Goal: Task Accomplishment & Management: Use online tool/utility

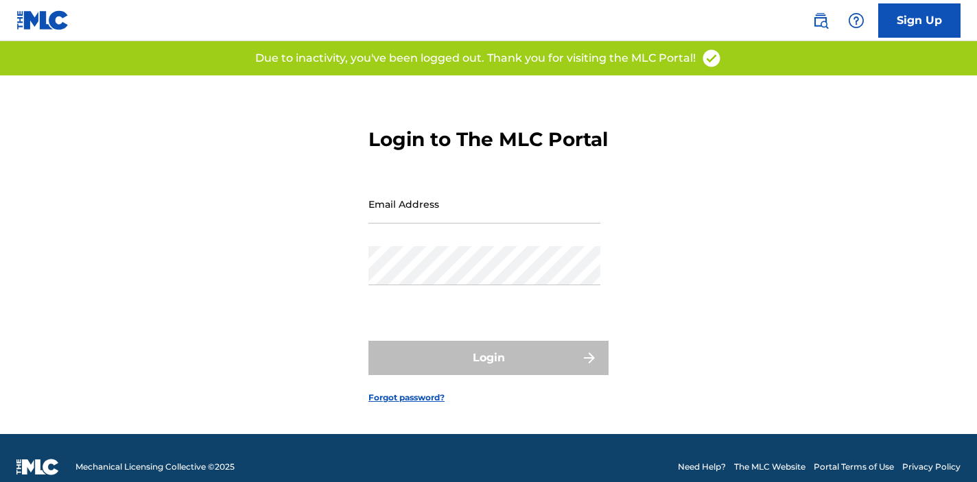
click at [438, 206] on input "Email Address" at bounding box center [484, 204] width 232 height 39
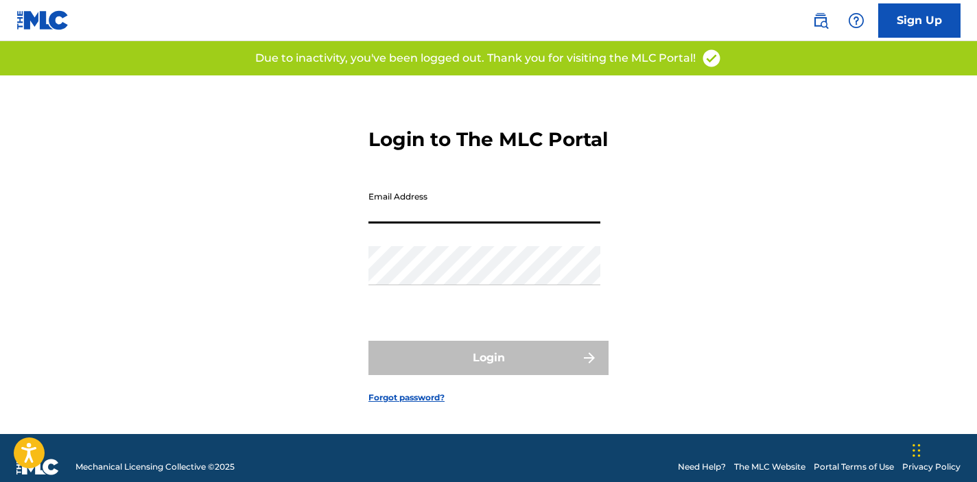
click at [452, 224] on input "Email Address" at bounding box center [484, 204] width 232 height 39
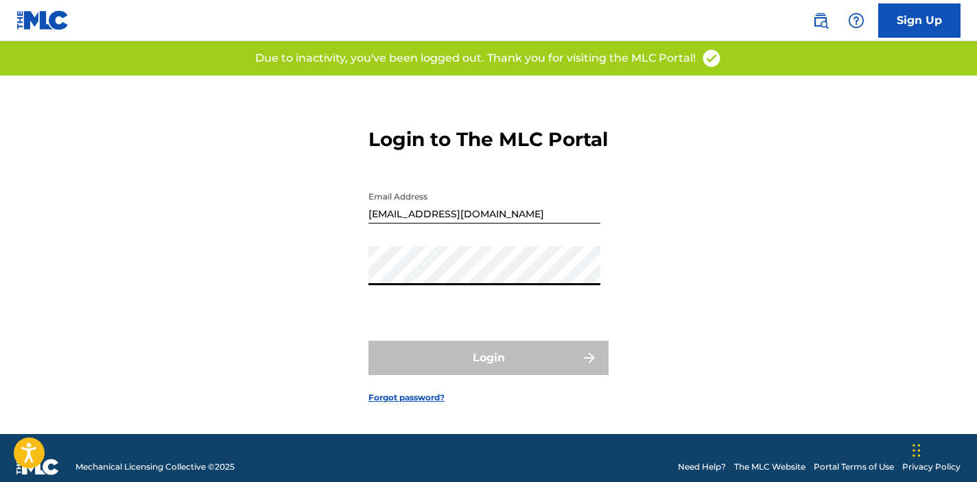
type input "[EMAIL_ADDRESS][DOMAIN_NAME]"
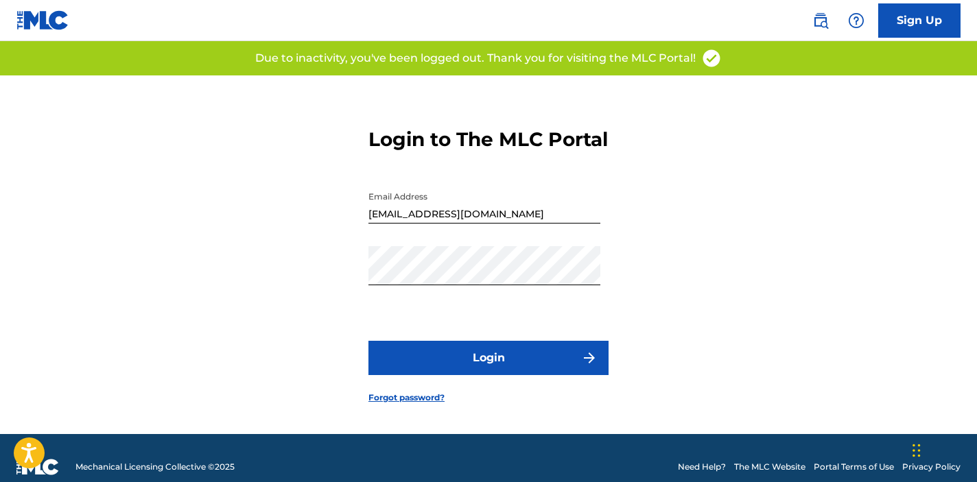
click at [467, 391] on form "Login to The MLC Portal Email Address [EMAIL_ADDRESS][DOMAIN_NAME] Password Log…" at bounding box center [488, 254] width 240 height 359
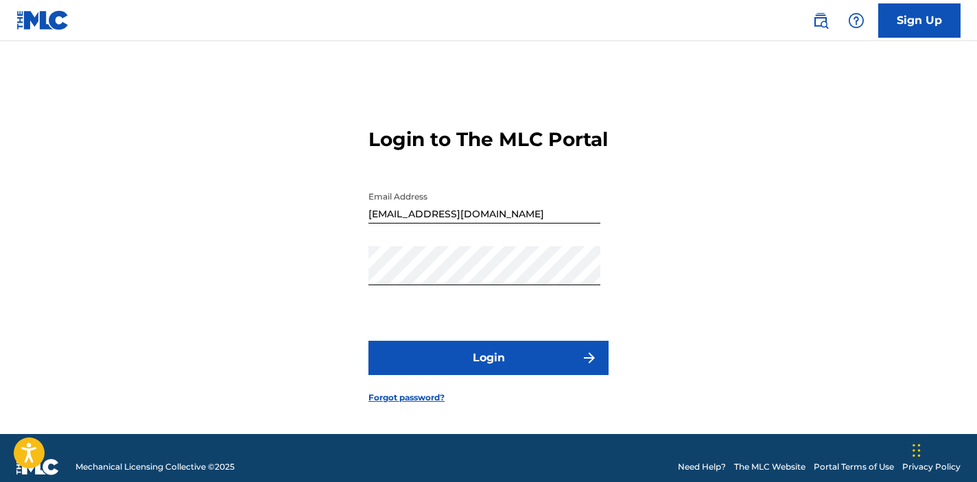
click at [467, 373] on button "Login" at bounding box center [488, 358] width 240 height 34
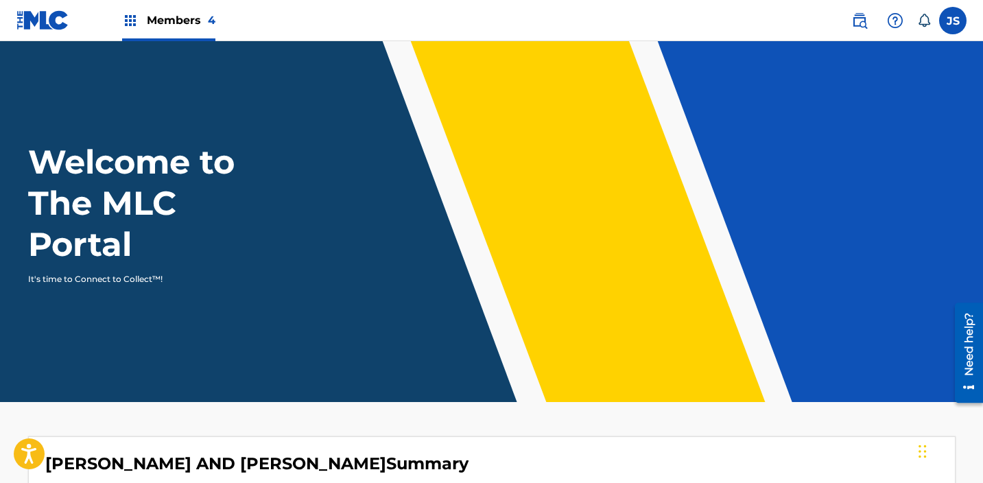
click at [172, 21] on span "Members 4" at bounding box center [181, 20] width 69 height 16
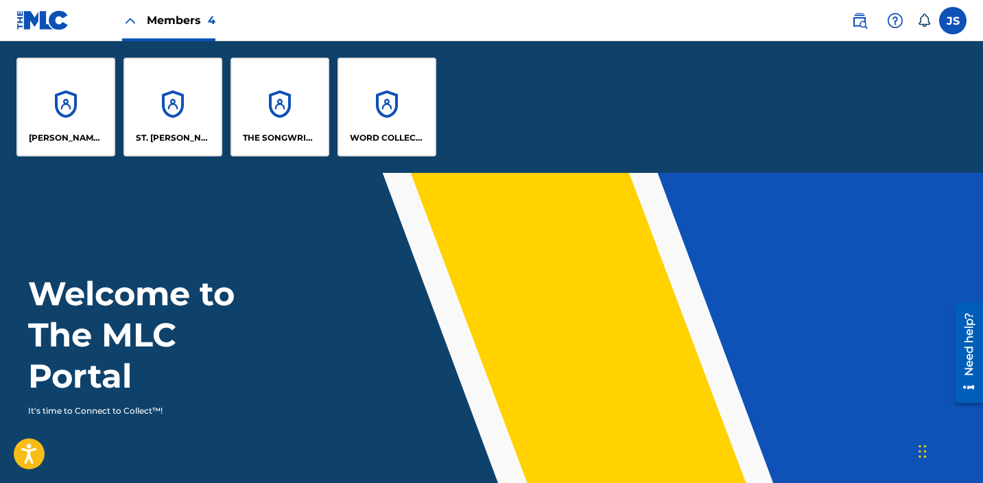
click at [357, 134] on p "WORD COLLECTIONS, INC." at bounding box center [387, 138] width 75 height 12
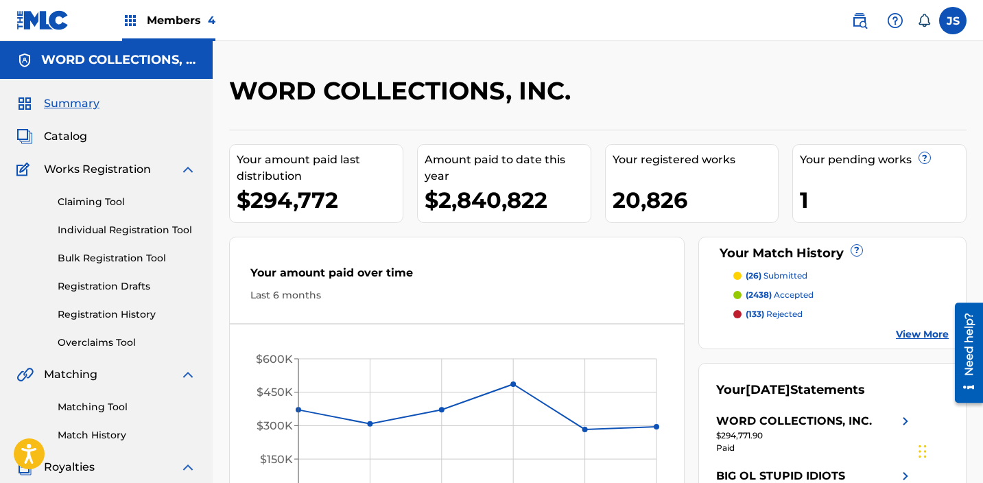
click at [110, 408] on link "Matching Tool" at bounding box center [127, 407] width 139 height 14
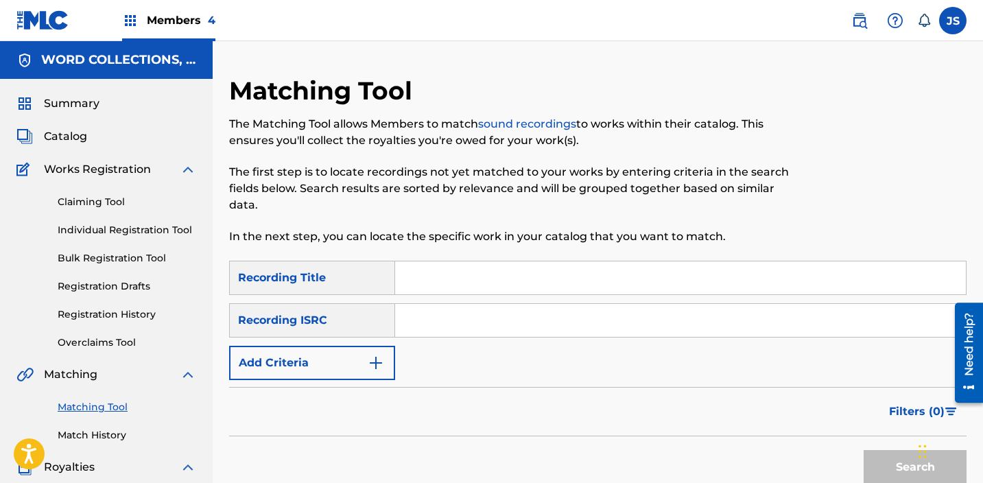
click at [493, 281] on input "Search Form" at bounding box center [680, 277] width 571 height 33
paste input "QZZ782598820"
type input "QZZ782598820"
click at [864, 450] on button "Search" at bounding box center [915, 467] width 103 height 34
click at [482, 287] on input "QZZ782598820" at bounding box center [680, 277] width 571 height 33
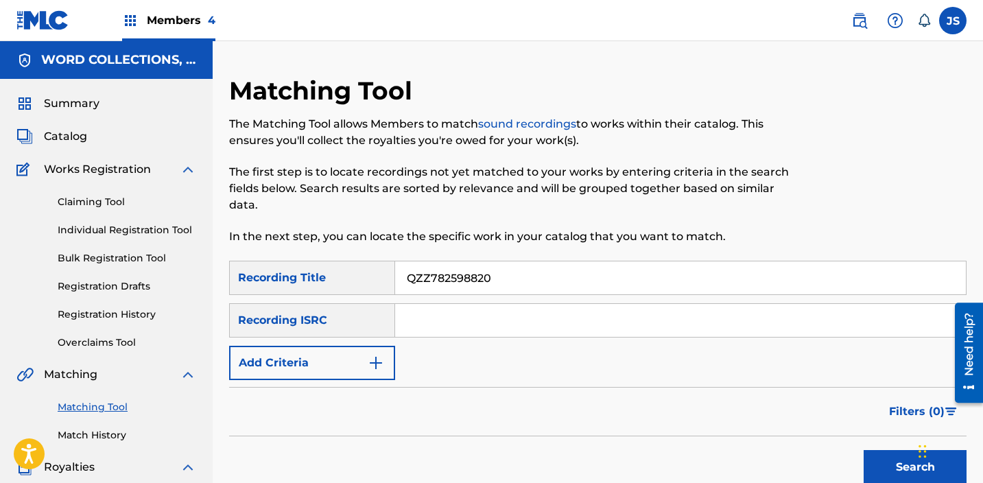
click at [482, 287] on input "QZZ782598820" at bounding box center [680, 277] width 571 height 33
click at [465, 316] on input "Search Form" at bounding box center [680, 320] width 571 height 33
paste input "QZZ782598820"
click at [864, 450] on button "Search" at bounding box center [915, 467] width 103 height 34
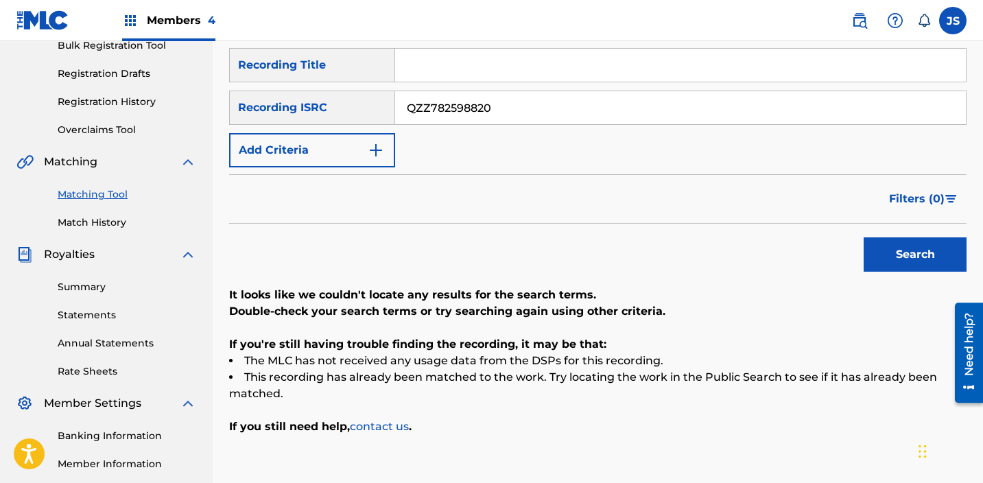
scroll to position [226, 0]
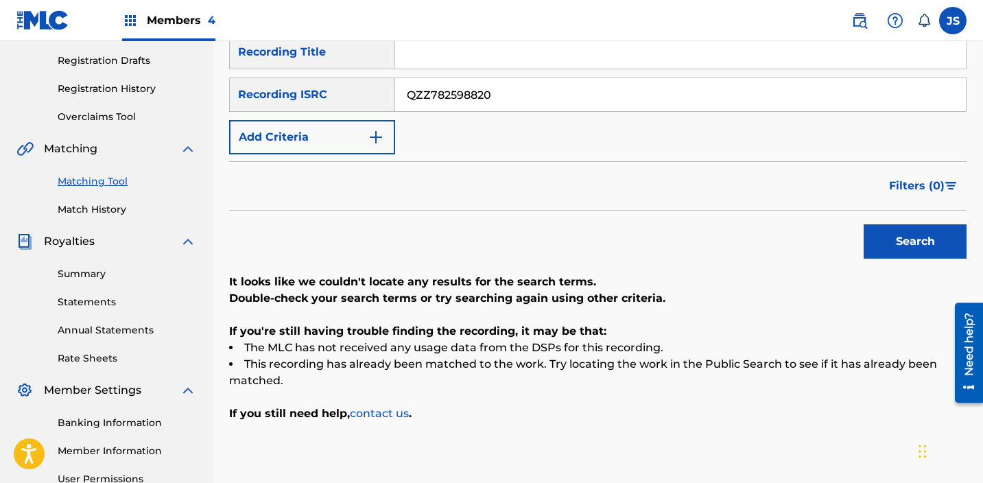
click at [864, 224] on button "Search" at bounding box center [915, 241] width 103 height 34
click at [456, 99] on input "QZZ782598820" at bounding box center [680, 94] width 571 height 33
paste input "WFJ2494842"
click at [864, 224] on button "Search" at bounding box center [915, 241] width 103 height 34
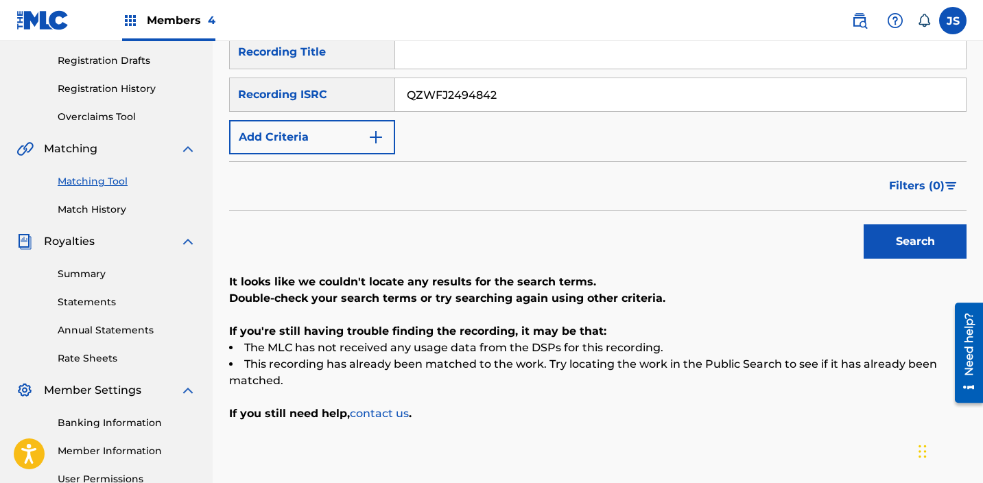
click at [422, 102] on input "QZWFJ2494842" at bounding box center [680, 94] width 571 height 33
paste input "6"
type input "QZWFJ2494846"
click at [864, 224] on button "Search" at bounding box center [915, 241] width 103 height 34
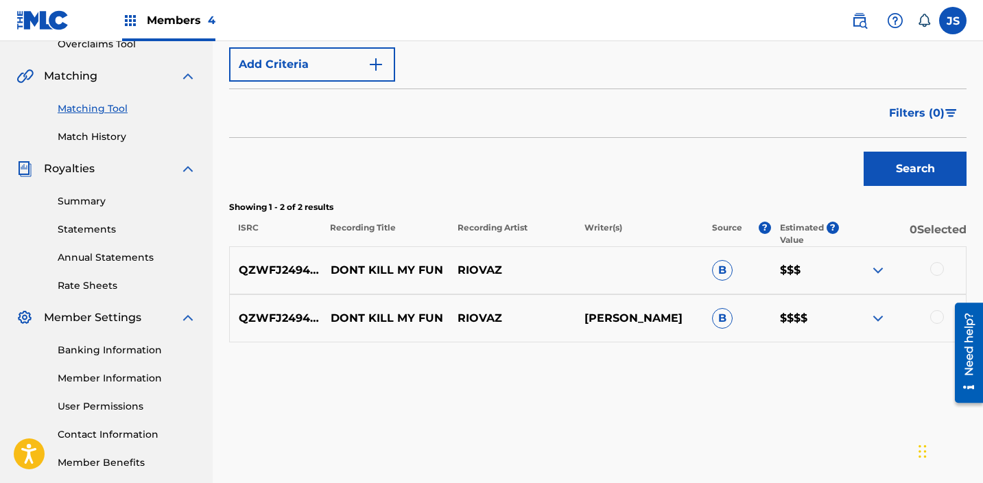
scroll to position [299, 0]
click at [941, 312] on div at bounding box center [937, 316] width 14 height 14
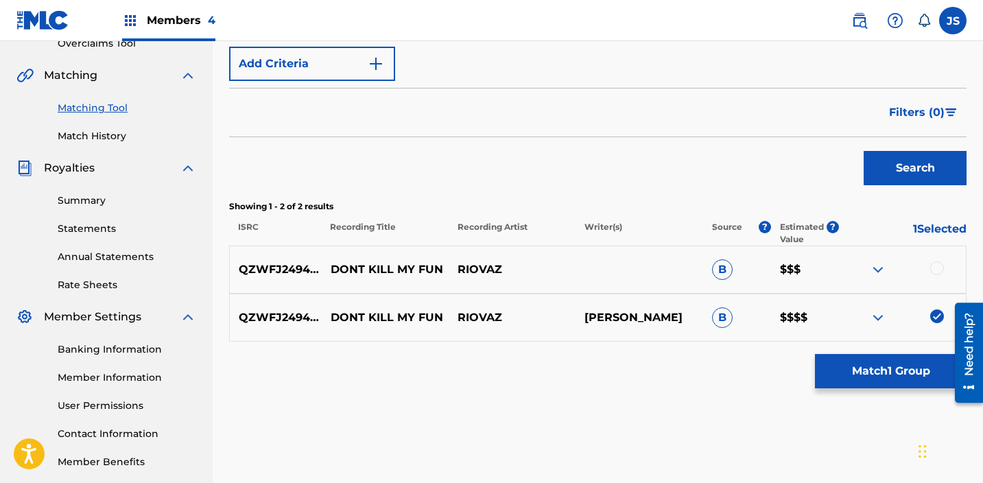
click at [943, 265] on div at bounding box center [937, 268] width 14 height 14
click at [879, 377] on button "Match 2 Groups" at bounding box center [891, 371] width 152 height 34
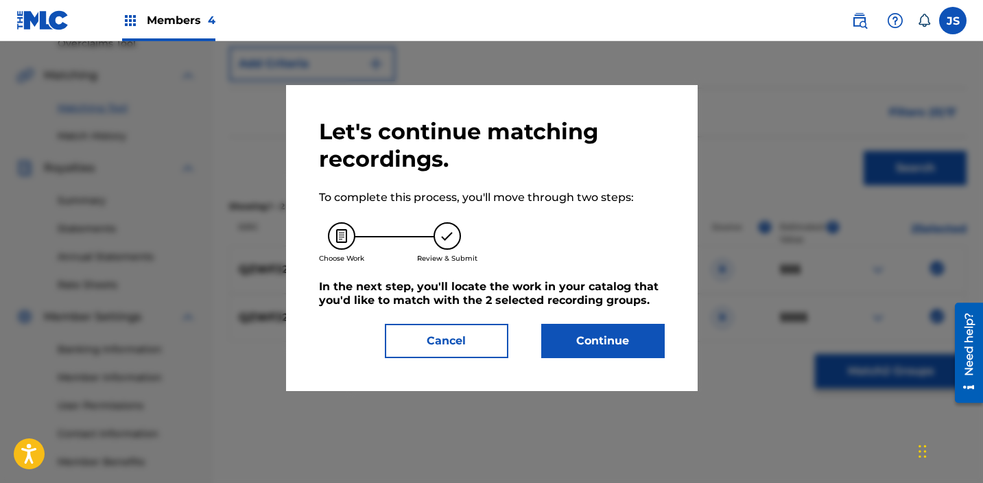
click at [588, 345] on button "Continue" at bounding box center [603, 341] width 124 height 34
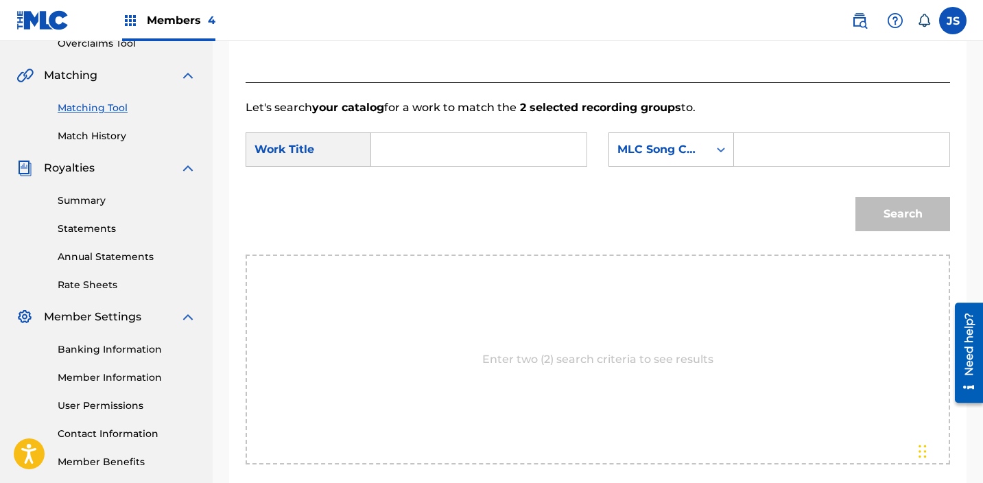
click at [418, 137] on input "Search Form" at bounding box center [479, 149] width 192 height 33
type input "f"
type input "dont kill my fun"
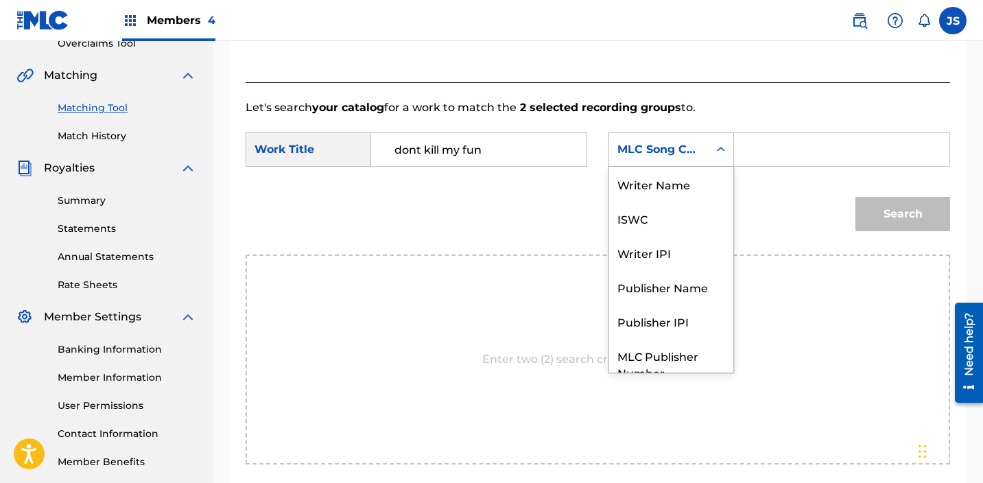
click at [728, 159] on div "Search Form" at bounding box center [721, 149] width 25 height 25
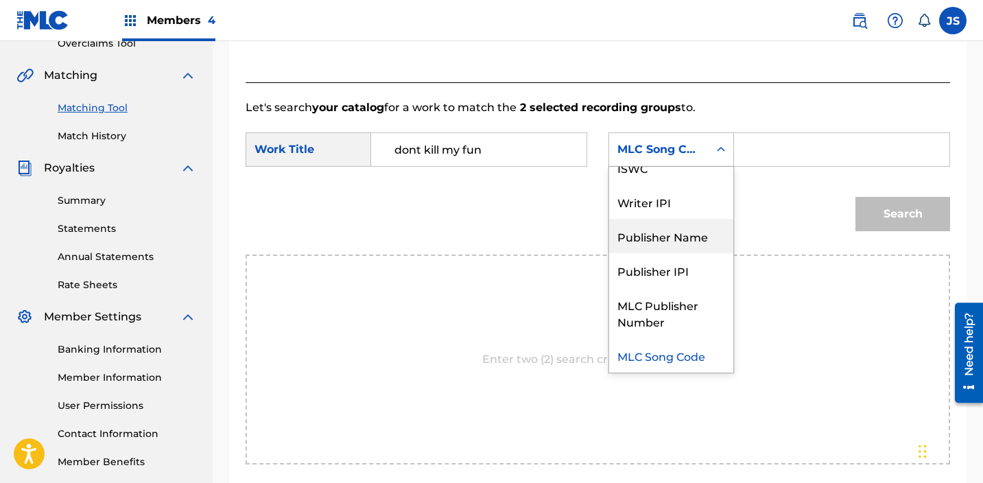
click at [679, 245] on div "Publisher Name" at bounding box center [671, 236] width 124 height 34
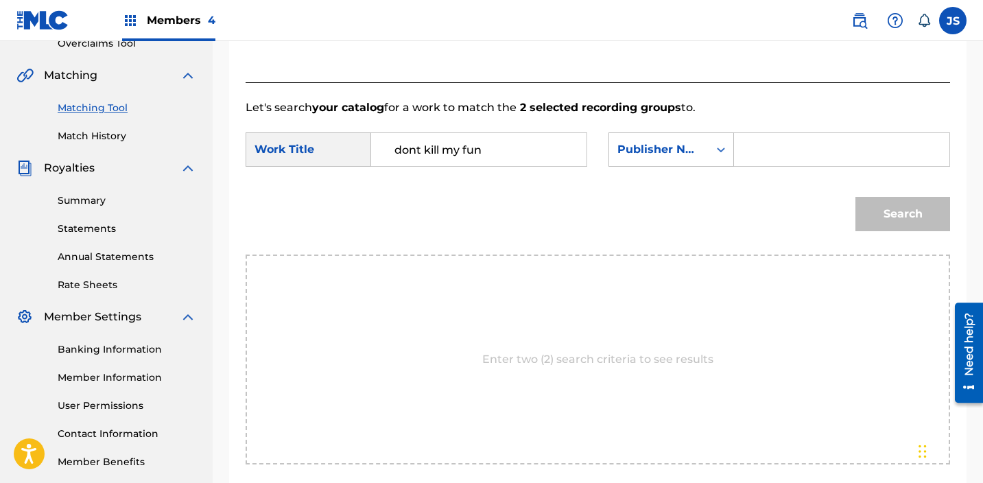
click at [753, 143] on input "Search Form" at bounding box center [842, 149] width 192 height 33
type input "w"
type input "bazanji"
click at [856, 197] on button "Search" at bounding box center [903, 214] width 95 height 34
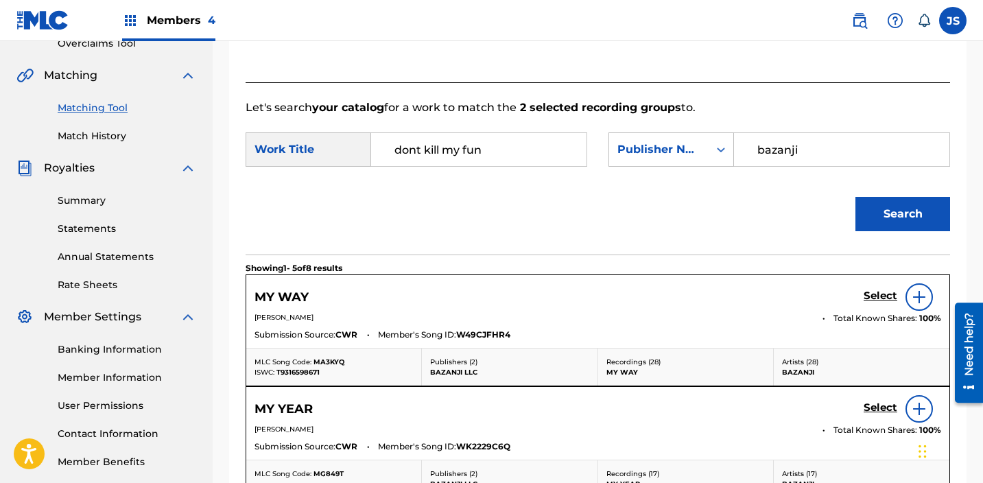
click at [412, 152] on input "dont kill my fun" at bounding box center [479, 149] width 192 height 33
type input "don't kill my fun"
click at [393, 212] on div "don't kill my fun" at bounding box center [394, 205] width 23 height 74
click at [882, 215] on button "Search" at bounding box center [903, 214] width 95 height 34
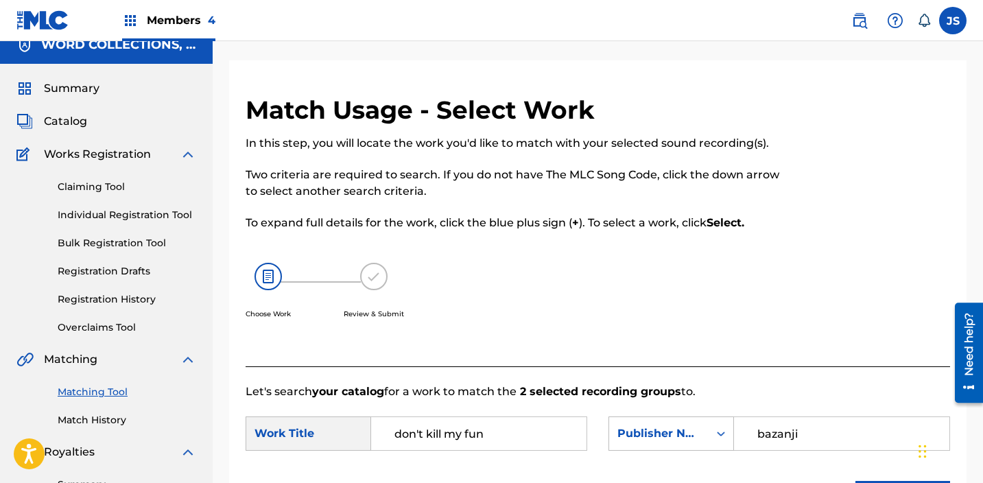
scroll to position [0, 0]
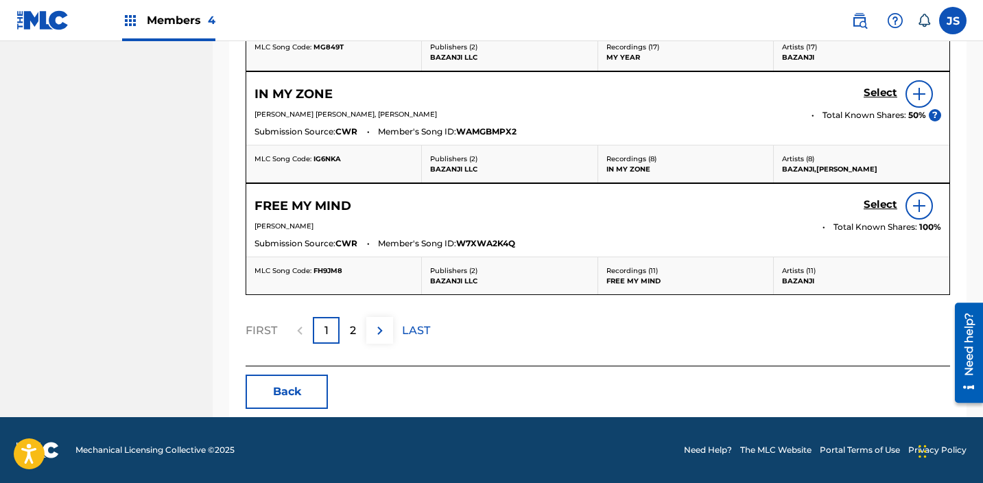
click at [264, 375] on button "Back" at bounding box center [287, 392] width 82 height 34
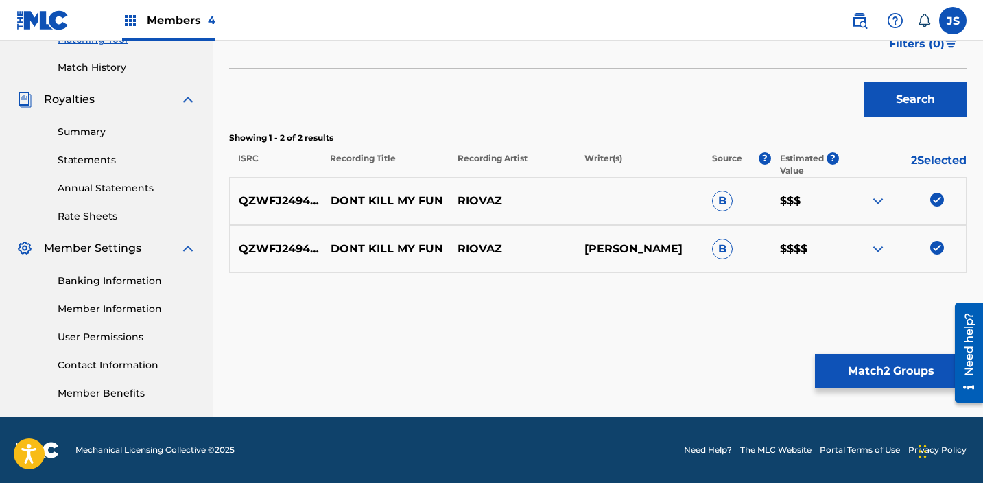
click at [941, 251] on img at bounding box center [937, 248] width 14 height 14
click at [940, 194] on img at bounding box center [937, 200] width 14 height 14
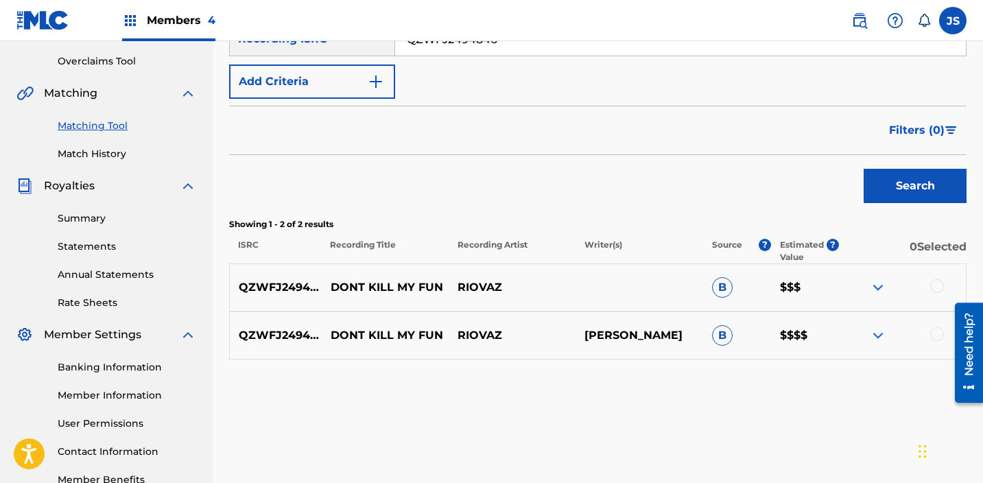
scroll to position [222, 0]
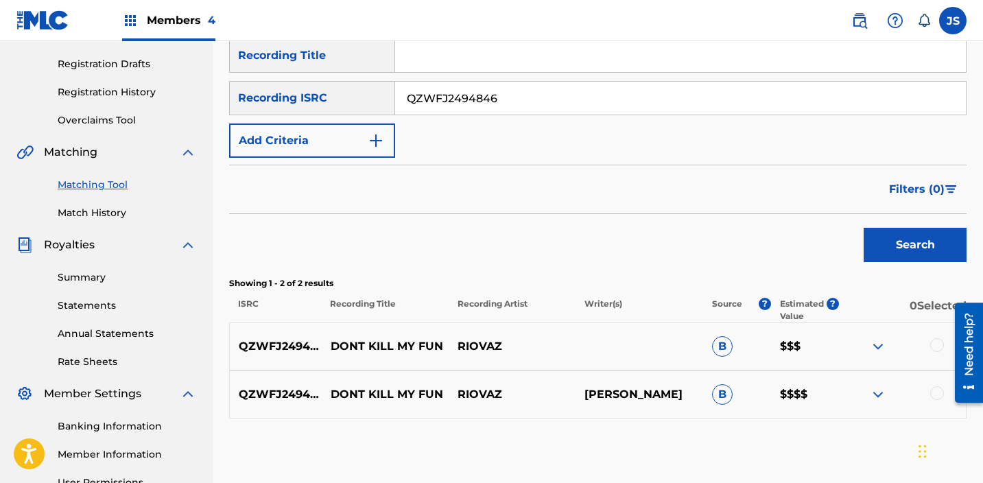
click at [437, 106] on input "QZWFJ2494846" at bounding box center [680, 98] width 571 height 33
paste input "52"
type input "QZWFJ2494852"
click at [864, 228] on button "Search" at bounding box center [915, 245] width 103 height 34
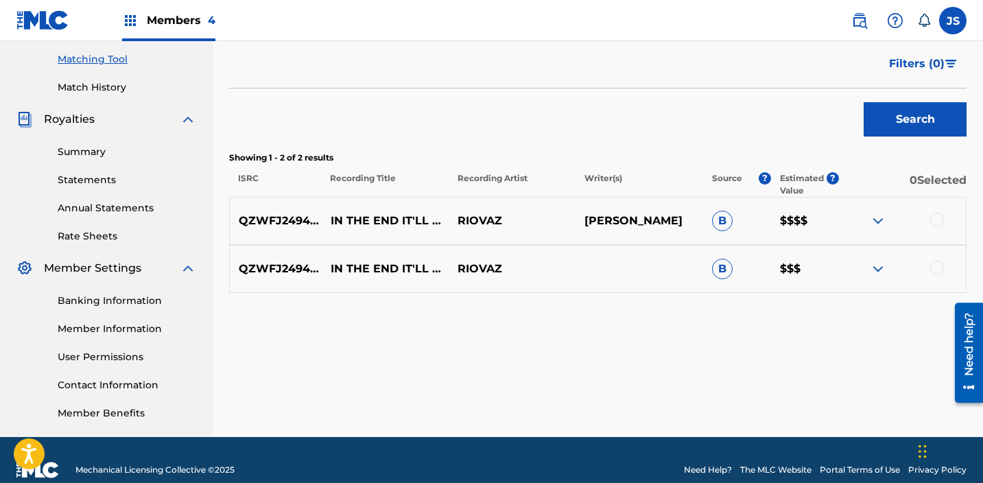
scroll to position [351, 0]
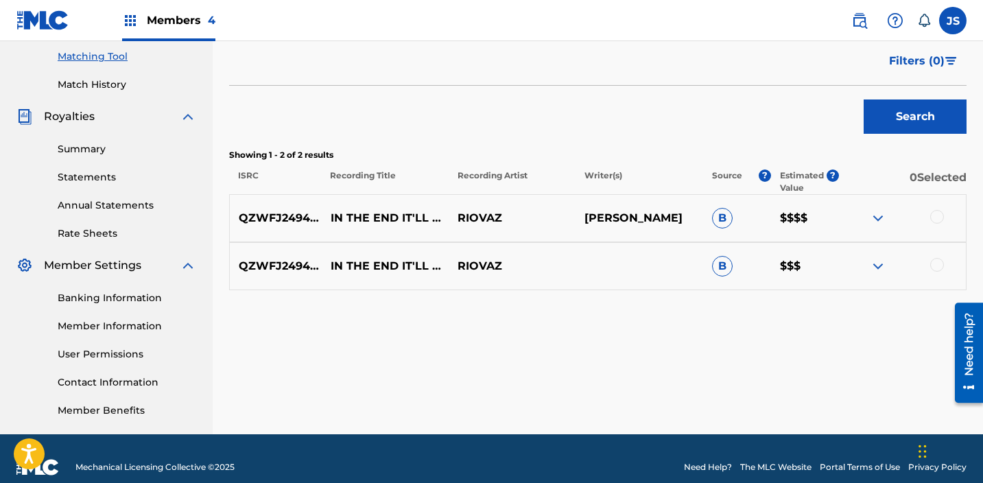
click at [938, 219] on div at bounding box center [937, 217] width 14 height 14
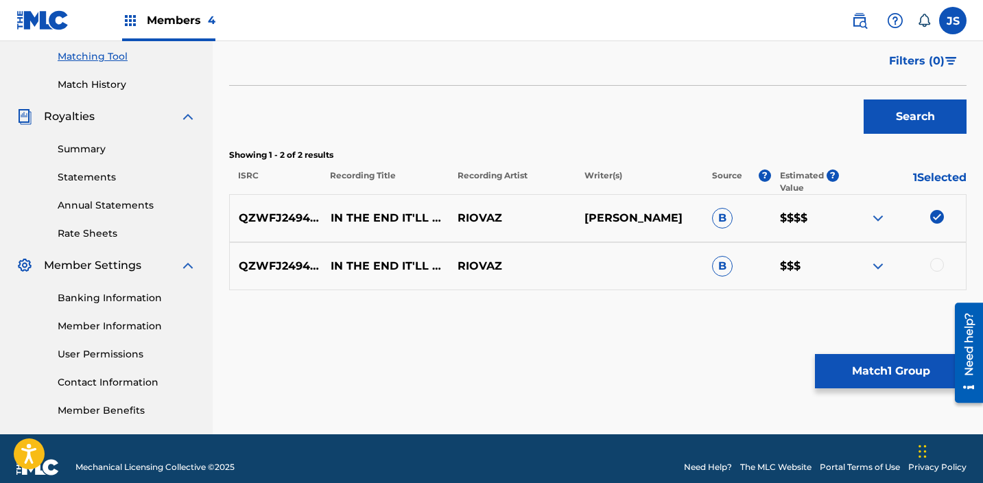
click at [939, 263] on div at bounding box center [937, 265] width 14 height 14
click at [879, 358] on button "Match 2 Groups" at bounding box center [891, 371] width 152 height 34
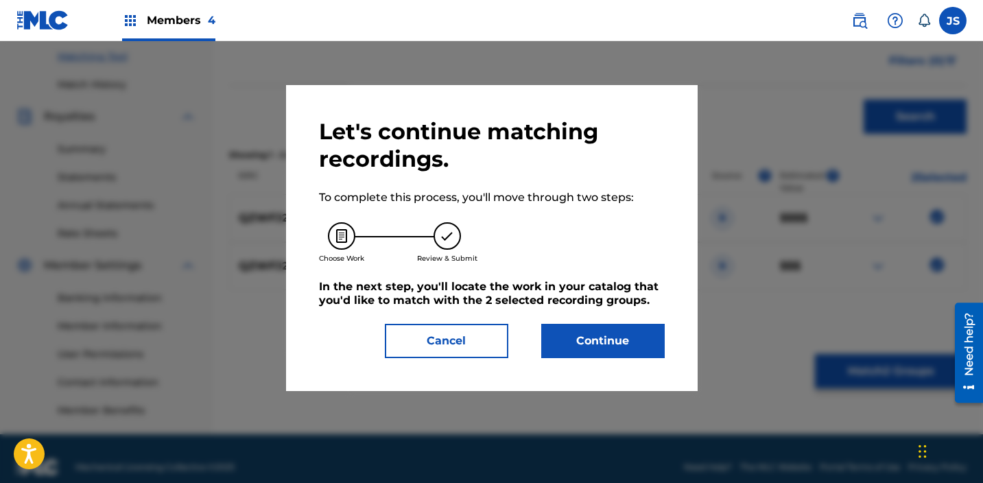
click at [585, 338] on button "Continue" at bounding box center [603, 341] width 124 height 34
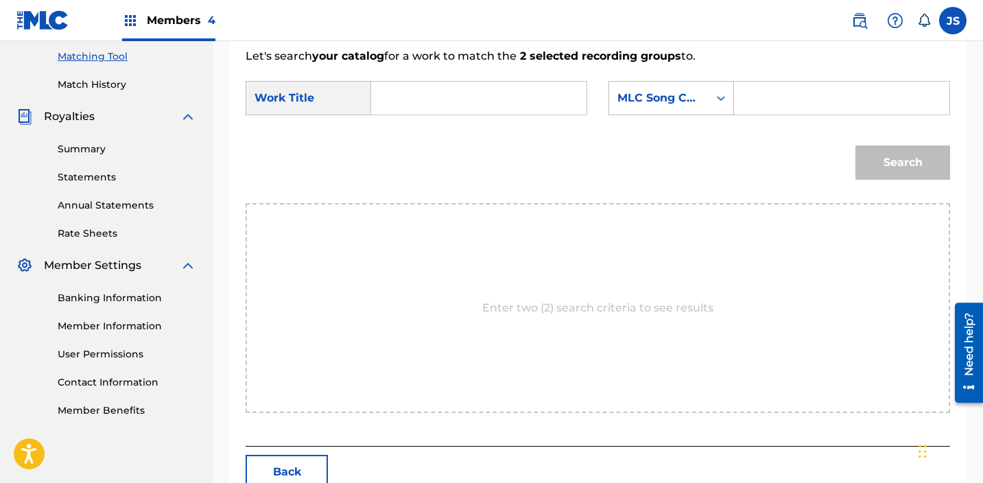
click at [473, 89] on input "Search Form" at bounding box center [479, 98] width 192 height 33
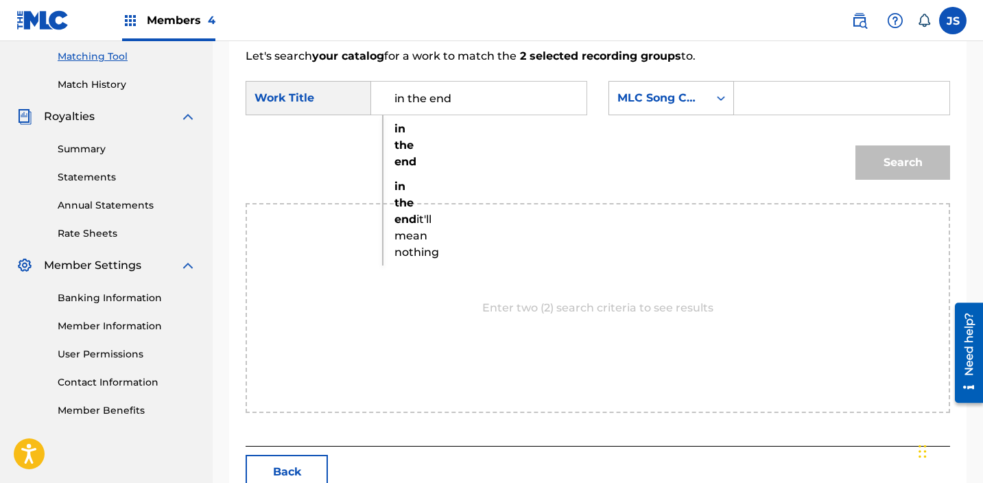
click at [407, 204] on strong "the" at bounding box center [404, 202] width 19 height 13
type input "in the end it'll mean nothing"
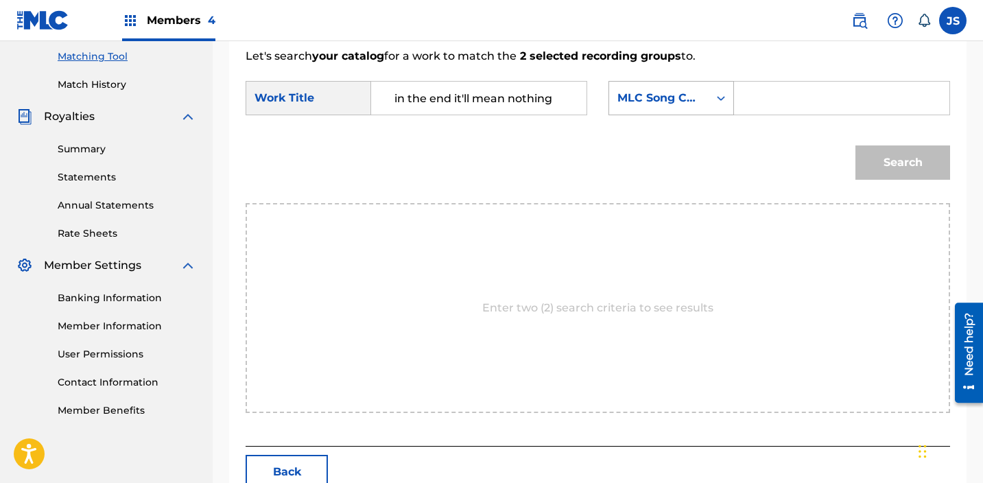
click at [700, 95] on div "MLC Song Code" at bounding box center [659, 98] width 83 height 16
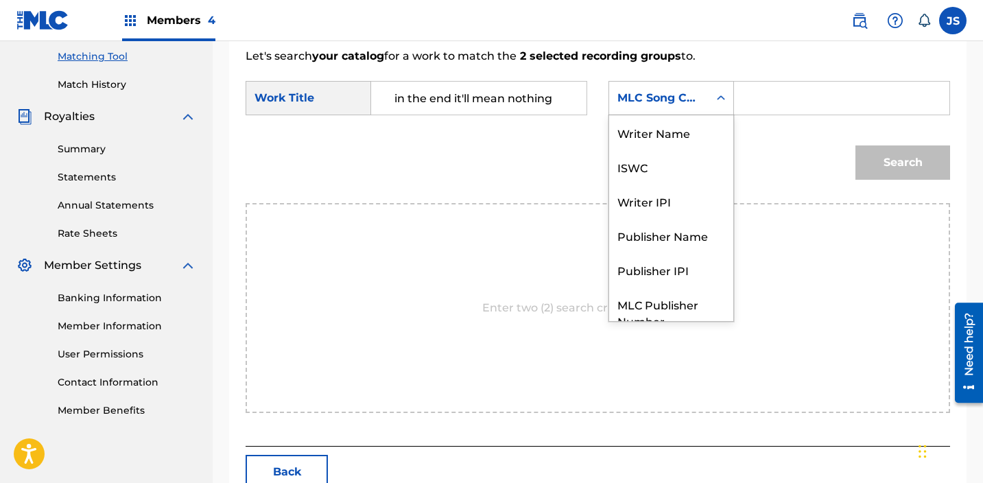
scroll to position [51, 0]
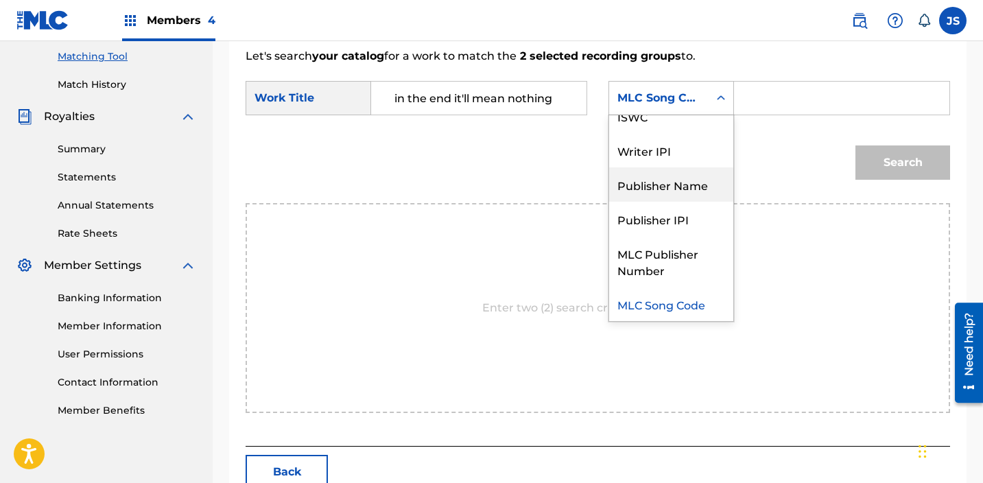
click at [688, 177] on div "Publisher Name" at bounding box center [671, 184] width 124 height 34
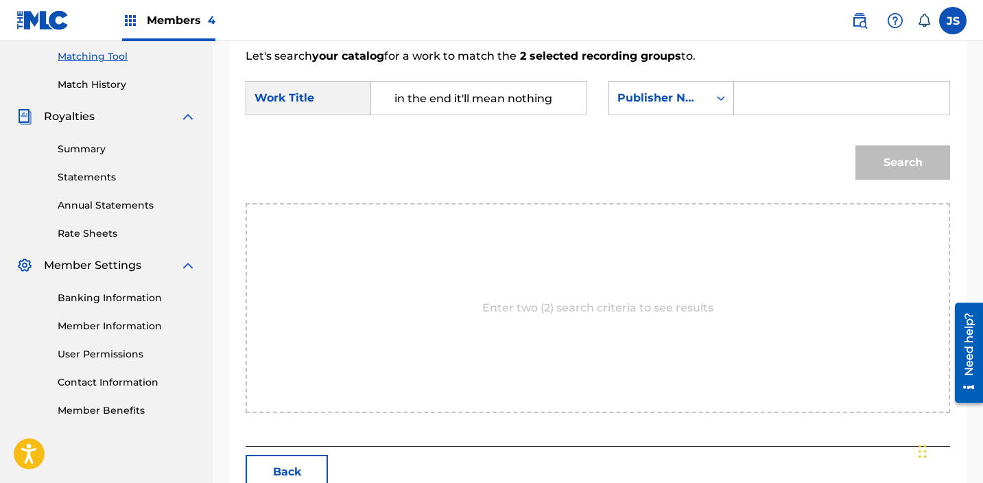
click at [806, 67] on form "SearchWithCriteriab74ab293-2efd-4dde-89e0-6ba2d3c67e25 Work Title in the end it…" at bounding box center [598, 134] width 705 height 139
click at [796, 113] on input "Search Form" at bounding box center [842, 98] width 192 height 33
type input "bazanji"
click at [856, 145] on button "Search" at bounding box center [903, 162] width 95 height 34
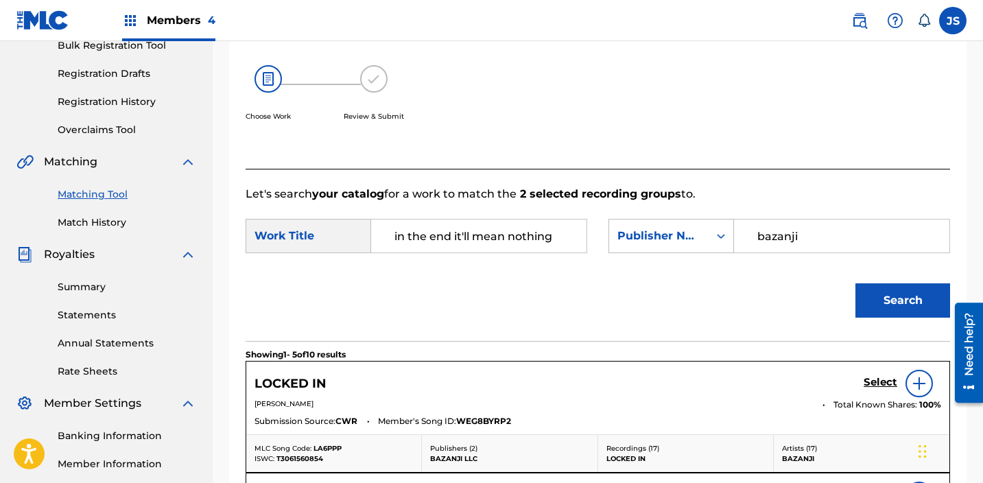
scroll to position [0, 0]
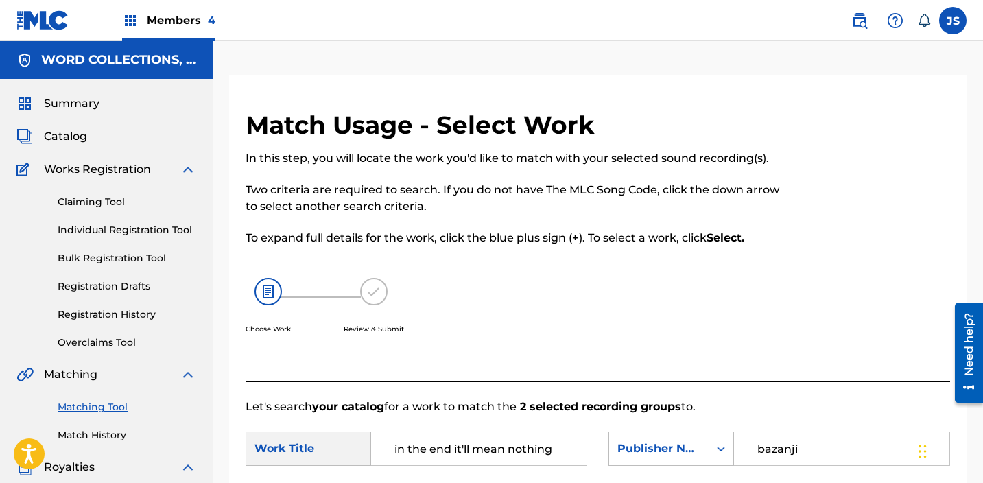
click at [70, 139] on span "Catalog" at bounding box center [65, 136] width 43 height 16
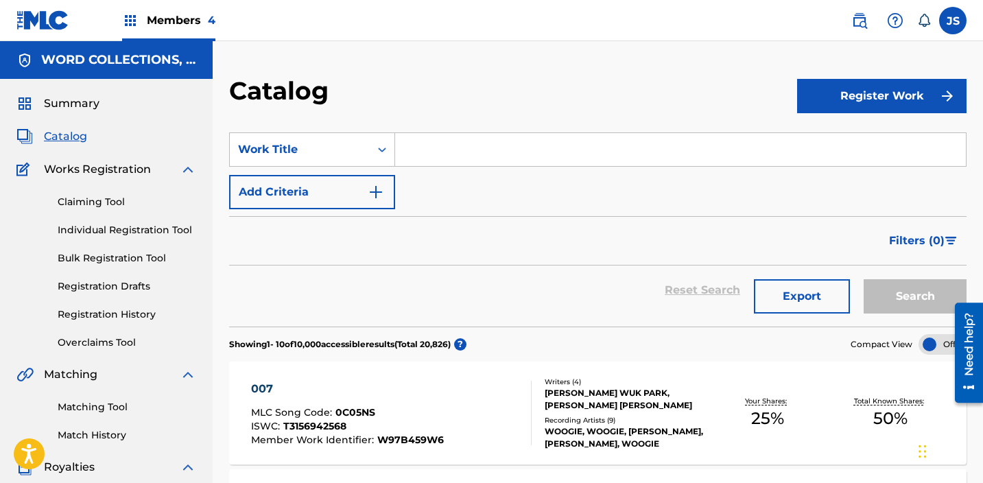
click at [443, 138] on input "Search Form" at bounding box center [680, 149] width 571 height 33
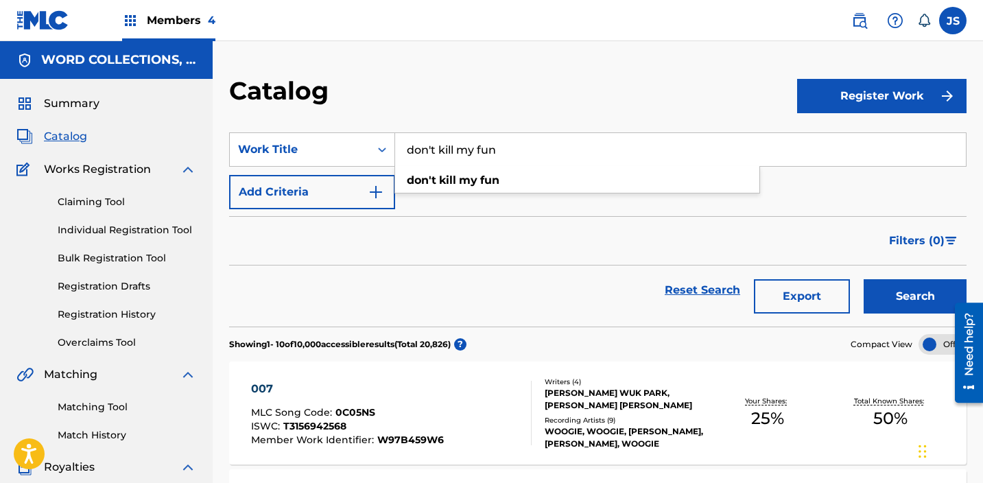
click at [864, 279] on button "Search" at bounding box center [915, 296] width 103 height 34
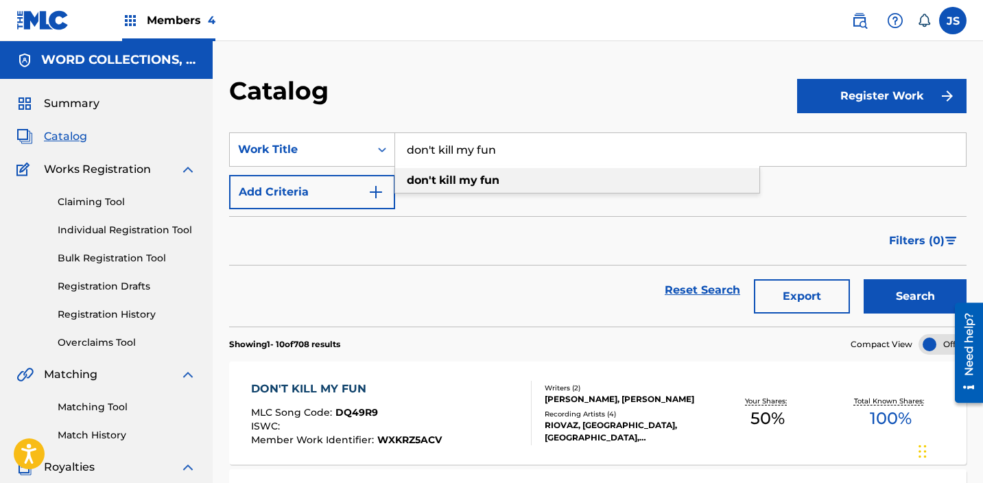
click at [502, 152] on input "don't kill my fun" at bounding box center [680, 149] width 571 height 33
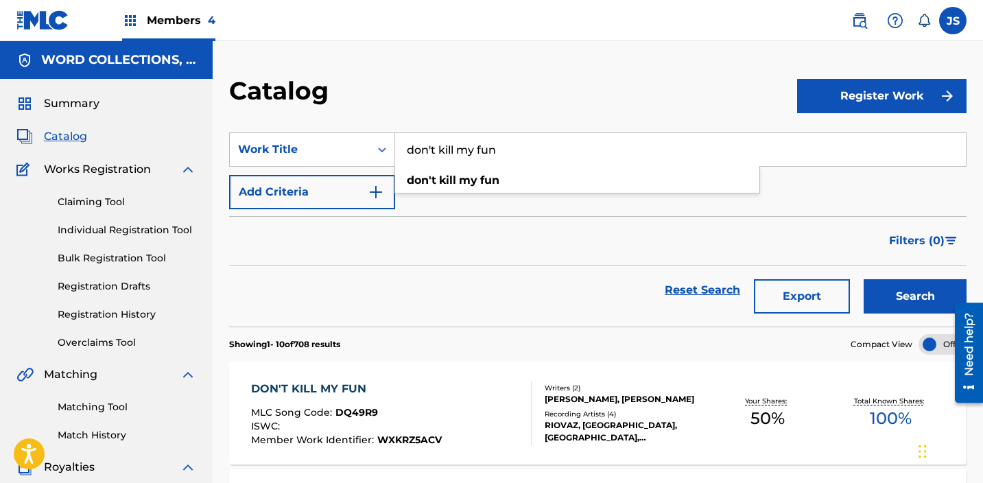
click at [502, 152] on input "don't kill my fun" at bounding box center [680, 149] width 571 height 33
paste input "IN THE END IT'LL MEAN NOTHING"
click at [864, 279] on button "Search" at bounding box center [915, 296] width 103 height 34
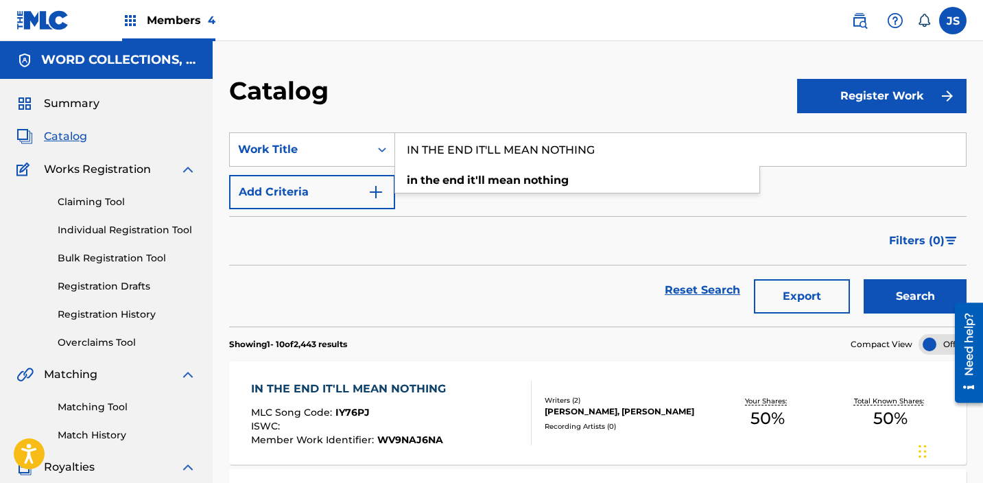
click at [473, 150] on input "IN THE END IT'LL MEAN NOTHING" at bounding box center [680, 149] width 571 height 33
paste input "327BPM"
type input "327BPM"
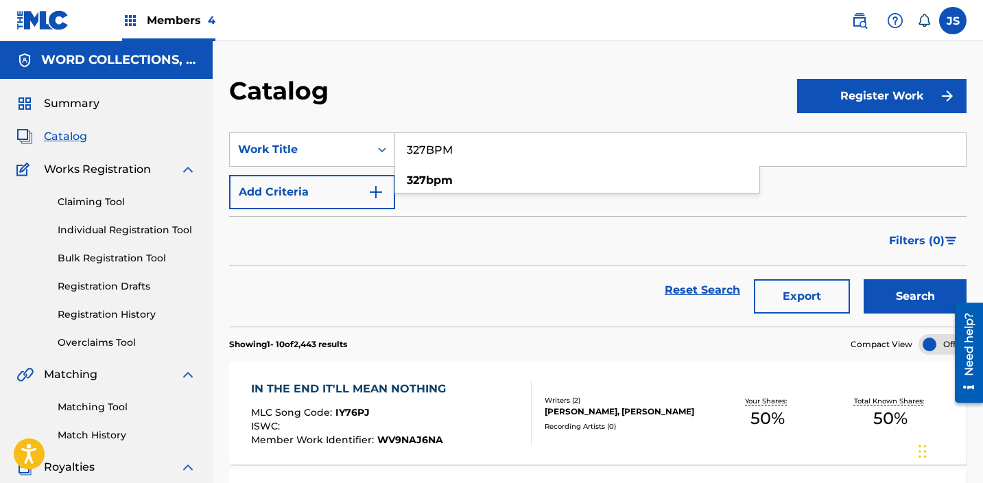
click at [864, 279] on button "Search" at bounding box center [915, 296] width 103 height 34
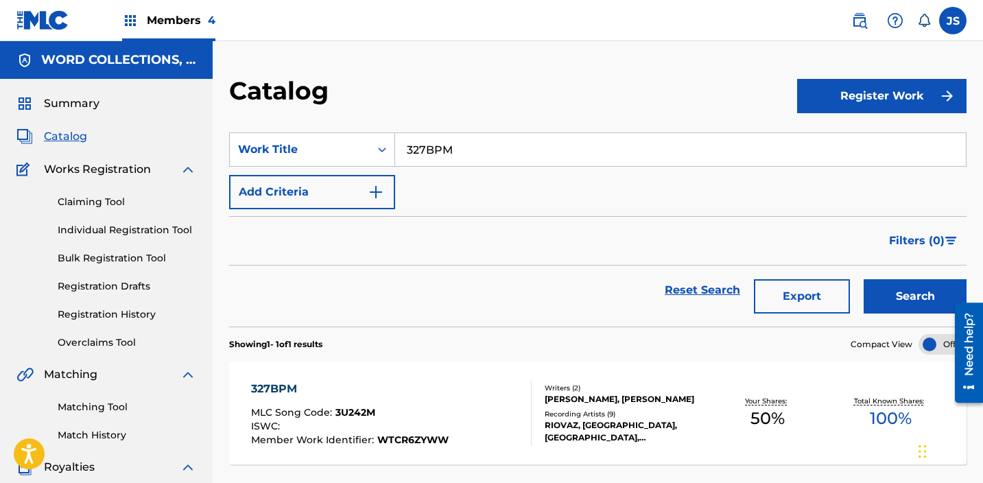
scroll to position [15, 0]
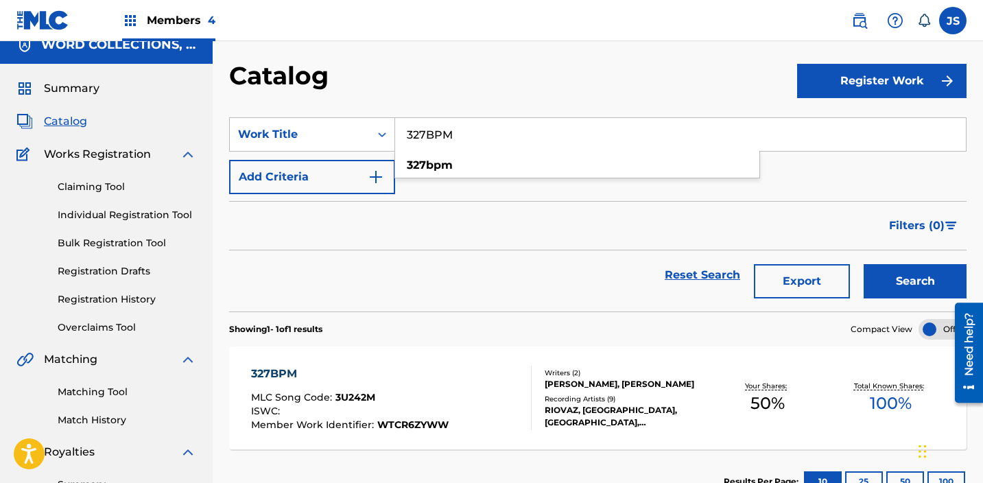
click at [69, 121] on span "Catalog" at bounding box center [65, 121] width 43 height 16
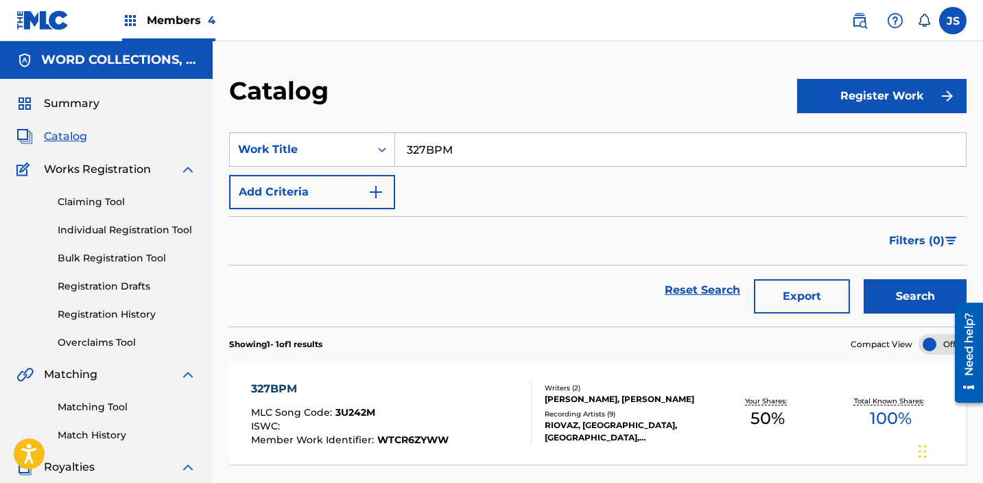
click at [93, 408] on link "Matching Tool" at bounding box center [127, 407] width 139 height 14
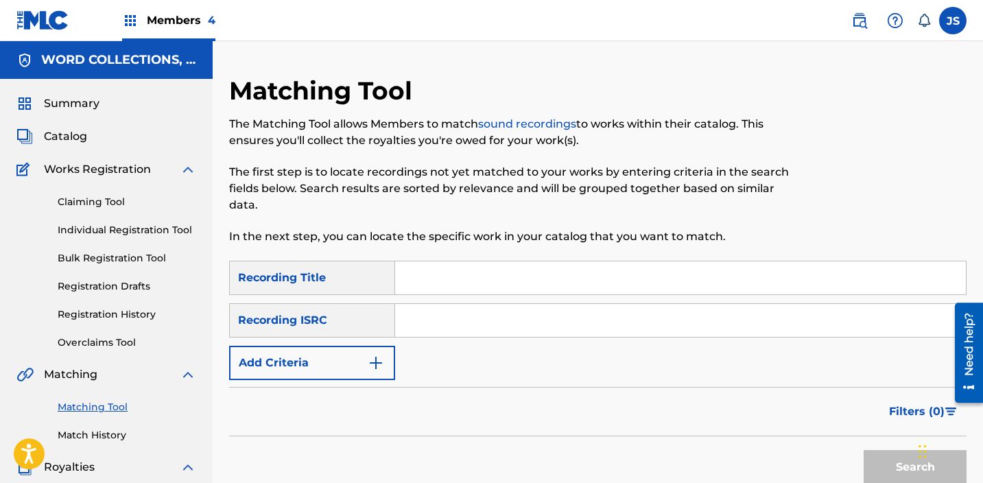
click at [438, 318] on input "Search Form" at bounding box center [680, 320] width 571 height 33
paste input "QZWFJ2494846"
type input "QZWFJ2494846"
click at [864, 450] on button "Search" at bounding box center [915, 467] width 103 height 34
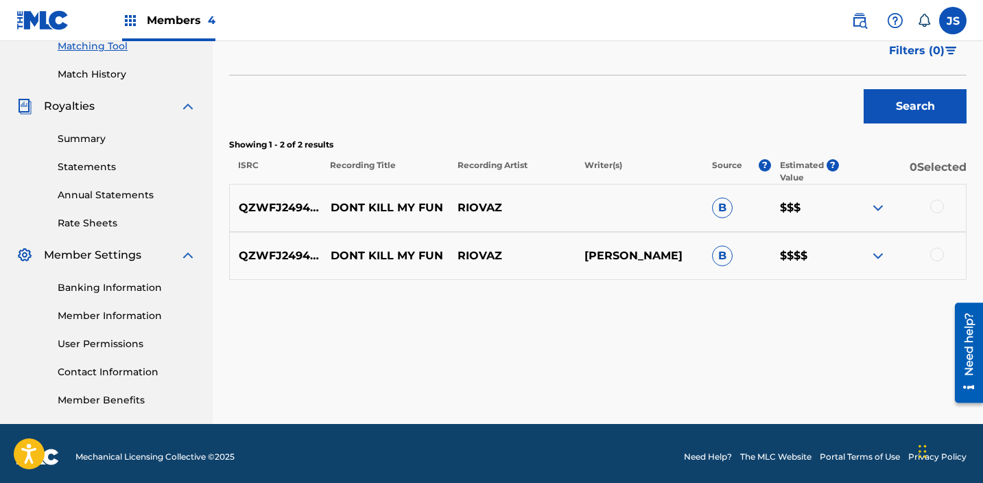
scroll to position [368, 0]
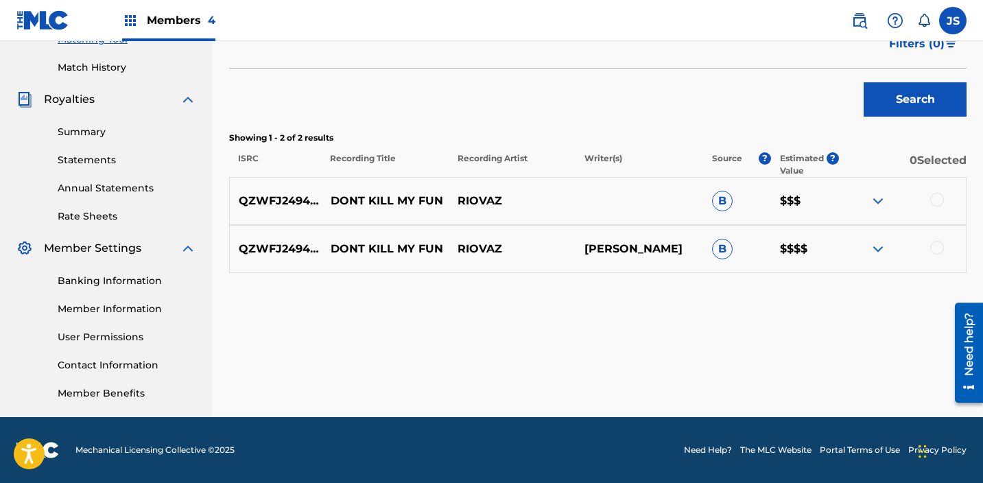
click at [945, 253] on div at bounding box center [902, 249] width 127 height 16
click at [938, 253] on div at bounding box center [937, 248] width 14 height 14
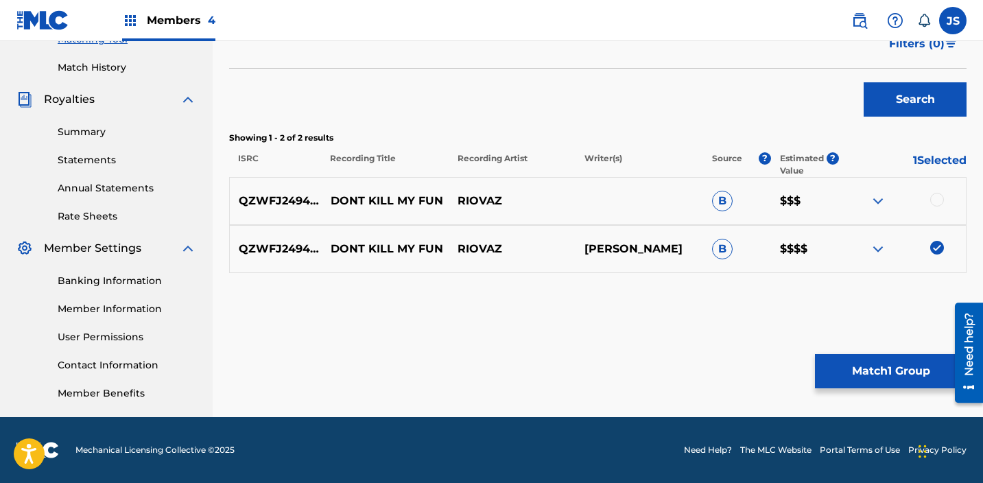
click at [938, 209] on div "QZWFJ2494846 DONT KILL MY FUN RIOVAZ B $$$" at bounding box center [598, 201] width 738 height 48
click at [938, 198] on div at bounding box center [937, 200] width 14 height 14
click at [885, 375] on button "Match 2 Groups" at bounding box center [891, 371] width 152 height 34
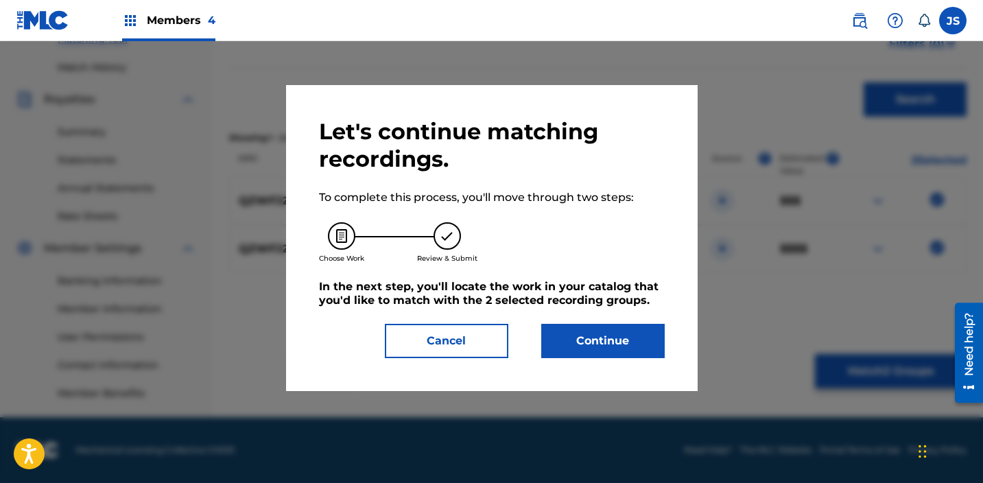
click at [602, 343] on button "Continue" at bounding box center [603, 341] width 124 height 34
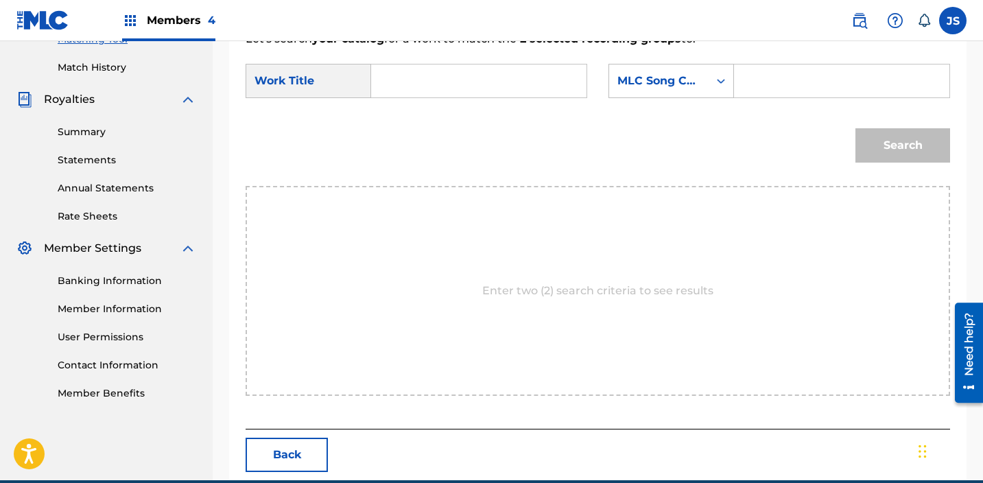
click at [528, 88] on input "Search Form" at bounding box center [479, 81] width 192 height 33
click at [406, 134] on div "don't kill my fun" at bounding box center [394, 128] width 23 height 58
type input "don't kill my fun"
click at [718, 84] on icon "Search Form" at bounding box center [721, 81] width 14 height 14
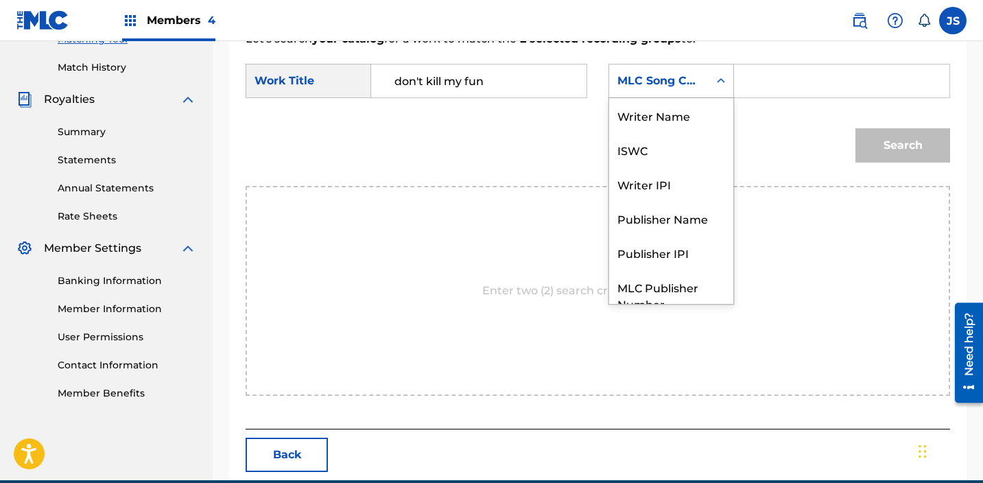
scroll to position [51, 0]
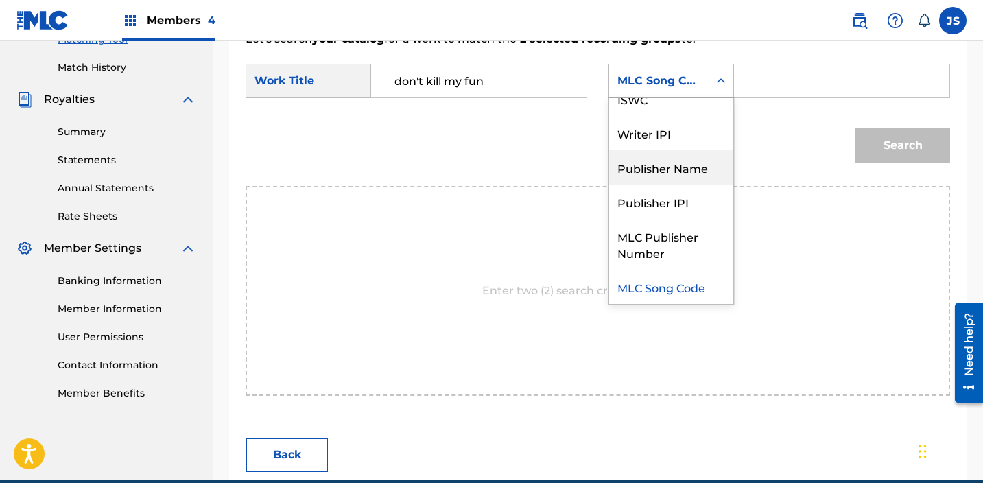
click at [682, 173] on div "Publisher Name" at bounding box center [671, 167] width 124 height 34
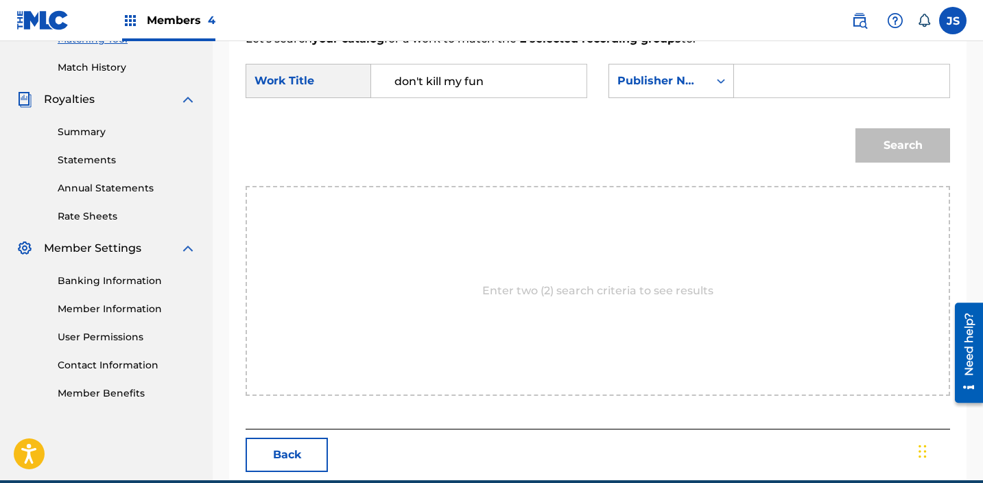
click at [783, 78] on input "Search Form" at bounding box center [842, 81] width 192 height 33
type input "riovaz"
click at [856, 128] on button "Search" at bounding box center [903, 145] width 95 height 34
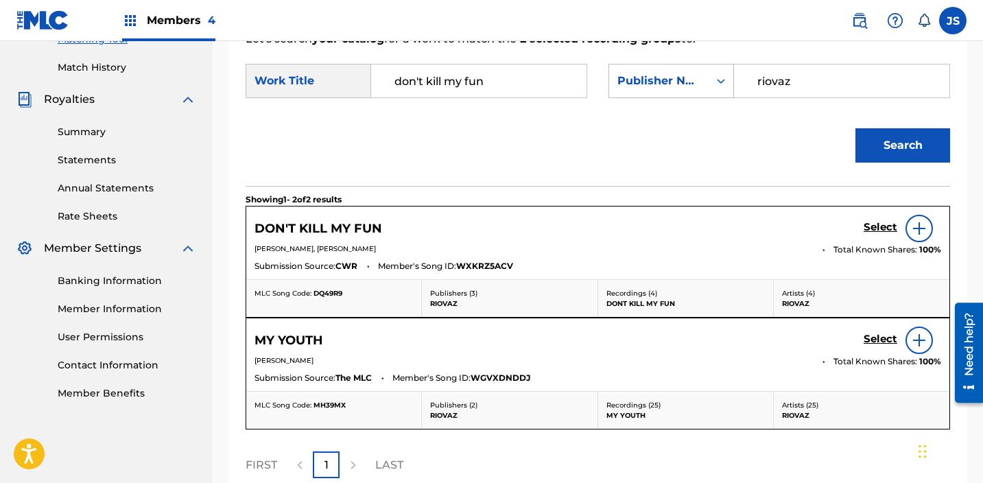
click at [874, 223] on h5 "Select" at bounding box center [881, 227] width 34 height 13
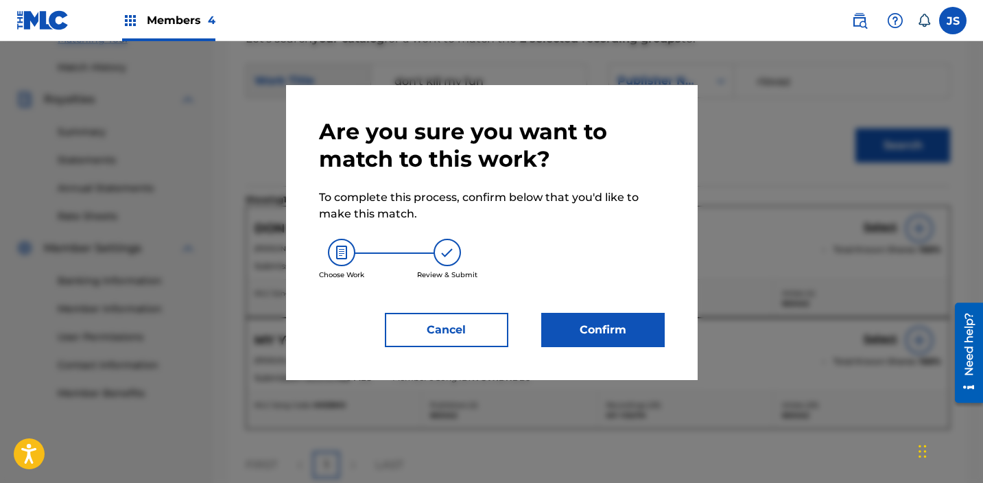
click at [551, 316] on button "Confirm" at bounding box center [603, 330] width 124 height 34
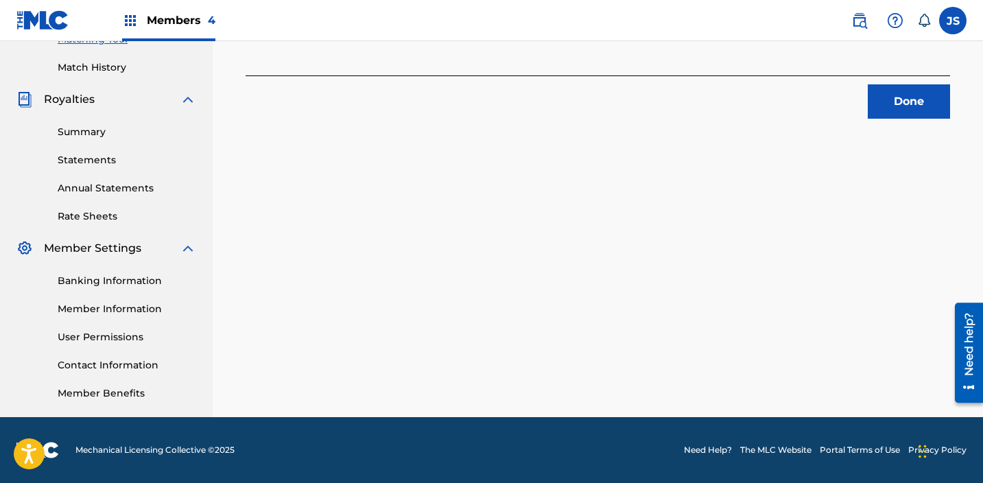
click at [928, 102] on button "Done" at bounding box center [909, 101] width 82 height 34
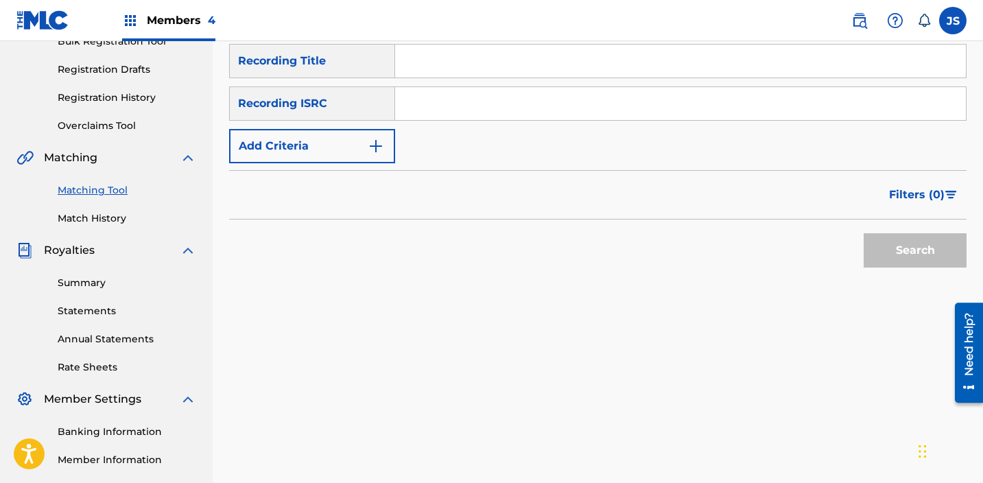
scroll to position [207, 0]
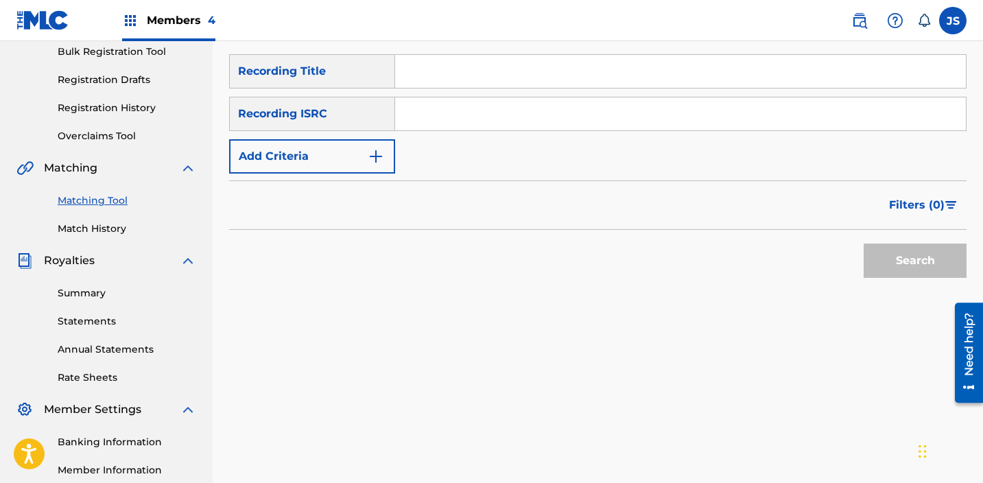
click at [410, 116] on input "Search Form" at bounding box center [680, 113] width 571 height 33
paste input "QZWFJ2494842"
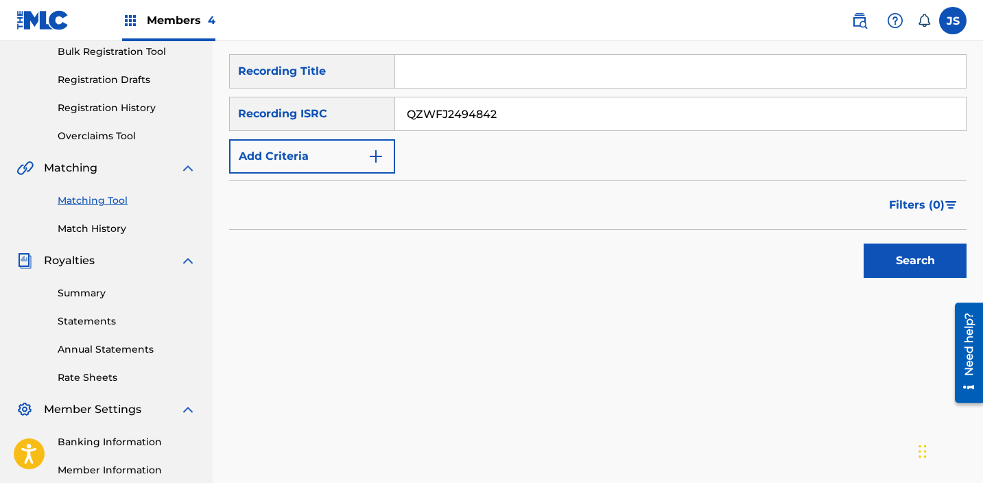
click at [864, 244] on button "Search" at bounding box center [915, 261] width 103 height 34
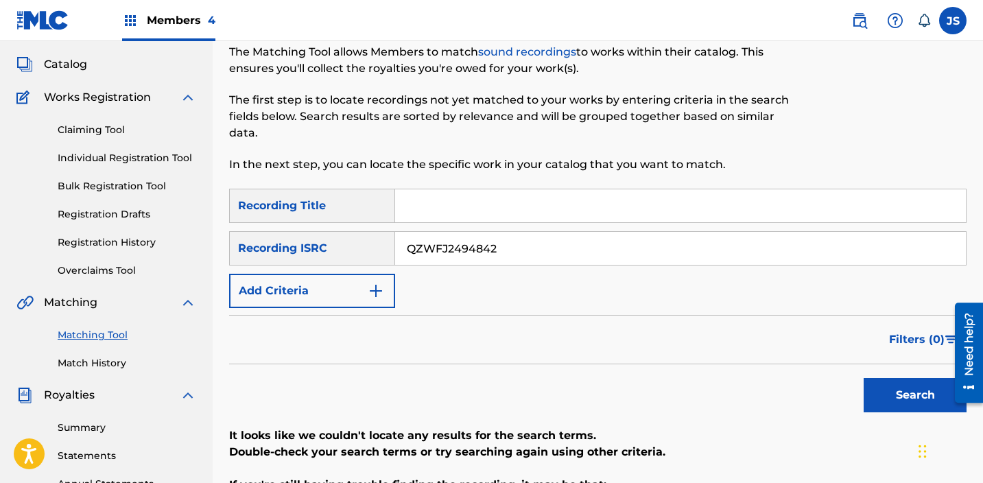
scroll to position [60, 0]
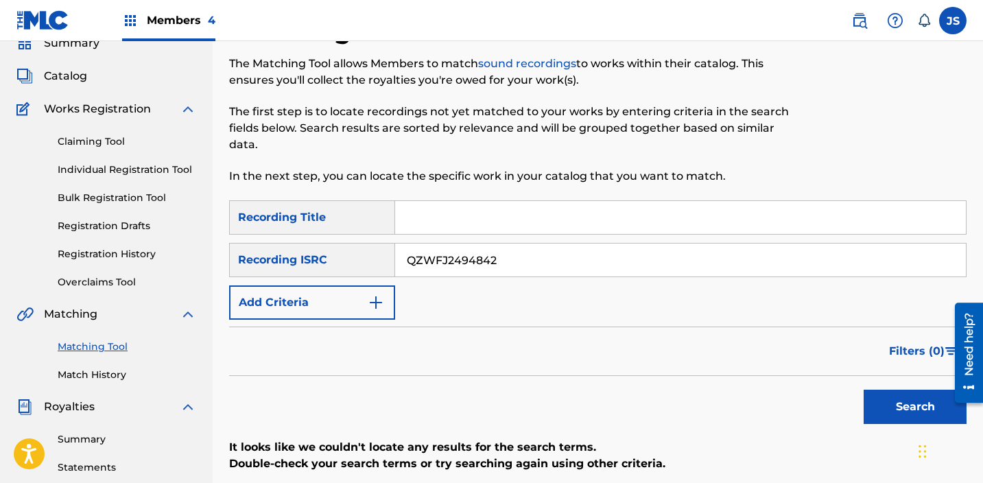
click at [487, 266] on input "QZWFJ2494842" at bounding box center [680, 260] width 571 height 33
paste input "TBB2577376"
click at [864, 390] on button "Search" at bounding box center [915, 407] width 103 height 34
click at [445, 279] on div "SearchWithCriteria0a61c282-b329-404f-918b-24a0869fb0c0 Recording Title SearchWi…" at bounding box center [598, 259] width 738 height 119
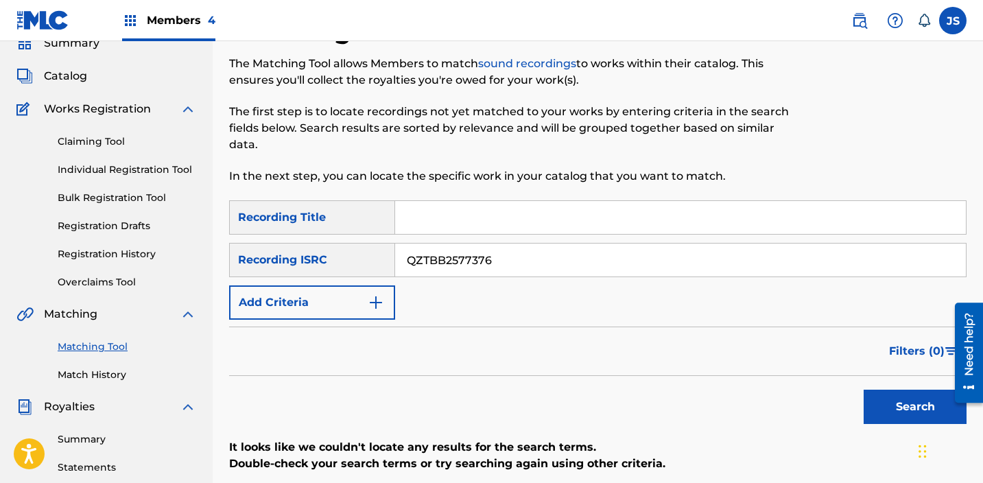
click at [445, 261] on input "QZTBB2577376" at bounding box center [680, 260] width 571 height 33
paste input "WFJ2494852"
type input "QZWFJ2494852"
click at [864, 390] on button "Search" at bounding box center [915, 407] width 103 height 34
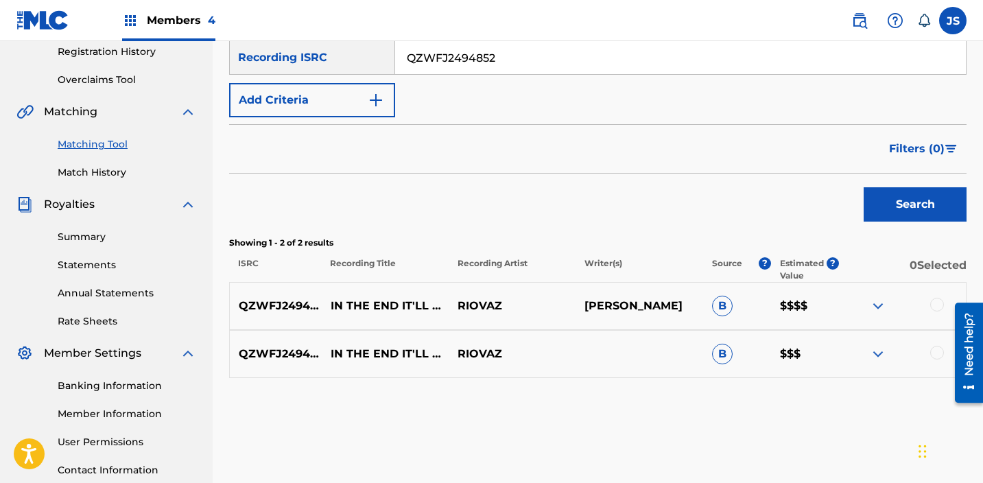
scroll to position [318, 0]
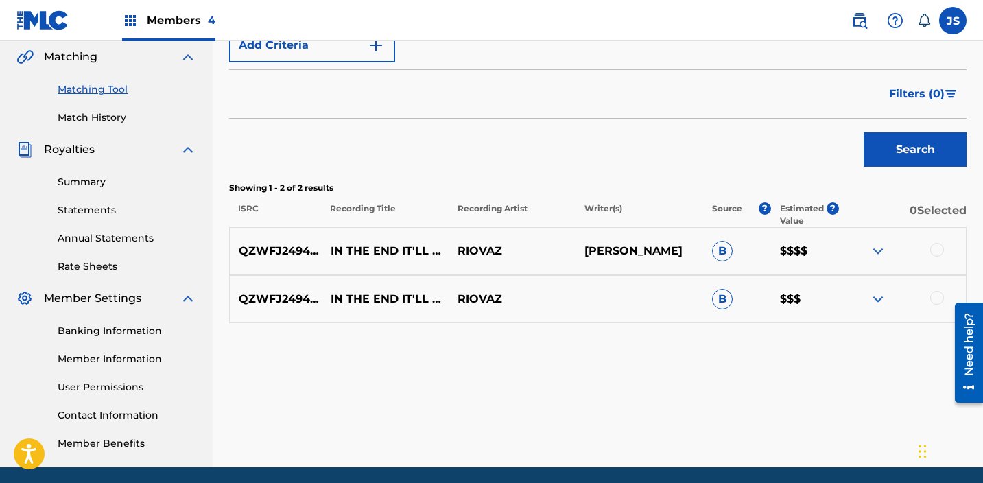
click at [939, 246] on div at bounding box center [937, 250] width 14 height 14
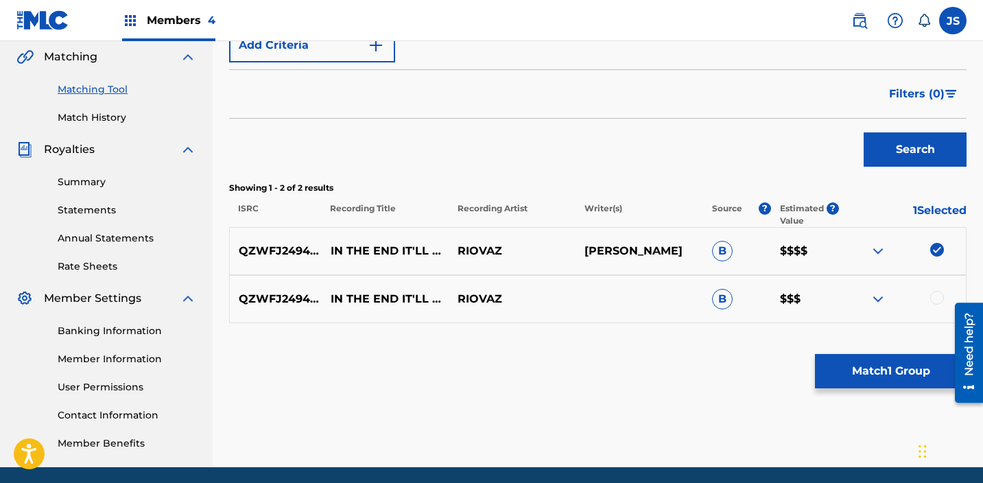
click at [939, 298] on div at bounding box center [937, 298] width 14 height 14
click at [904, 368] on button "Match 2 Groups" at bounding box center [891, 371] width 152 height 34
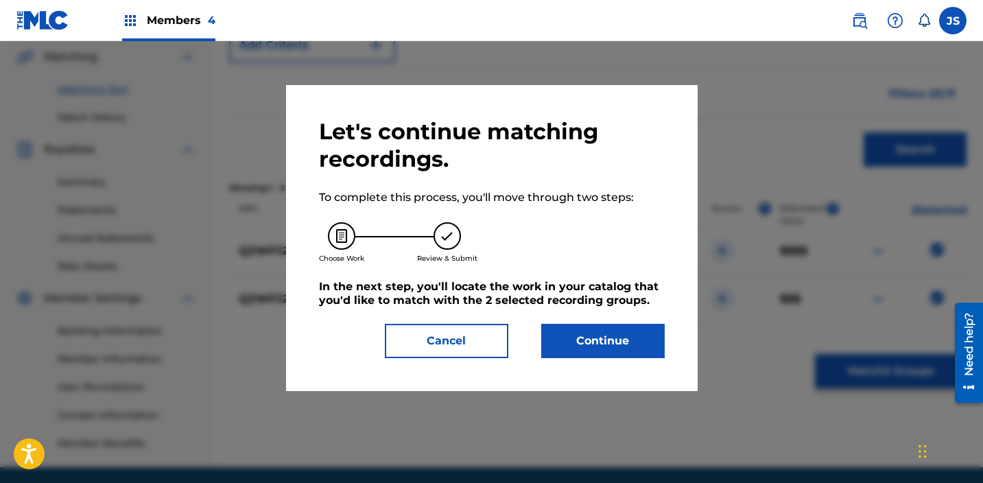
click at [620, 345] on button "Continue" at bounding box center [603, 341] width 124 height 34
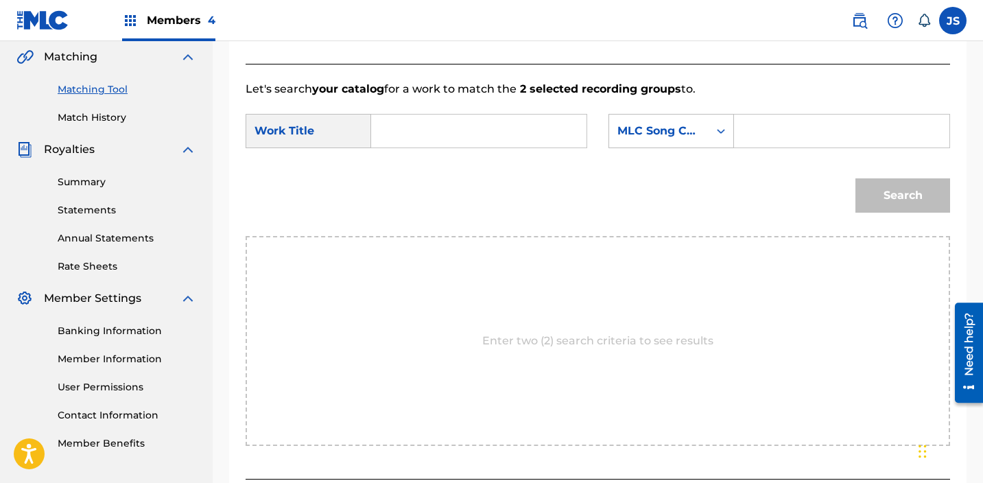
click at [469, 131] on input "Search Form" at bounding box center [479, 131] width 192 height 33
click at [406, 218] on div "in the end it'll mean nothing" at bounding box center [394, 187] width 23 height 74
type input "in the end it'll mean nothing"
click at [714, 136] on icon "Search Form" at bounding box center [721, 131] width 14 height 14
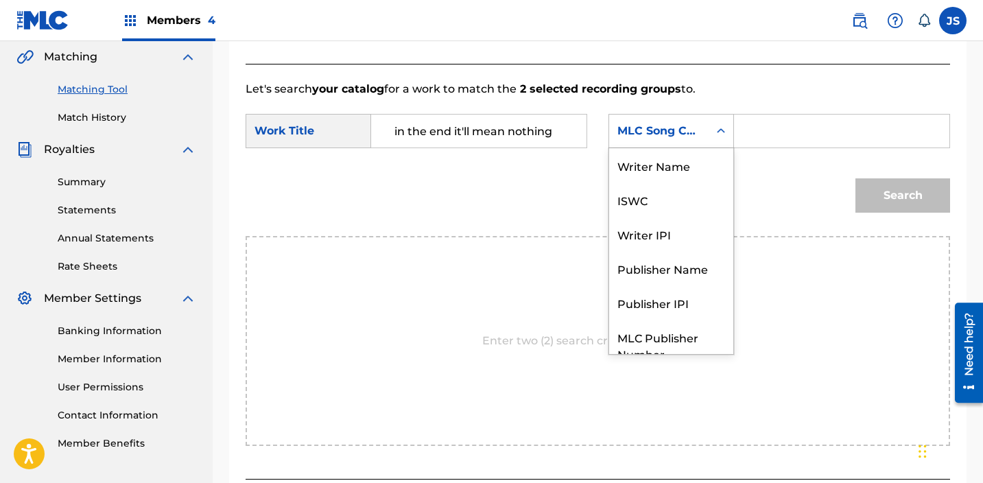
scroll to position [51, 0]
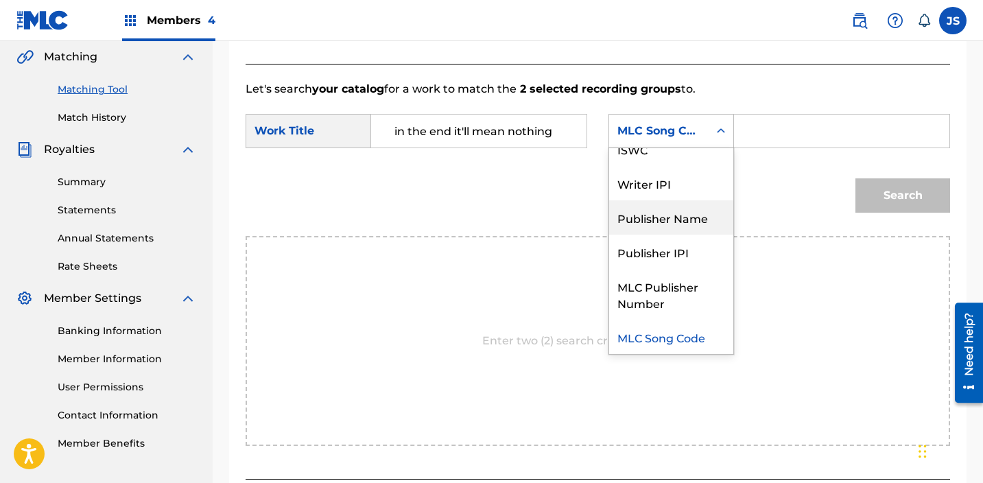
click at [688, 214] on div "Publisher Name" at bounding box center [671, 217] width 124 height 34
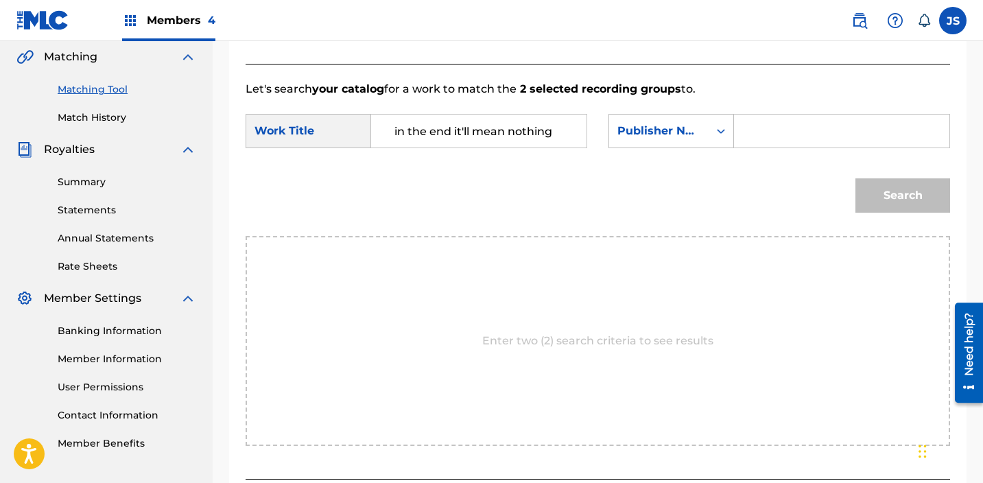
click at [758, 134] on input "Search Form" at bounding box center [842, 131] width 192 height 33
type input "riovaz"
click at [856, 178] on button "Search" at bounding box center [903, 195] width 95 height 34
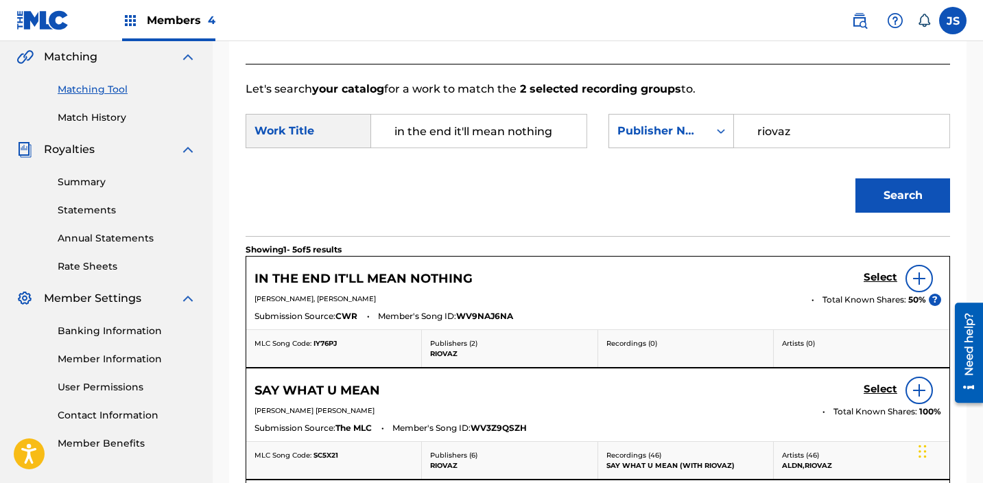
click at [887, 283] on h5 "Select" at bounding box center [881, 277] width 34 height 13
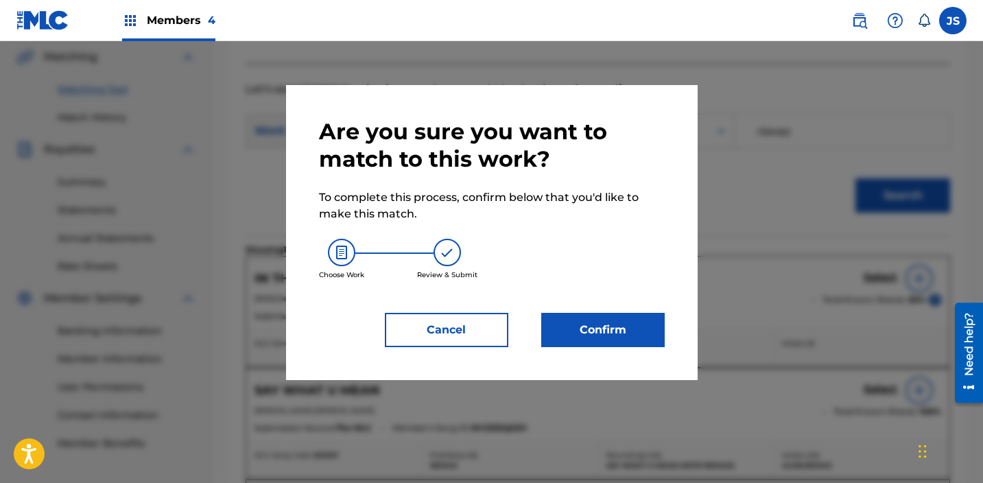
click at [642, 322] on button "Confirm" at bounding box center [603, 330] width 124 height 34
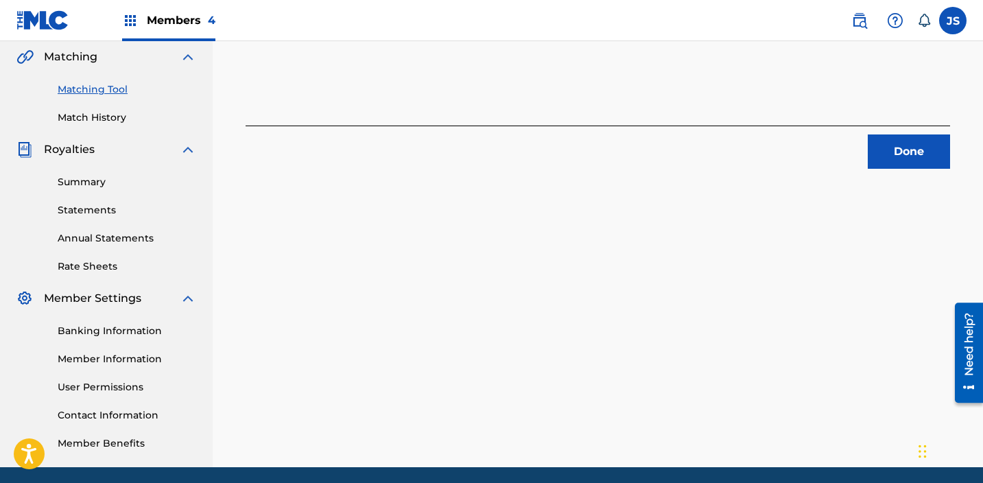
click at [915, 152] on button "Done" at bounding box center [909, 151] width 82 height 34
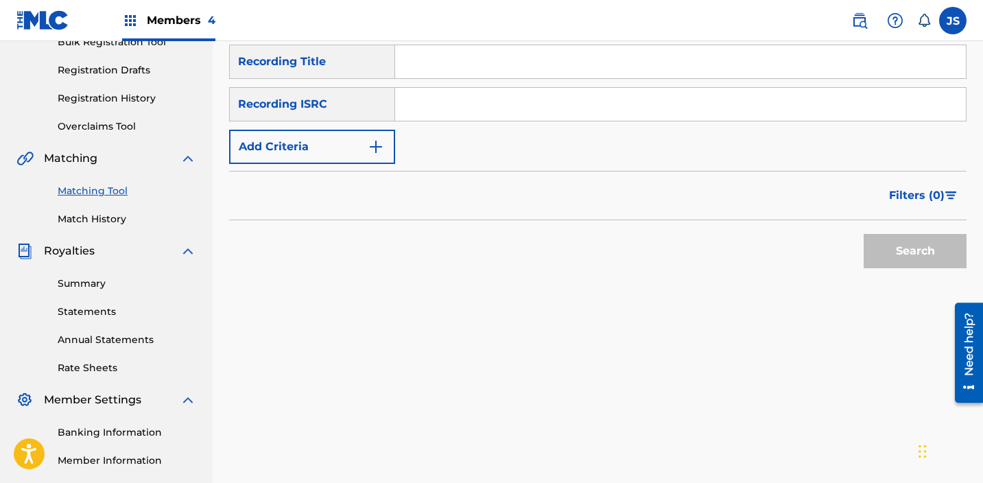
scroll to position [187, 0]
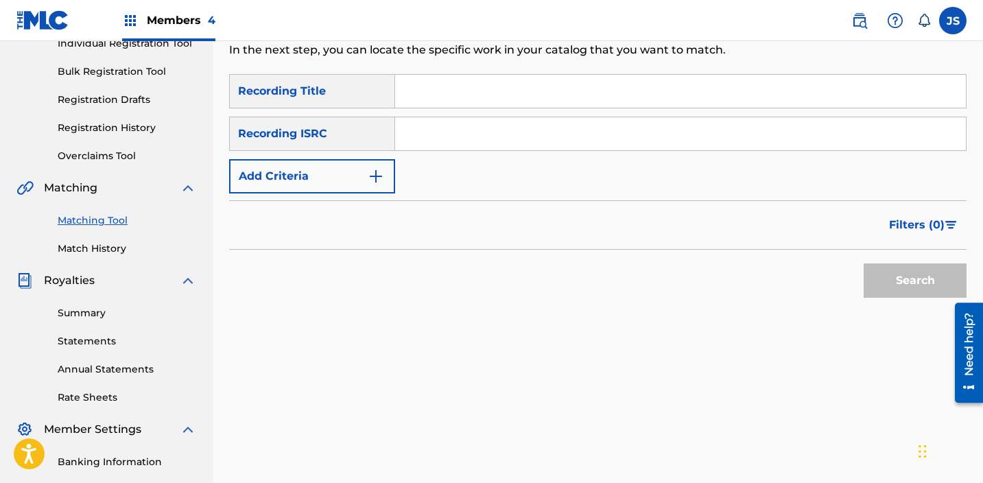
click at [499, 134] on input "Search Form" at bounding box center [680, 133] width 571 height 33
paste input "QZWFJ2494845"
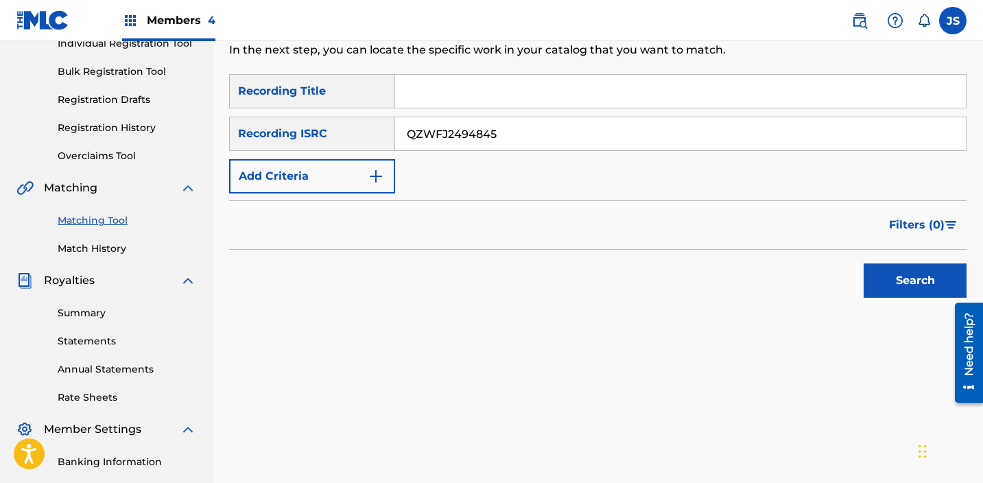
type input "QZWFJ2494845"
click at [864, 264] on button "Search" at bounding box center [915, 281] width 103 height 34
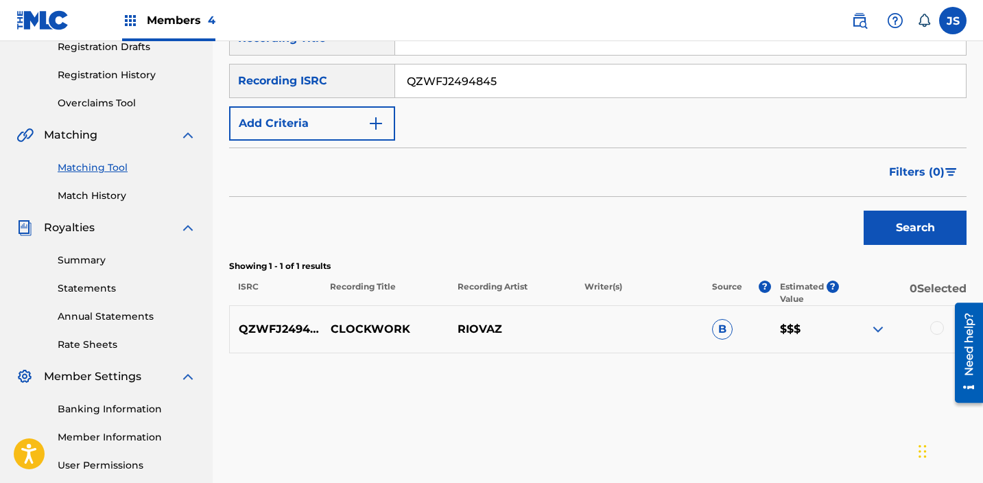
scroll to position [244, 0]
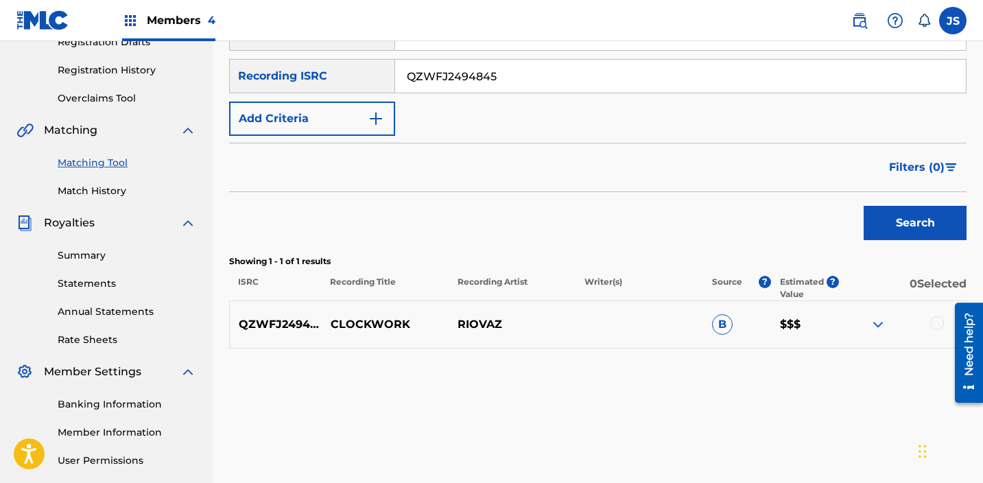
click at [931, 322] on div at bounding box center [937, 323] width 14 height 14
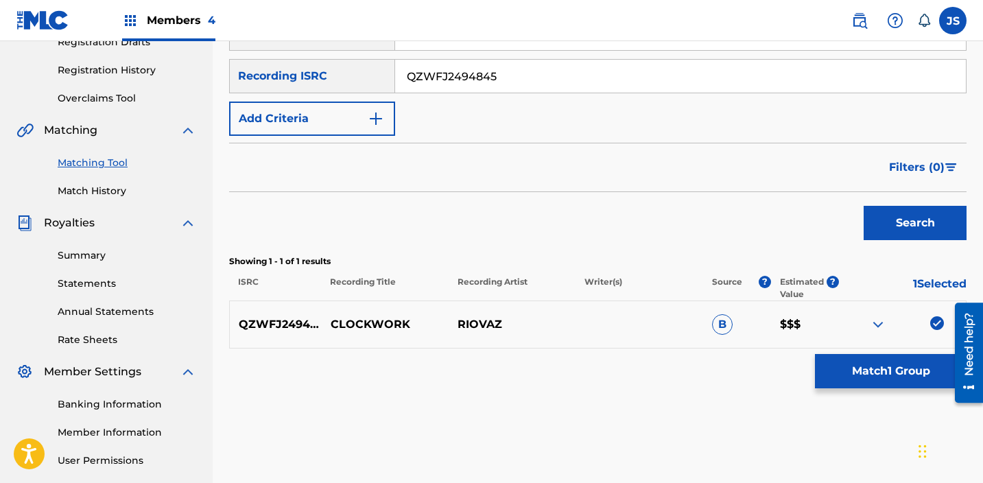
click at [863, 376] on button "Match 1 Group" at bounding box center [891, 371] width 152 height 34
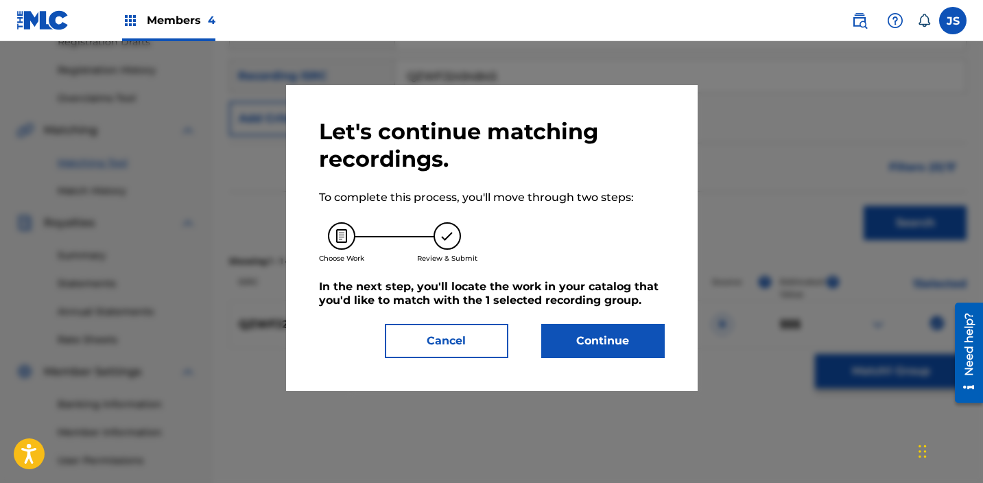
click at [643, 340] on button "Continue" at bounding box center [603, 341] width 124 height 34
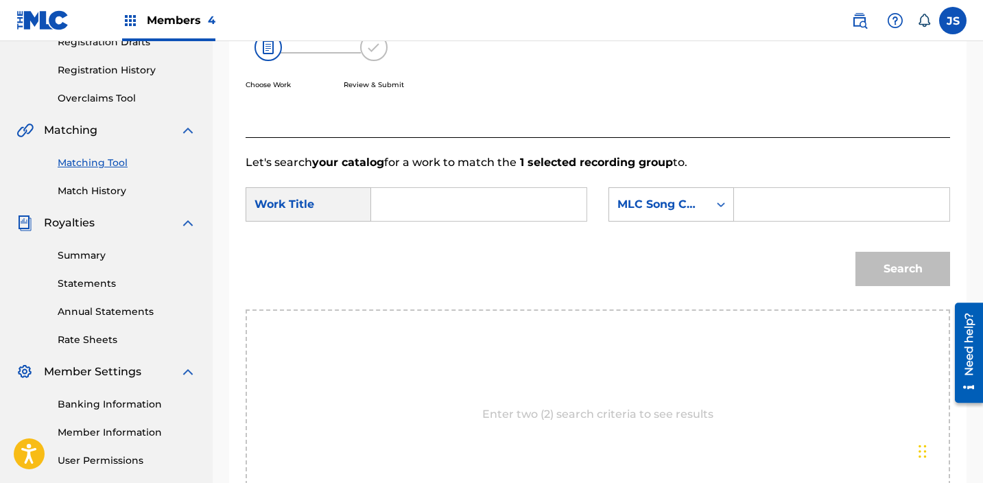
click at [474, 190] on input "Search Form" at bounding box center [479, 204] width 192 height 33
type input "clockwork"
click at [667, 211] on div "MLC Song Code" at bounding box center [659, 204] width 83 height 16
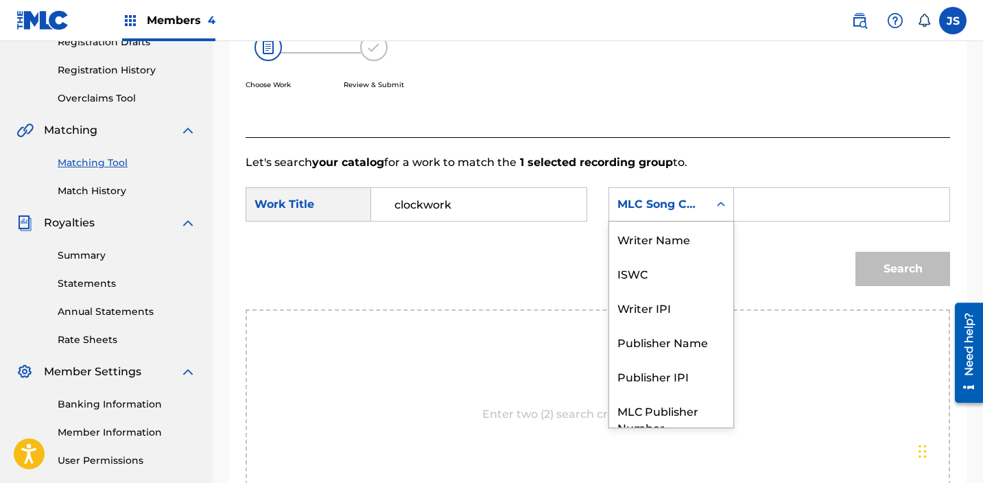
scroll to position [51, 0]
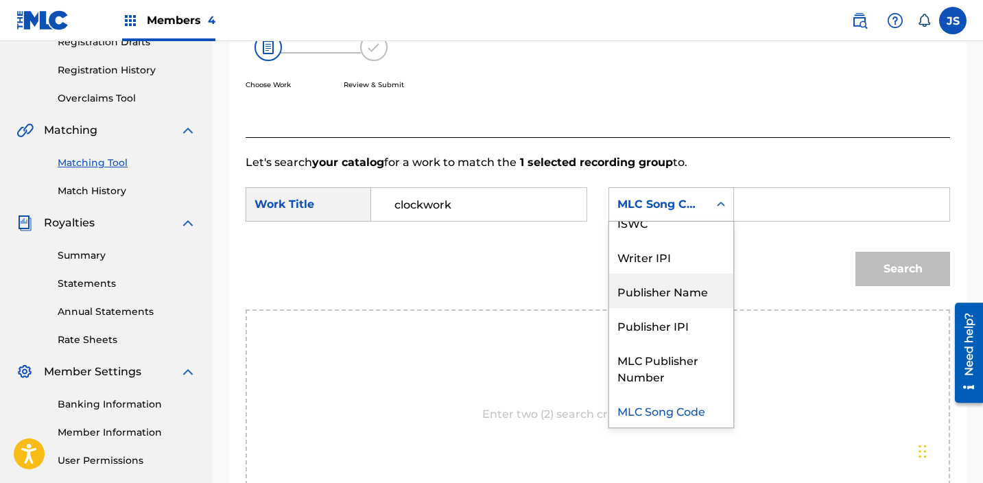
click at [679, 278] on div "Publisher Name" at bounding box center [671, 291] width 124 height 34
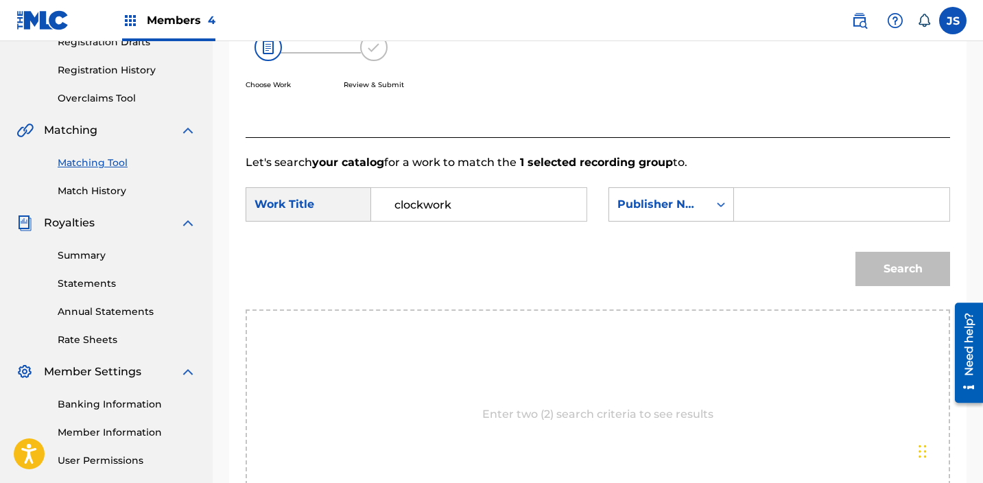
click at [763, 204] on input "Search Form" at bounding box center [842, 204] width 192 height 33
type input "riovaz"
click at [856, 252] on button "Search" at bounding box center [903, 269] width 95 height 34
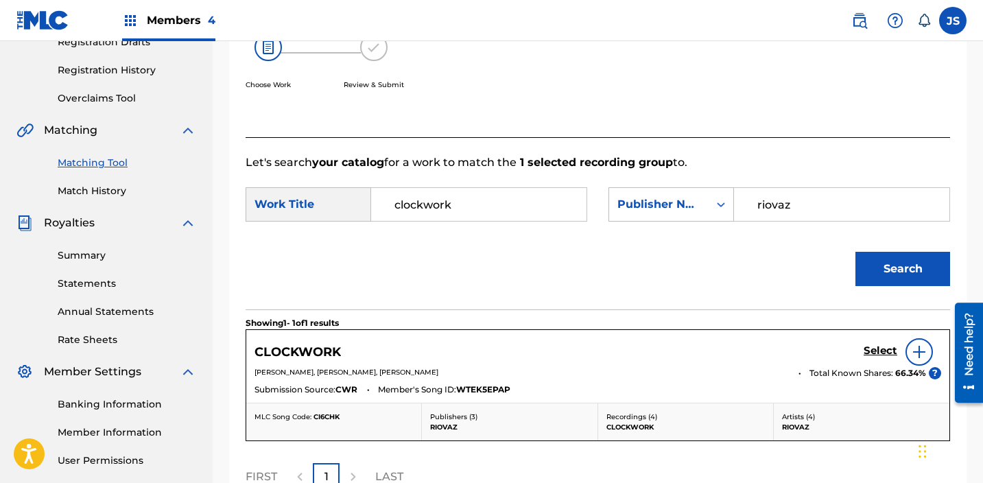
click at [893, 358] on link "Select" at bounding box center [881, 351] width 34 height 15
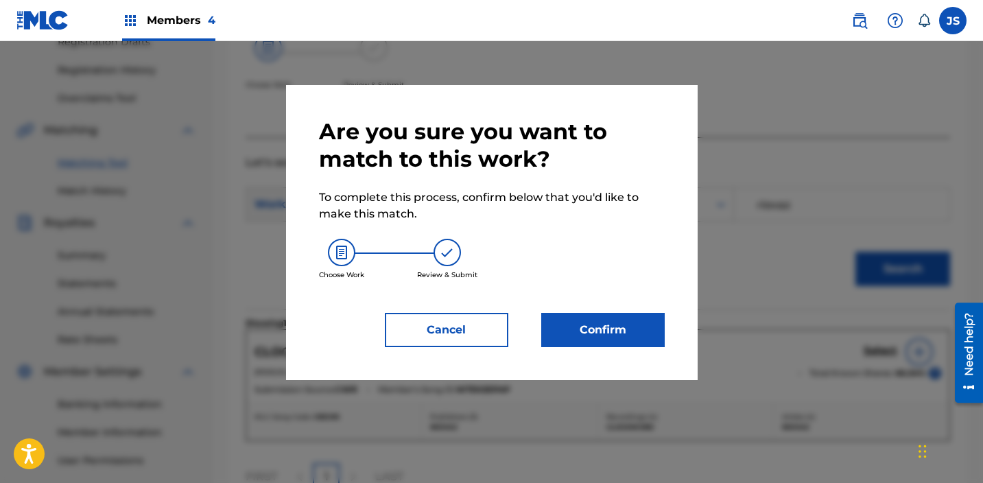
click at [596, 328] on button "Confirm" at bounding box center [603, 330] width 124 height 34
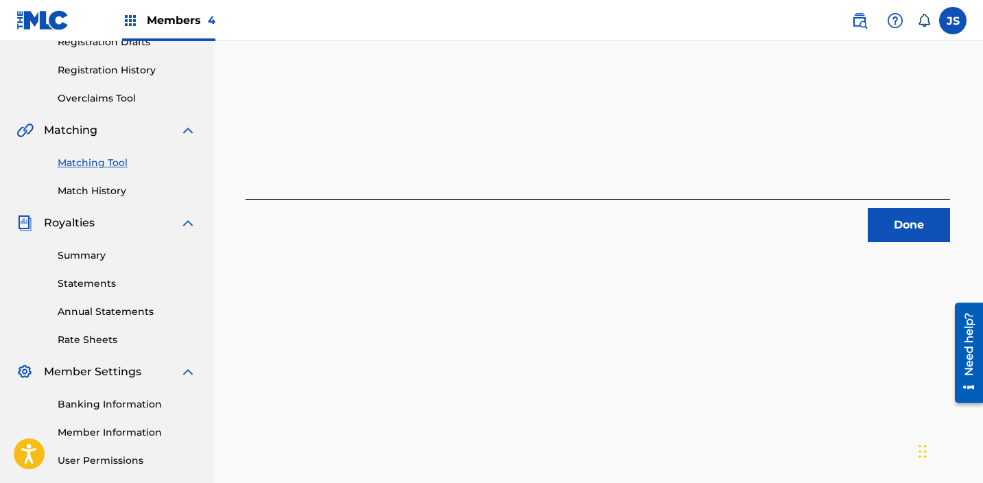
click at [913, 220] on button "Done" at bounding box center [909, 225] width 82 height 34
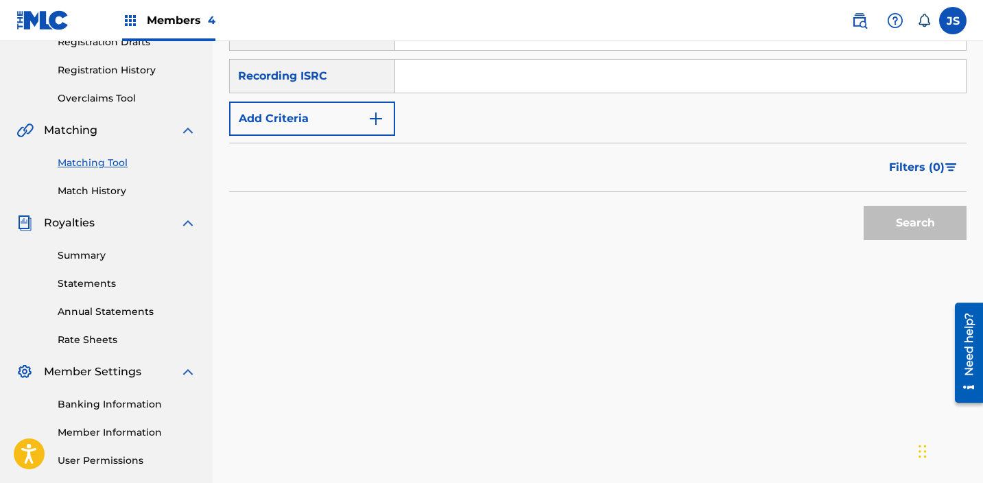
click at [494, 73] on input "Search Form" at bounding box center [680, 76] width 571 height 33
paste input "QZWFJ2494849"
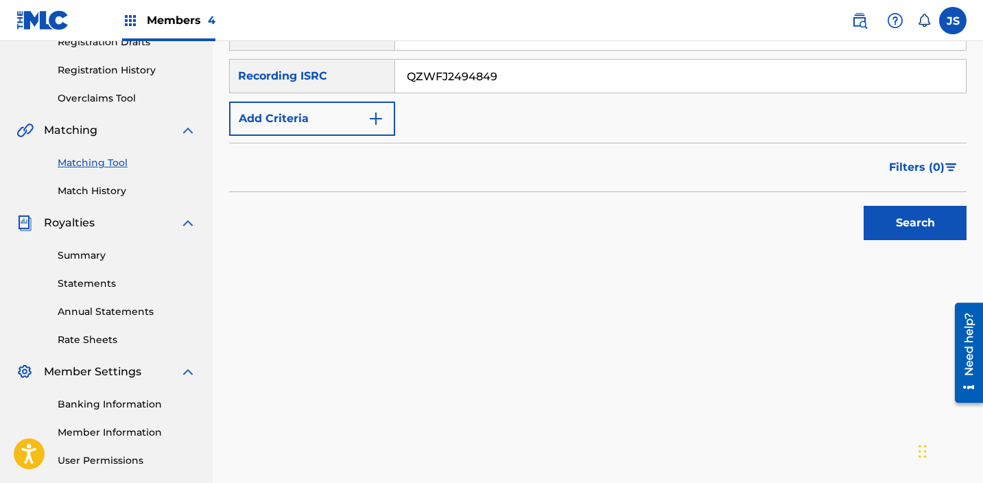
click at [864, 206] on button "Search" at bounding box center [915, 223] width 103 height 34
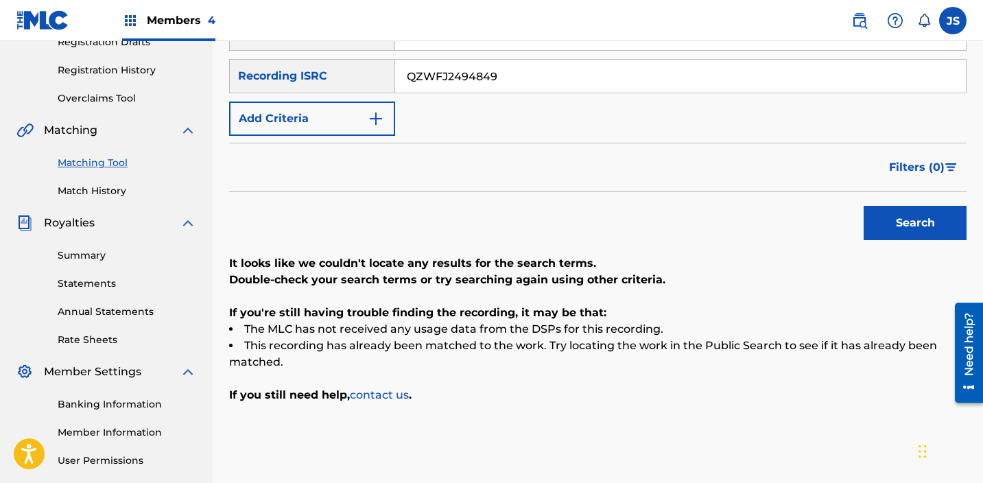
scroll to position [245, 0]
click at [457, 70] on input "QZWFJ2494849" at bounding box center [680, 75] width 571 height 33
paste input "51"
click at [864, 205] on button "Search" at bounding box center [915, 222] width 103 height 34
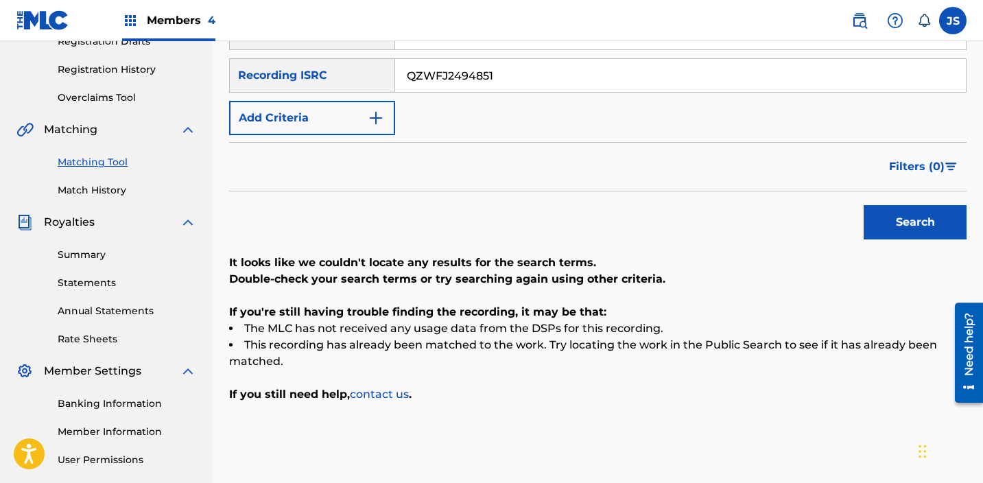
click at [426, 62] on input "QZWFJ2494851" at bounding box center [680, 75] width 571 height 33
paste input "48"
type input "QZWFJ2494848"
click at [864, 205] on button "Search" at bounding box center [915, 222] width 103 height 34
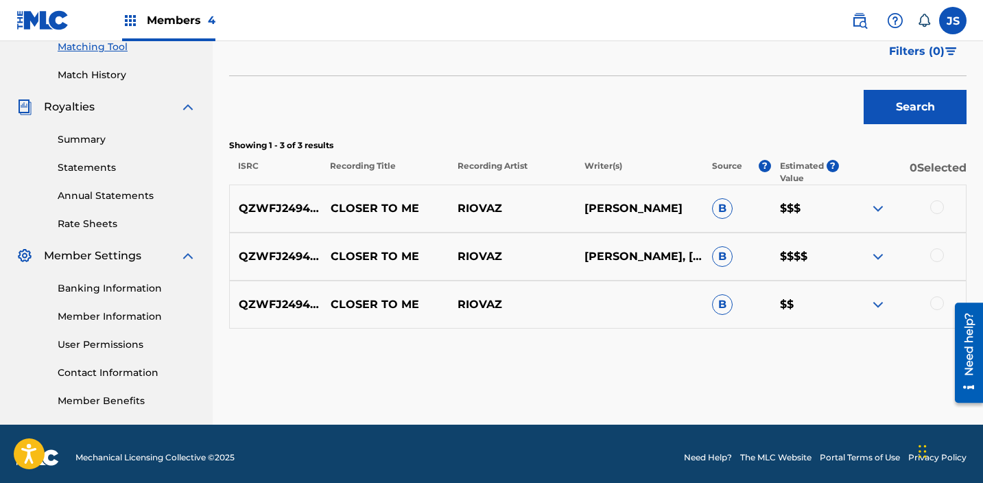
scroll to position [368, 0]
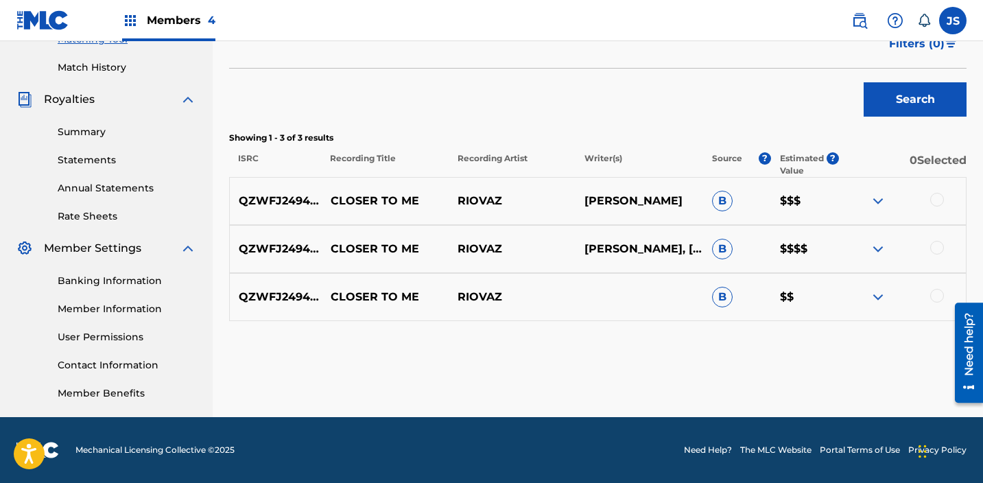
click at [939, 294] on div at bounding box center [937, 296] width 14 height 14
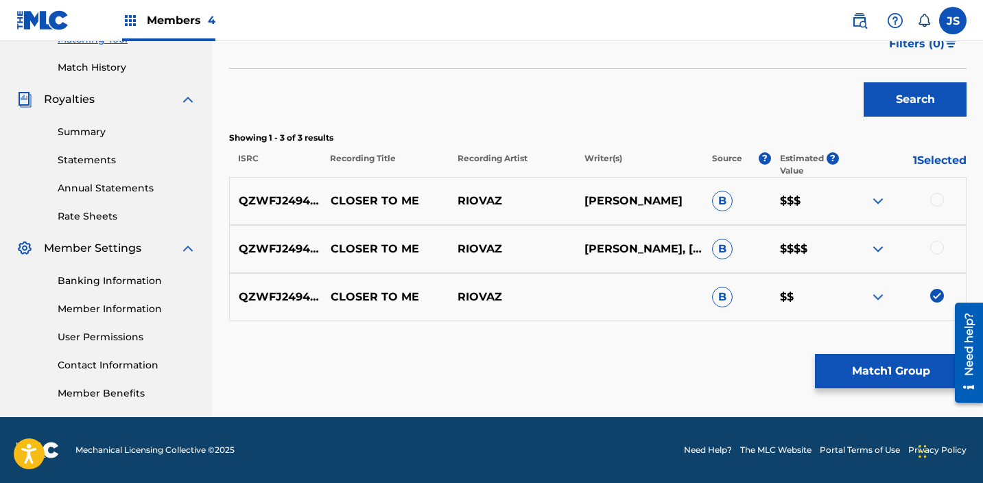
click at [936, 246] on div at bounding box center [937, 248] width 14 height 14
click at [941, 200] on div at bounding box center [937, 200] width 14 height 14
click at [917, 363] on button "Match 3 Groups" at bounding box center [891, 371] width 152 height 34
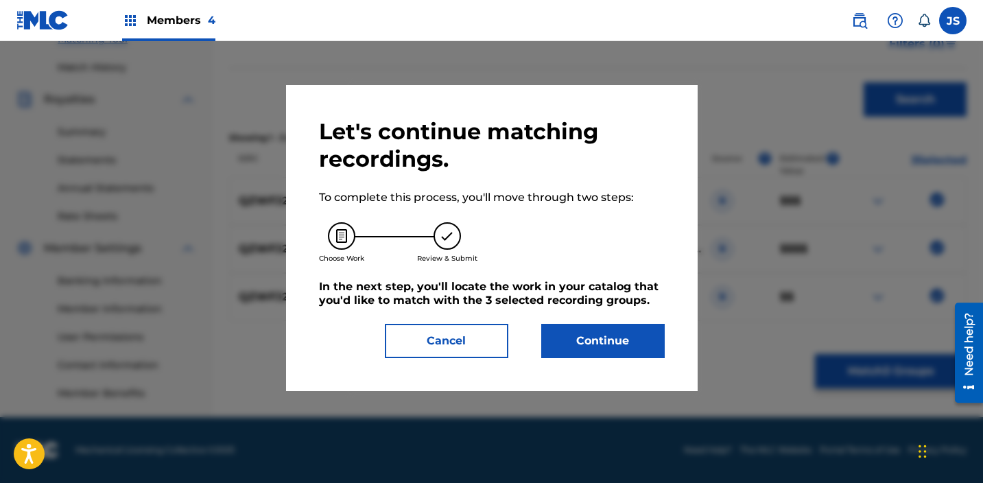
click at [615, 355] on button "Continue" at bounding box center [603, 341] width 124 height 34
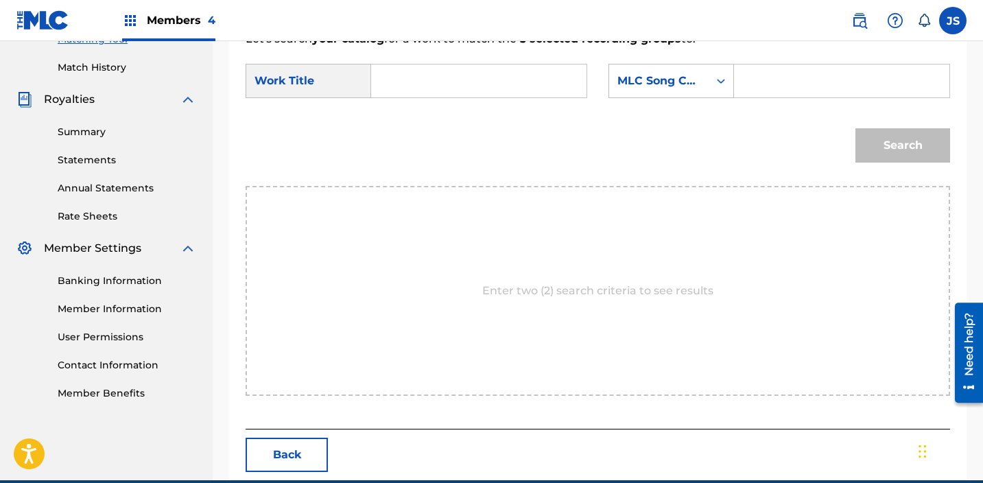
click at [419, 83] on input "Search Form" at bounding box center [479, 81] width 192 height 33
type input "closer to me"
click at [419, 119] on div "Search" at bounding box center [598, 150] width 705 height 71
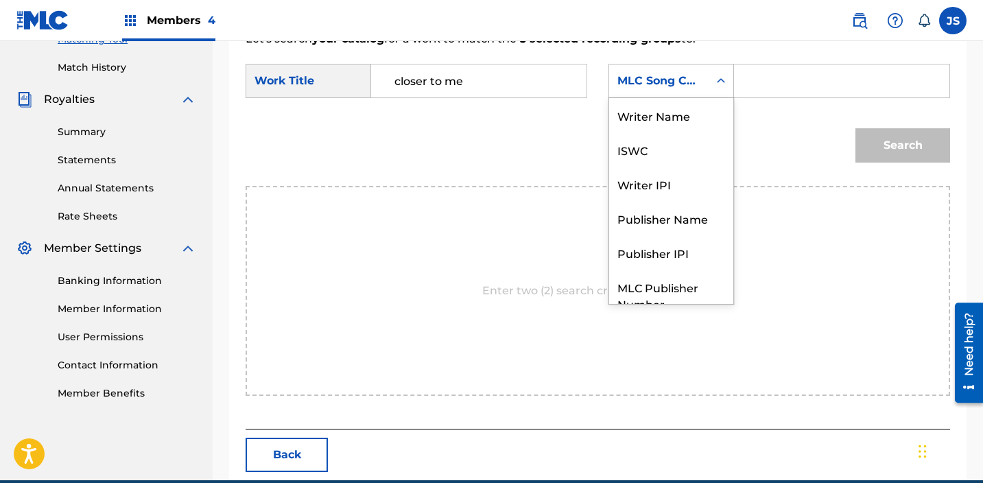
click at [701, 78] on div "MLC Song Code" at bounding box center [658, 81] width 99 height 26
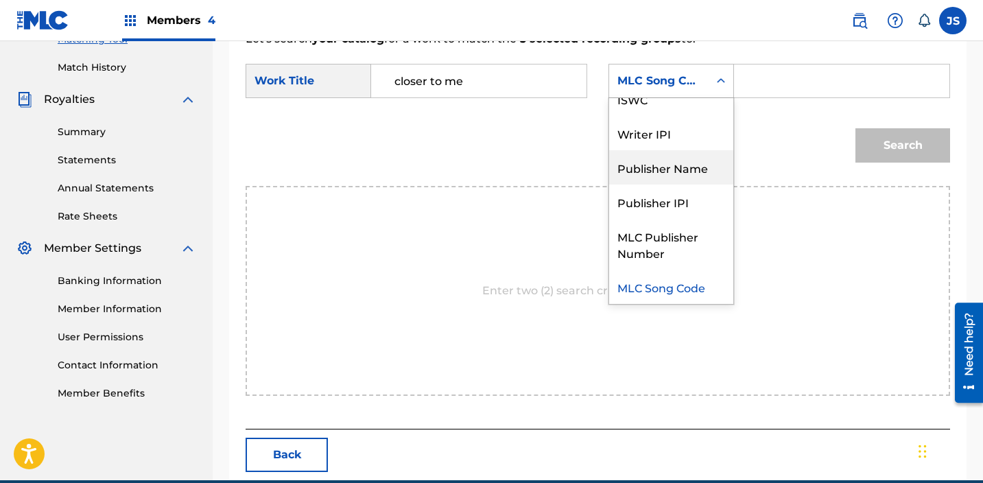
click at [694, 174] on div "Publisher Name" at bounding box center [671, 167] width 124 height 34
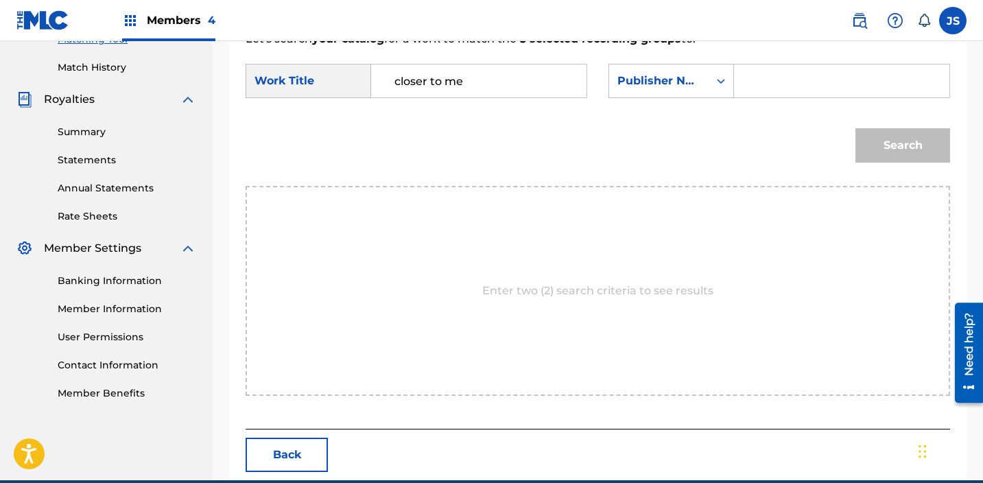
click at [797, 94] on input "Search Form" at bounding box center [842, 81] width 192 height 33
type input "riovaz"
click at [856, 128] on button "Search" at bounding box center [903, 145] width 95 height 34
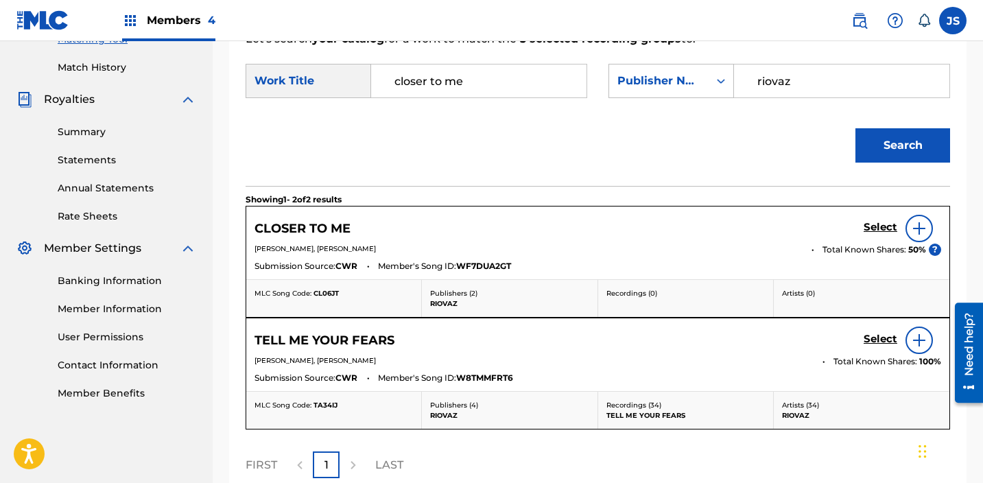
click at [876, 226] on h5 "Select" at bounding box center [881, 227] width 34 height 13
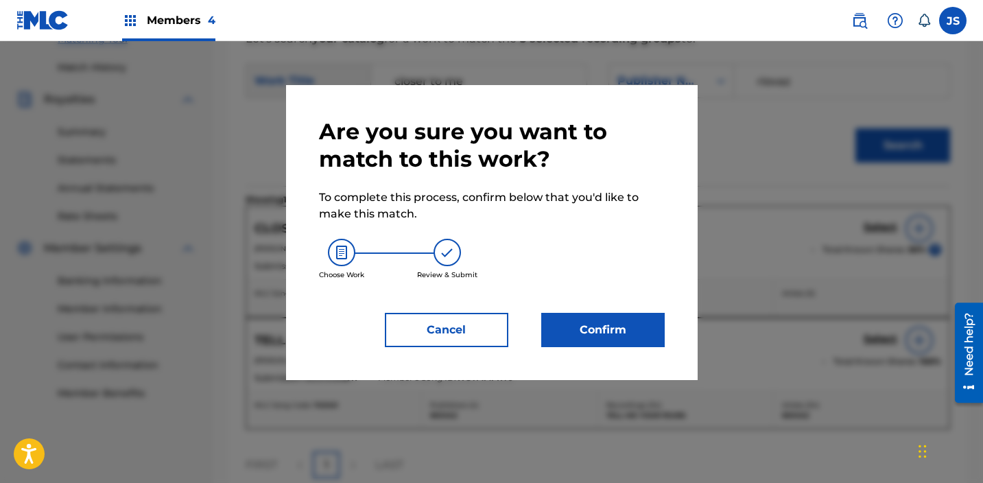
click at [581, 338] on button "Confirm" at bounding box center [603, 330] width 124 height 34
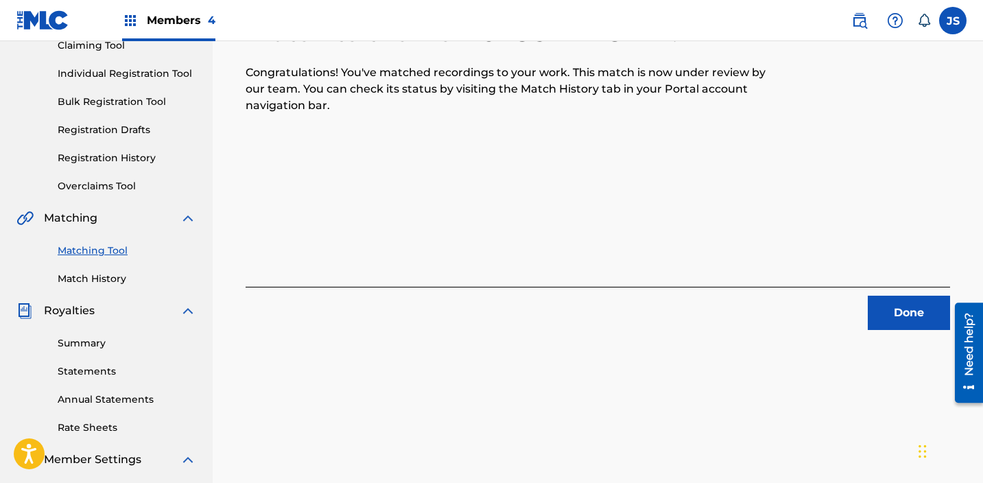
scroll to position [106, 0]
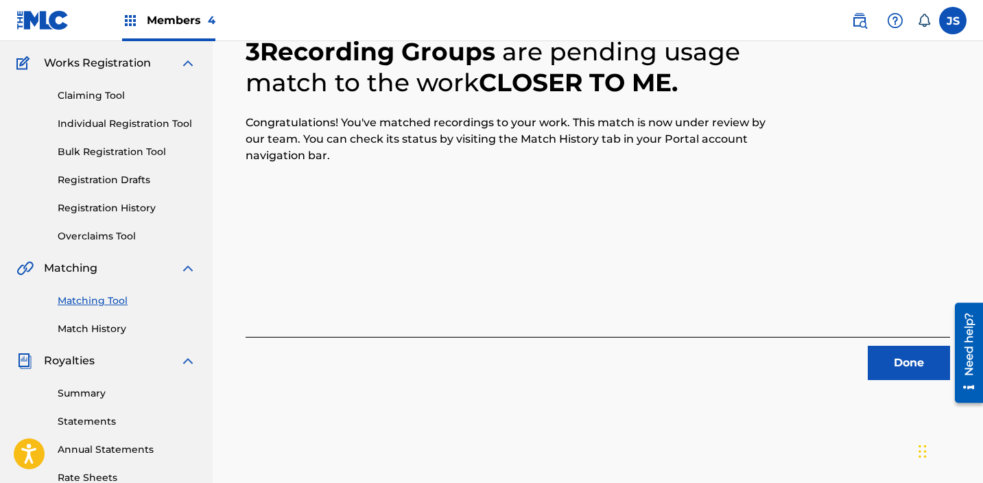
click at [917, 368] on button "Done" at bounding box center [909, 363] width 82 height 34
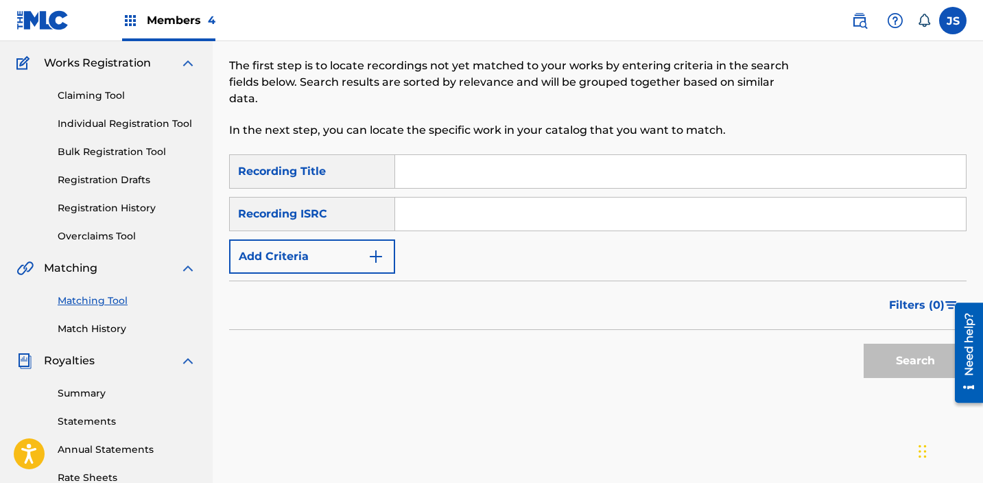
click at [493, 215] on input "Search Form" at bounding box center [680, 214] width 571 height 33
paste input "QZWFJ2494843"
click at [864, 344] on button "Search" at bounding box center [915, 361] width 103 height 34
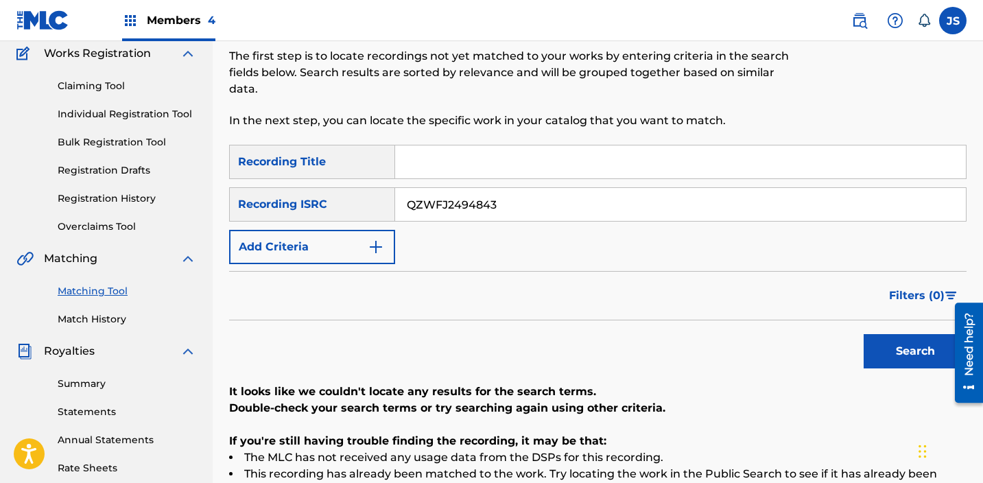
scroll to position [117, 0]
click at [478, 217] on input "QZWFJ2494843" at bounding box center [680, 203] width 571 height 33
paste input "7"
type input "QZWFJ2494847"
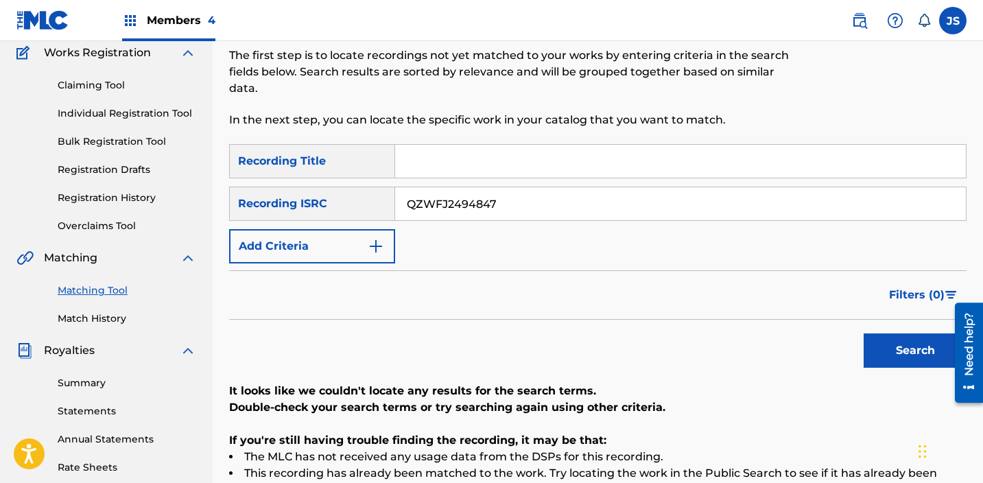
click at [864, 333] on button "Search" at bounding box center [915, 350] width 103 height 34
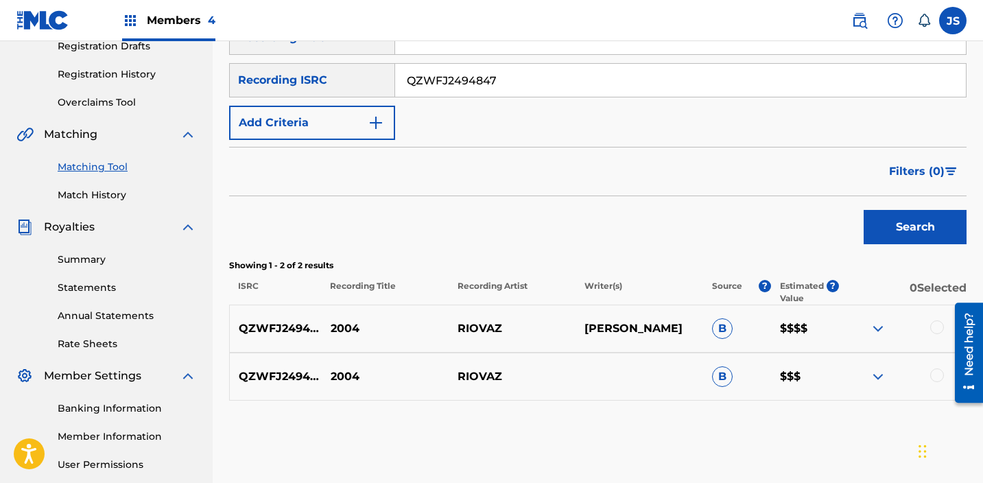
scroll to position [242, 0]
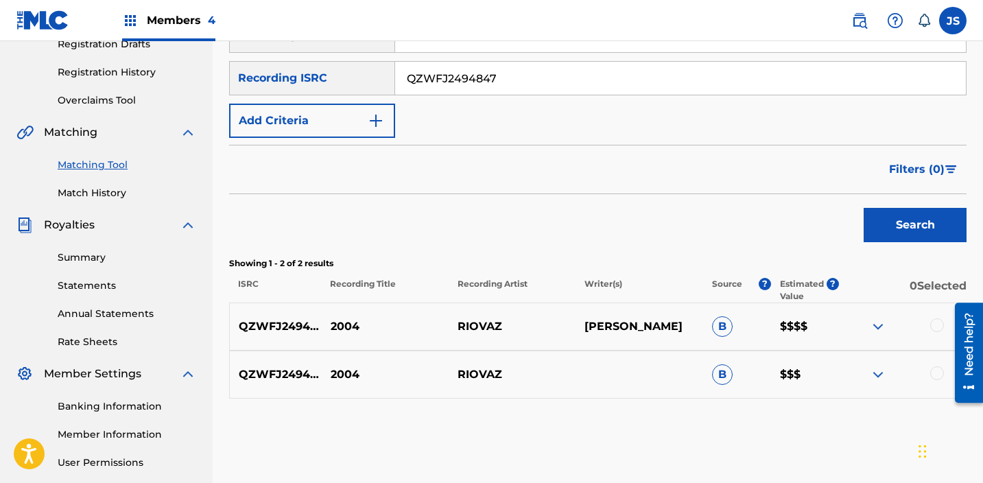
click at [937, 325] on div at bounding box center [937, 325] width 14 height 14
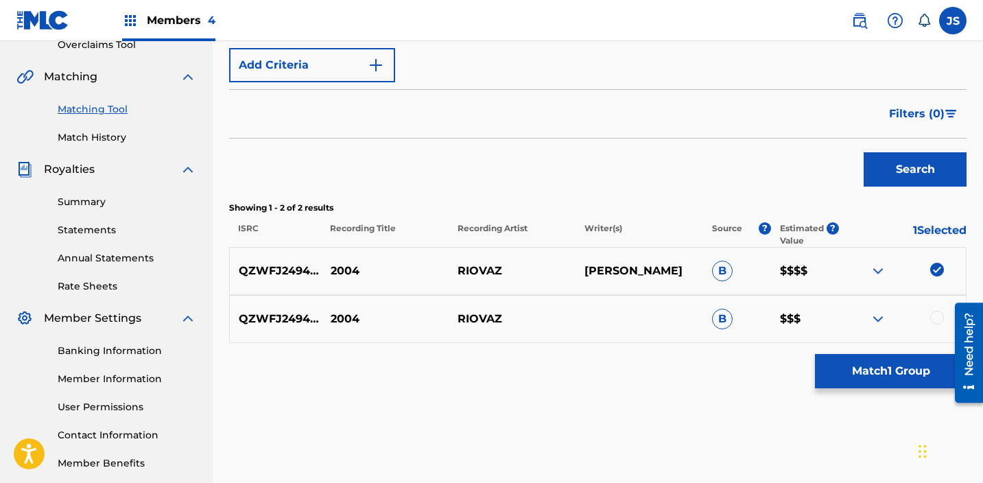
scroll to position [299, 0]
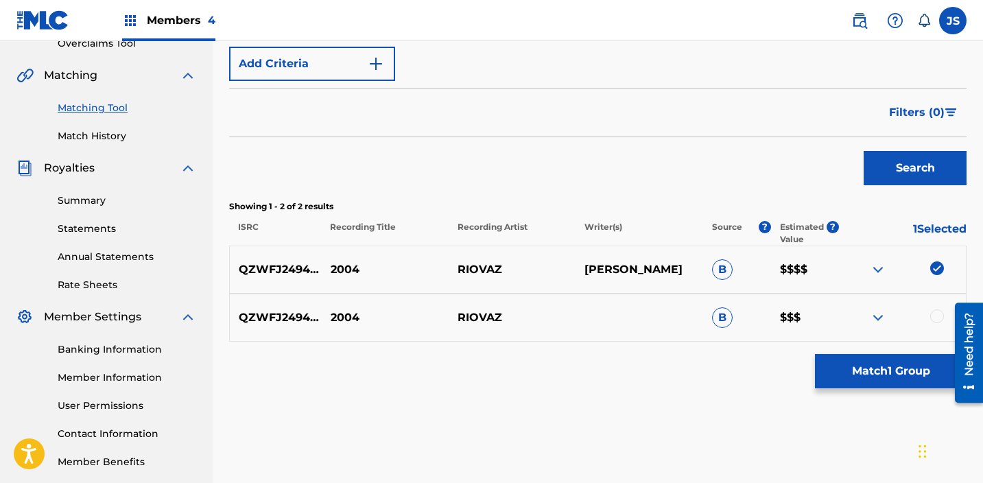
click at [939, 313] on div at bounding box center [937, 316] width 14 height 14
click at [887, 368] on button "Match 2 Groups" at bounding box center [891, 371] width 152 height 34
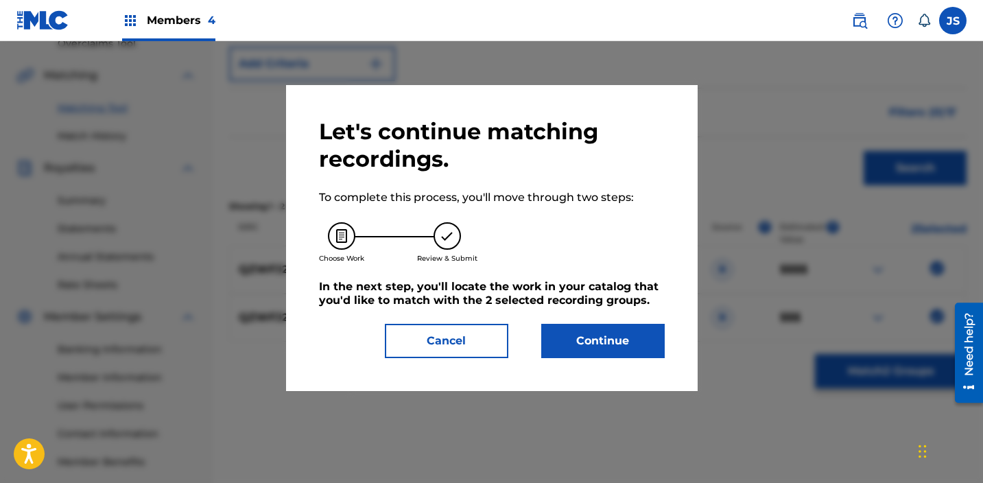
click at [563, 339] on button "Continue" at bounding box center [603, 341] width 124 height 34
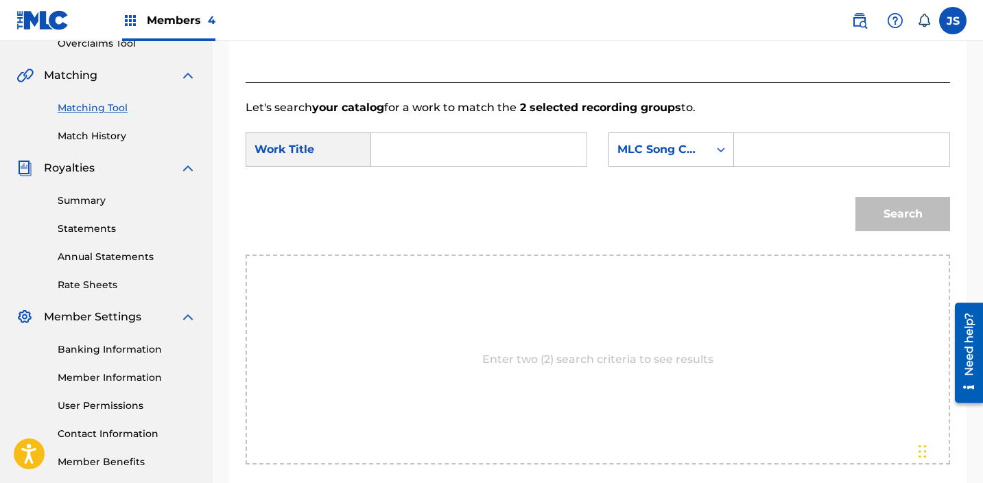
click at [389, 145] on input "Search Form" at bounding box center [479, 149] width 192 height 33
type input "2004"
click at [454, 189] on div "Search" at bounding box center [598, 218] width 705 height 71
click at [734, 160] on div "Search Form" at bounding box center [842, 149] width 216 height 34
click at [720, 160] on div "Search Form" at bounding box center [721, 149] width 25 height 25
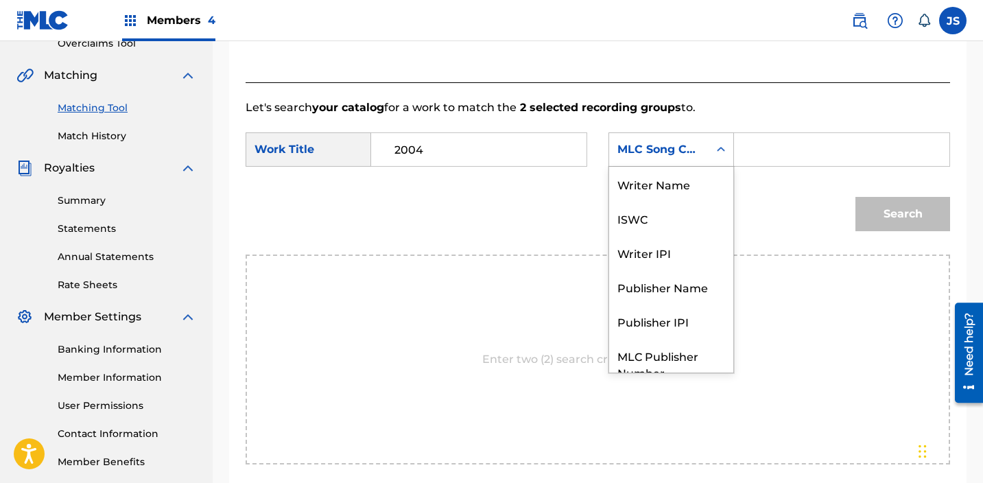
scroll to position [51, 0]
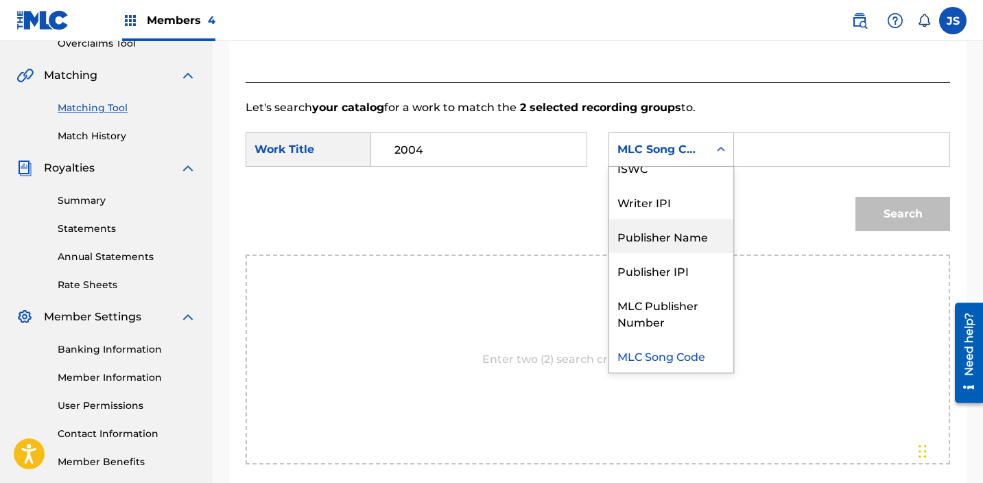
click at [696, 242] on div "Publisher Name" at bounding box center [671, 236] width 124 height 34
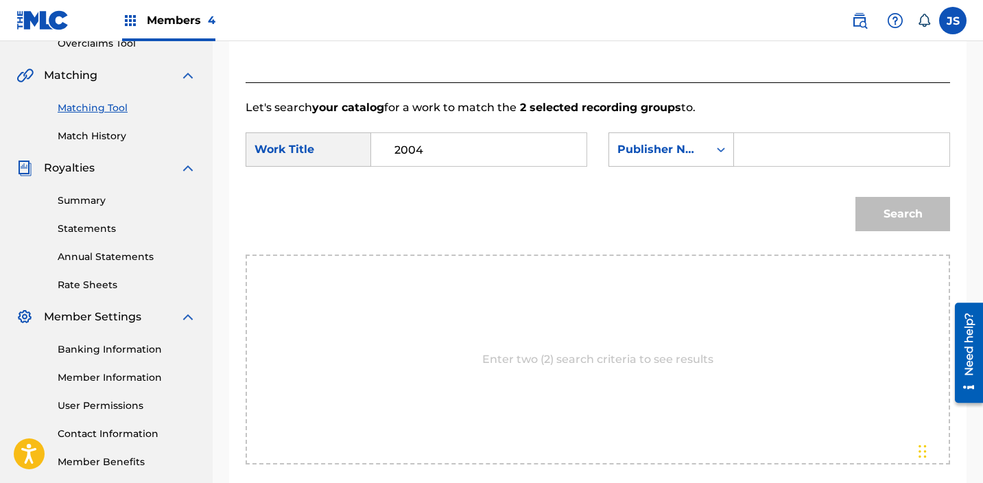
click at [797, 168] on div "SearchWithCriteriab74ab293-2efd-4dde-89e0-6ba2d3c67e25 Work Title 2004 SearchWi…" at bounding box center [598, 153] width 705 height 43
click at [797, 152] on input "Search Form" at bounding box center [842, 149] width 192 height 33
type input "riovaz"
click at [856, 197] on button "Search" at bounding box center [903, 214] width 95 height 34
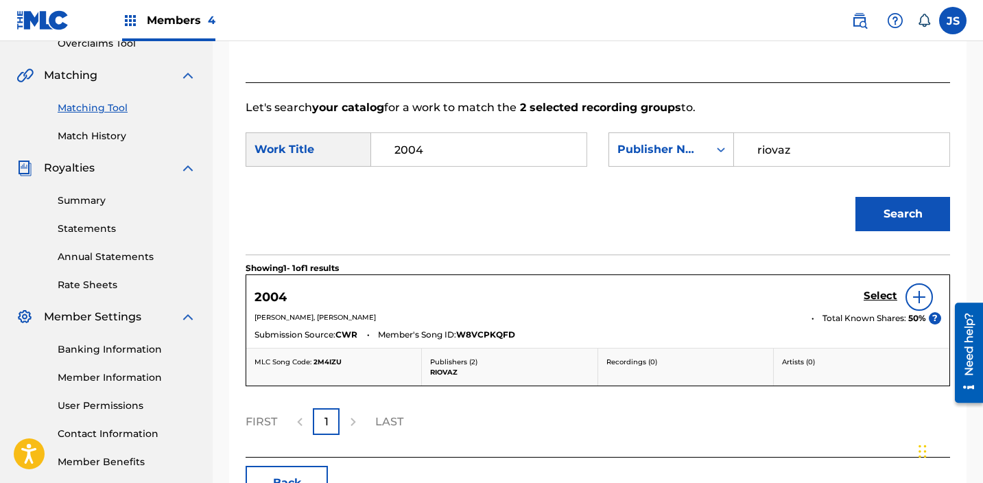
scroll to position [316, 0]
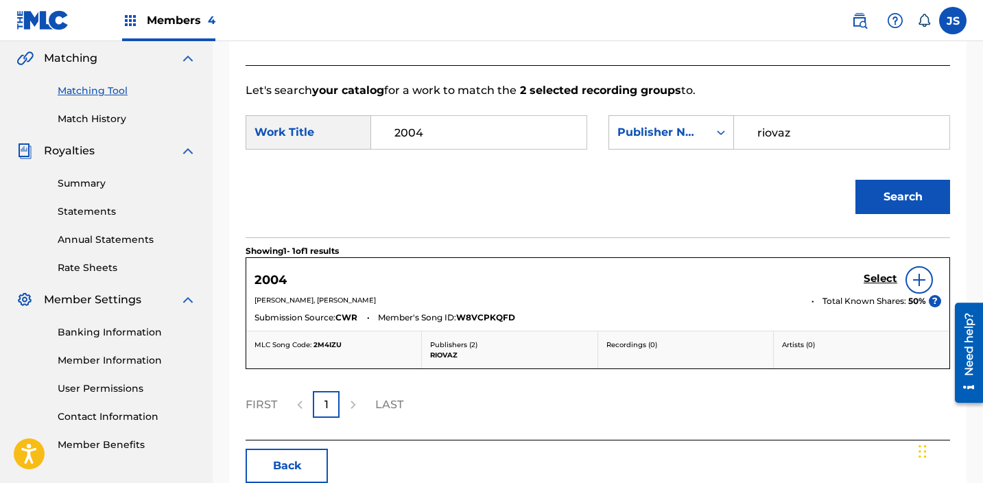
click at [881, 282] on h5 "Select" at bounding box center [881, 278] width 34 height 13
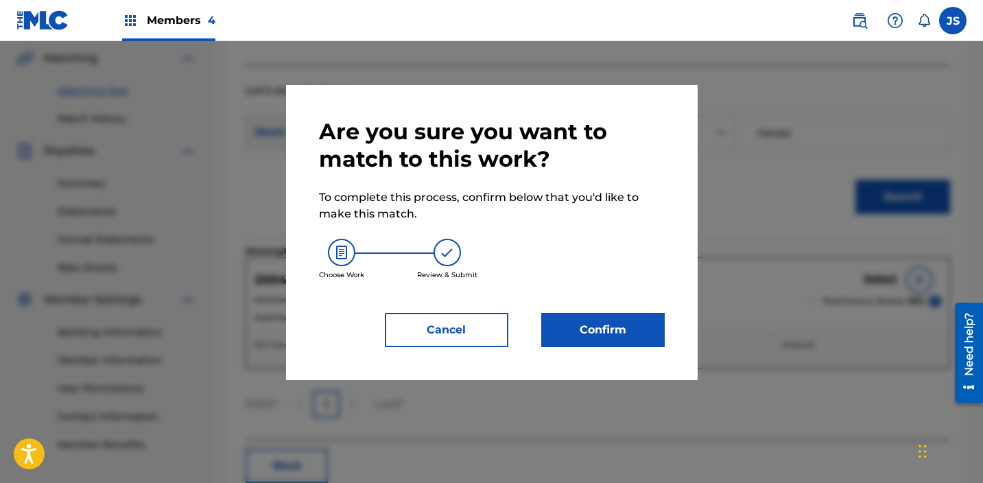
click at [622, 340] on button "Confirm" at bounding box center [603, 330] width 124 height 34
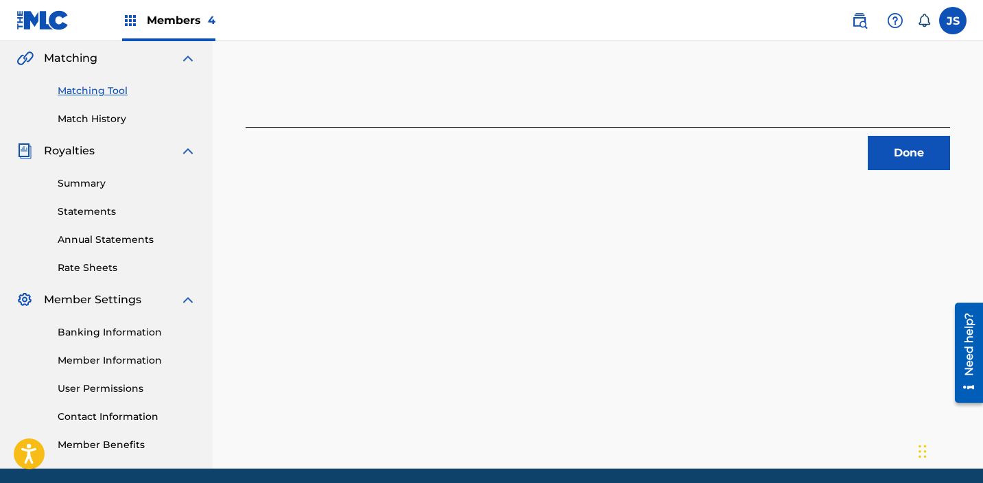
click at [915, 147] on button "Done" at bounding box center [909, 153] width 82 height 34
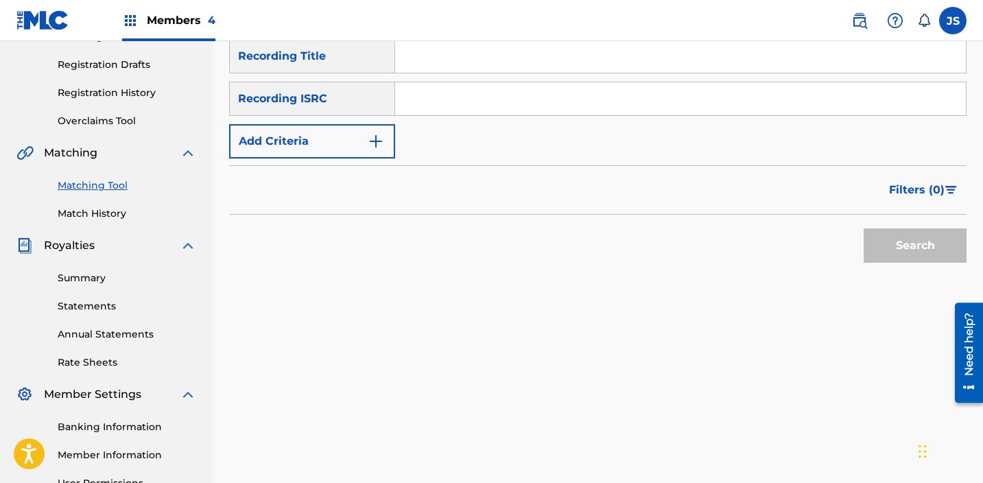
scroll to position [221, 0]
click at [462, 96] on input "Search Form" at bounding box center [680, 99] width 571 height 33
paste input "QZWFJ2494850"
type input "QZWFJ2494850"
click at [864, 229] on button "Search" at bounding box center [915, 246] width 103 height 34
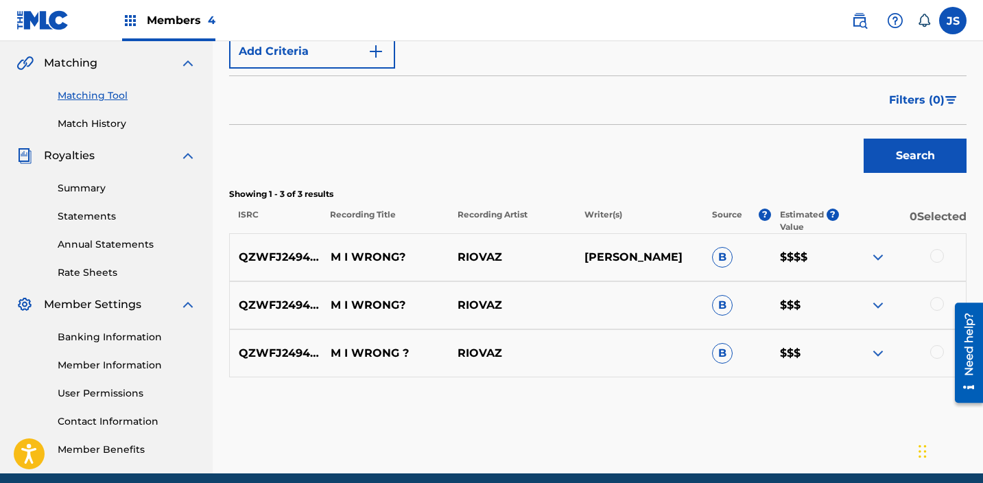
scroll to position [313, 0]
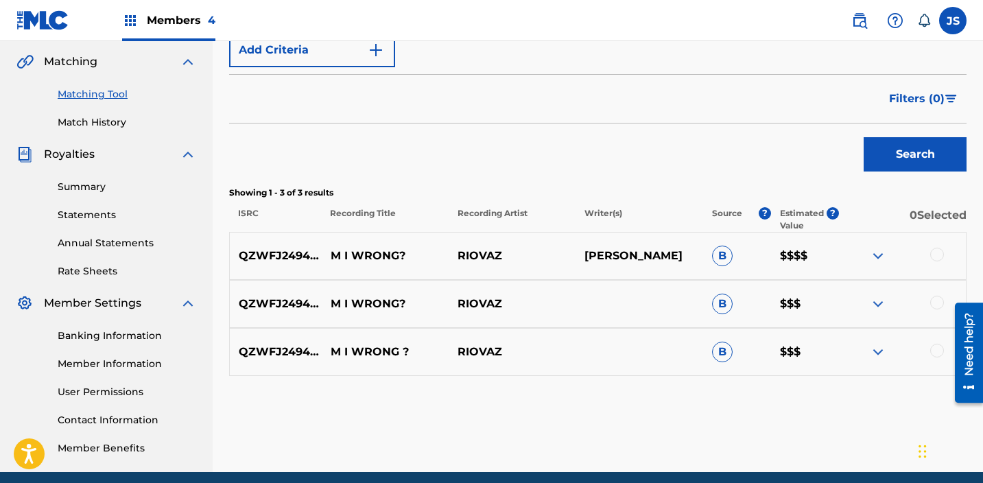
click at [935, 257] on div at bounding box center [937, 255] width 14 height 14
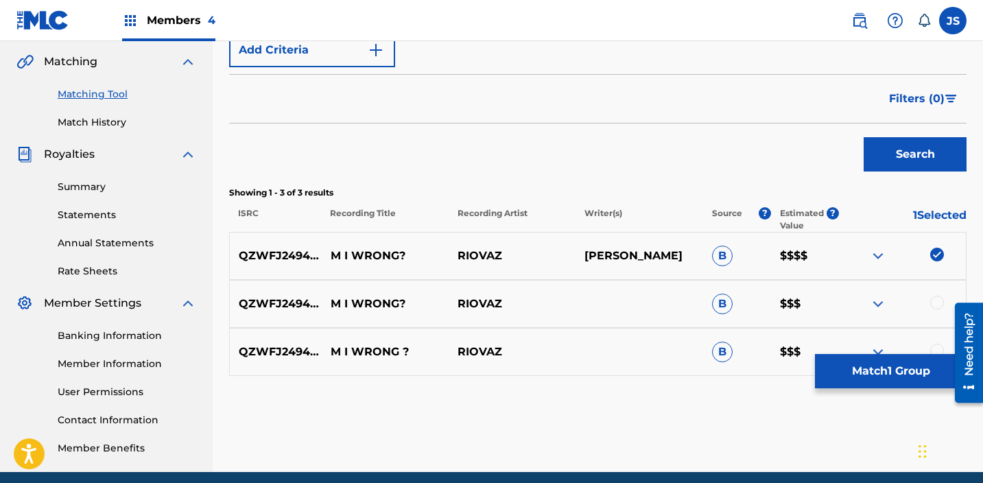
click at [932, 298] on div at bounding box center [937, 303] width 14 height 14
click at [934, 347] on div at bounding box center [937, 351] width 14 height 14
click at [854, 371] on button "Match 3 Groups" at bounding box center [891, 371] width 152 height 34
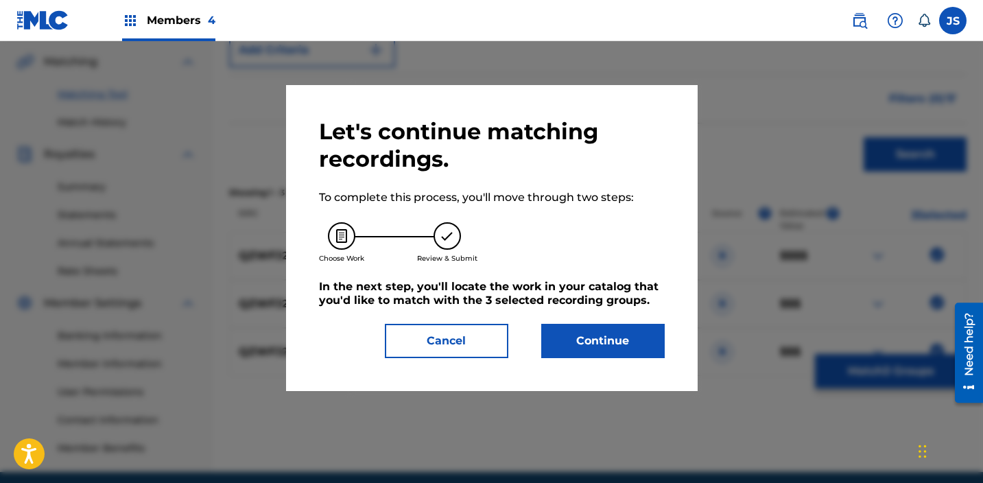
click at [566, 336] on button "Continue" at bounding box center [603, 341] width 124 height 34
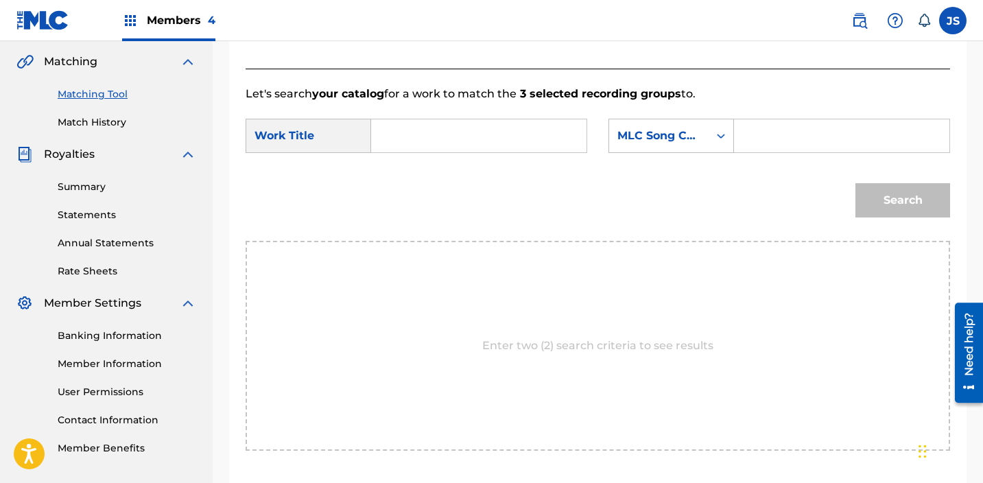
click at [443, 139] on input "Search Form" at bounding box center [479, 135] width 192 height 33
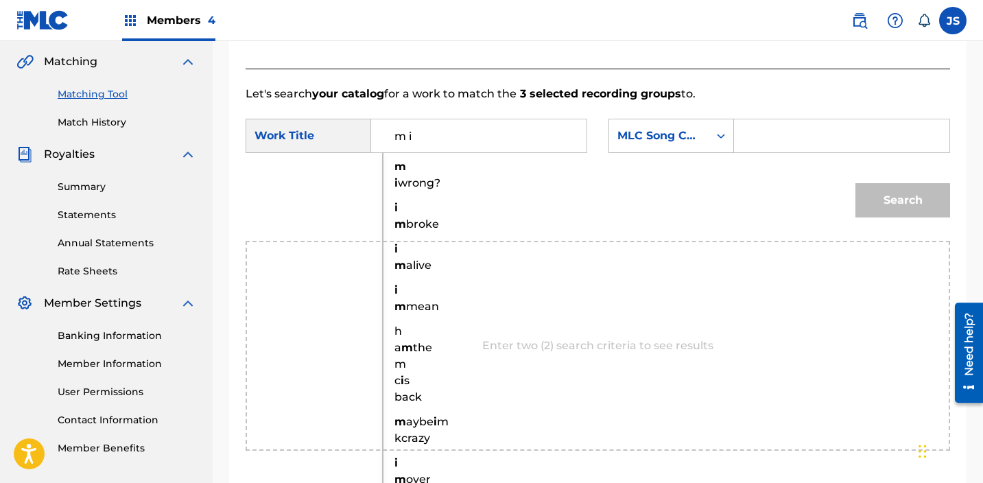
click at [409, 189] on span "wrong?" at bounding box center [419, 182] width 43 height 13
type input "m i wrong?"
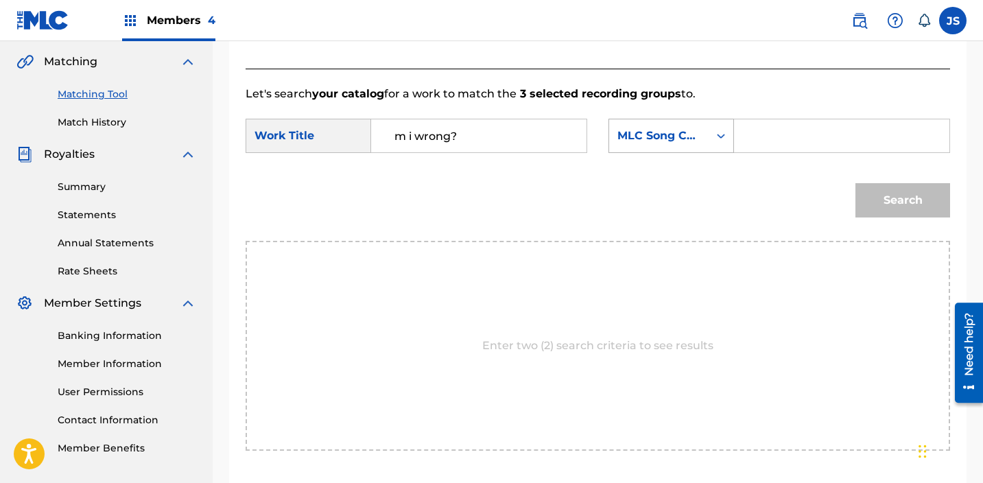
click at [704, 149] on div "MLC Song Code" at bounding box center [672, 136] width 126 height 34
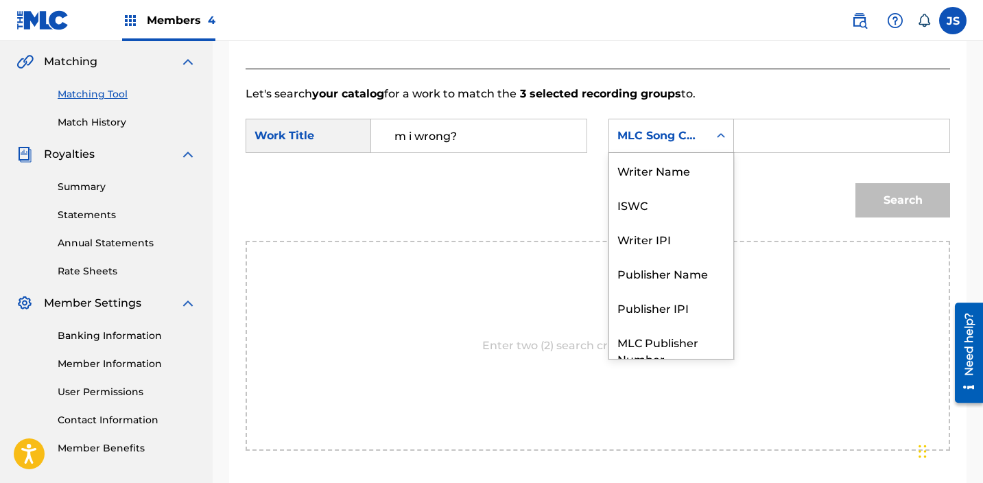
scroll to position [51, 0]
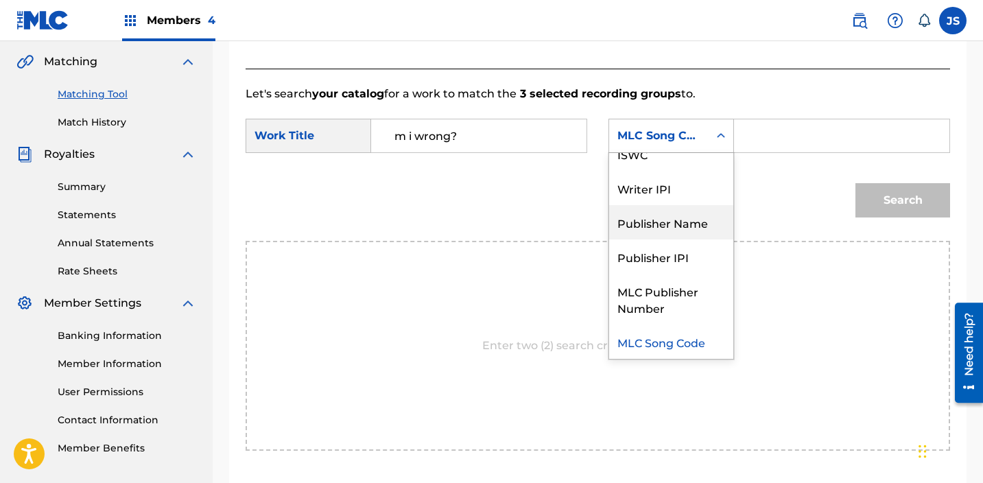
click at [692, 231] on div "Publisher Name" at bounding box center [671, 222] width 124 height 34
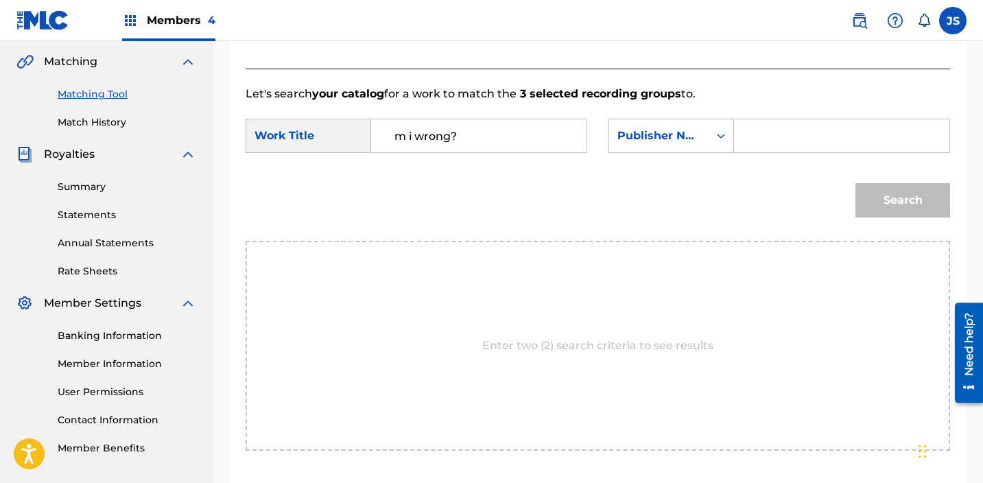
click at [768, 129] on input "Search Form" at bounding box center [842, 135] width 192 height 33
type input "riovaz"
click at [856, 183] on button "Search" at bounding box center [903, 200] width 95 height 34
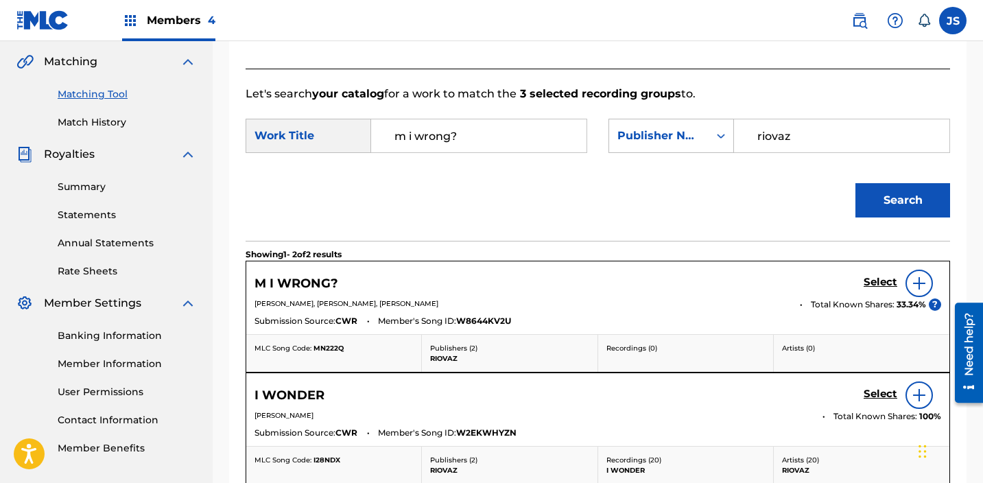
click at [872, 281] on h5 "Select" at bounding box center [881, 282] width 34 height 13
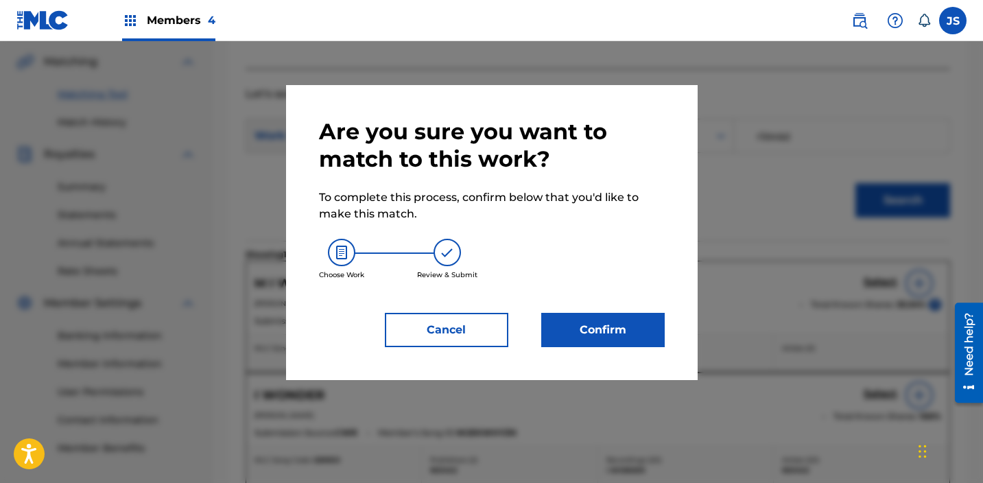
click at [617, 337] on button "Confirm" at bounding box center [603, 330] width 124 height 34
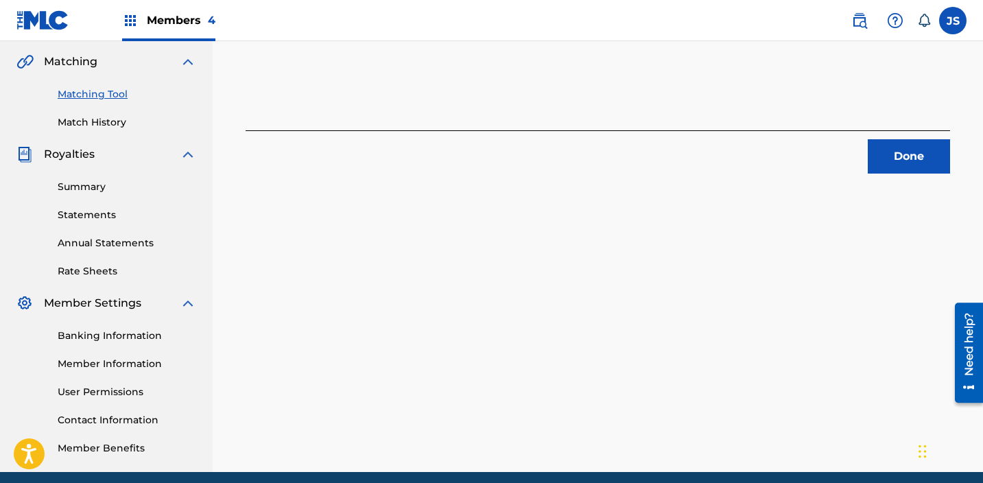
click at [916, 155] on button "Done" at bounding box center [909, 156] width 82 height 34
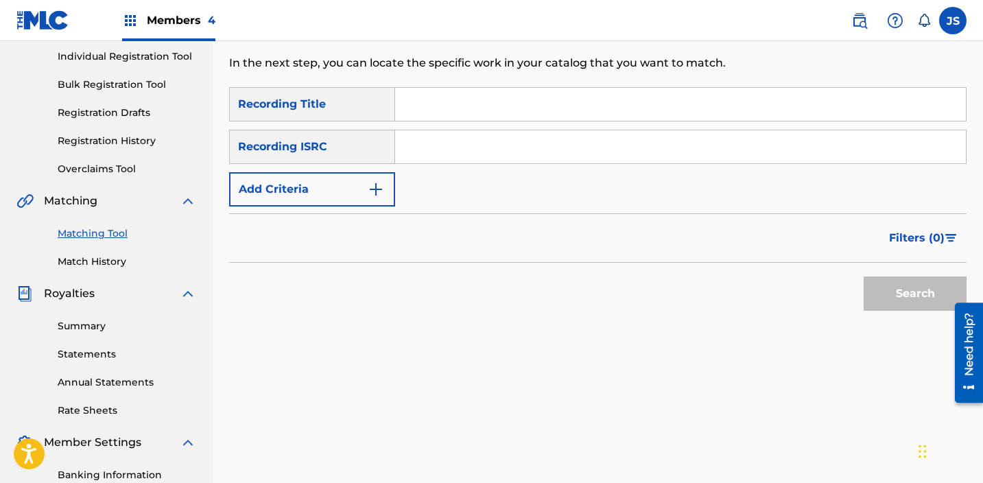
scroll to position [0, 0]
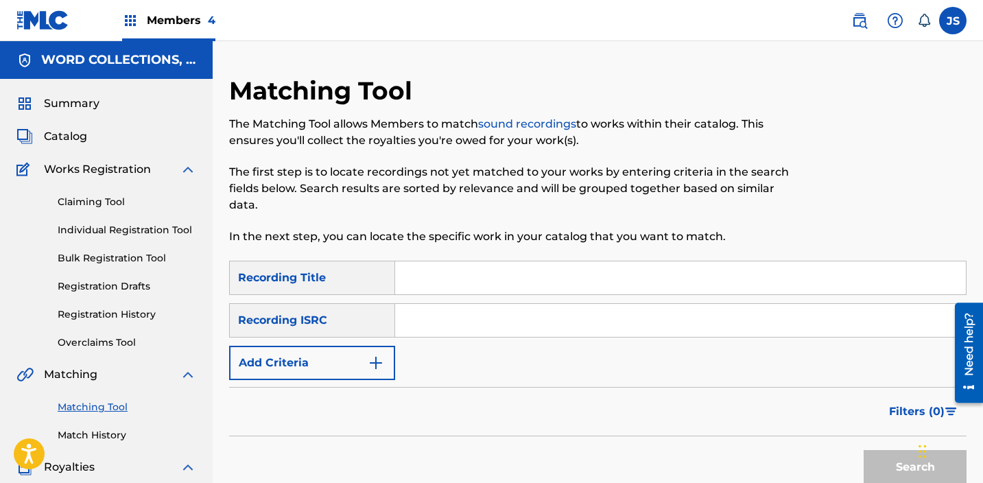
click at [463, 319] on input "Search Form" at bounding box center [680, 320] width 571 height 33
paste input "GXFCP2500085"
click at [864, 450] on button "Search" at bounding box center [915, 467] width 103 height 34
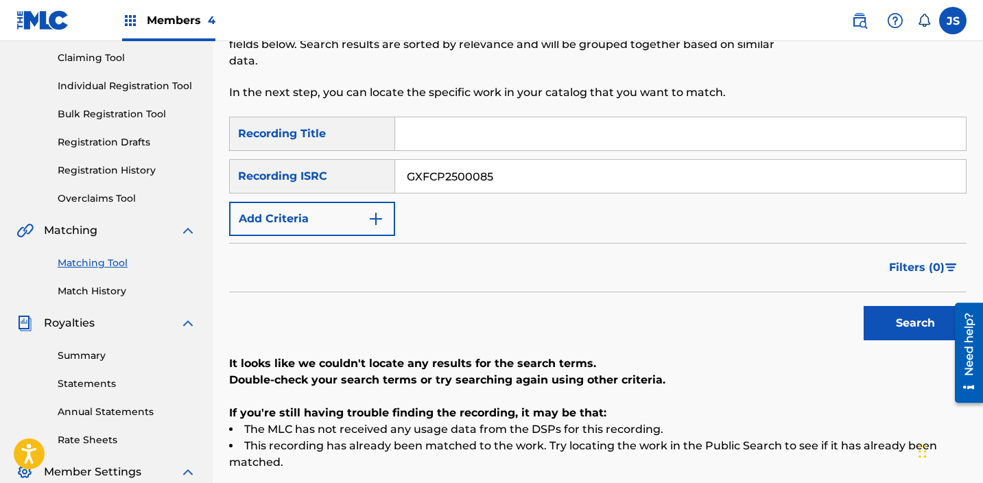
scroll to position [148, 0]
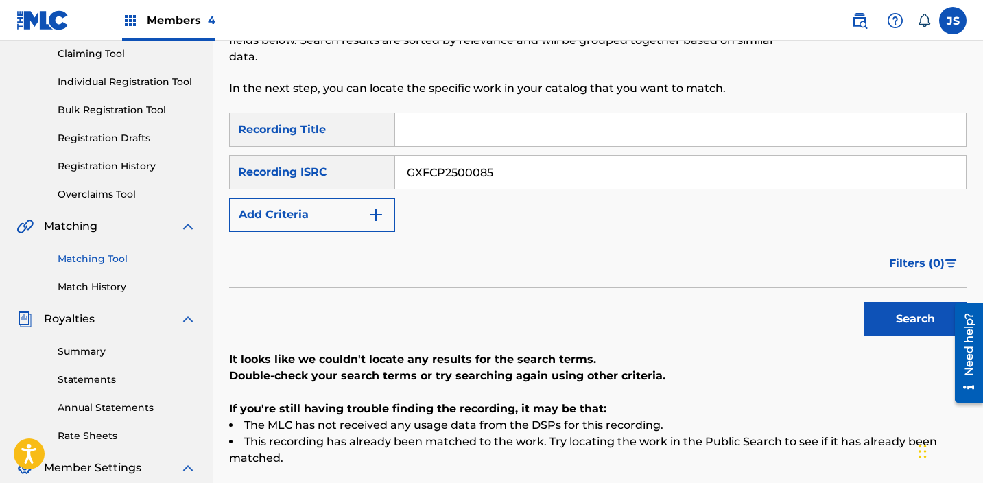
click at [456, 178] on input "GXFCP2500085" at bounding box center [680, 172] width 571 height 33
paste input "QZWFJ2494844"
type input "QZWFJ2494844"
click at [864, 302] on button "Search" at bounding box center [915, 319] width 103 height 34
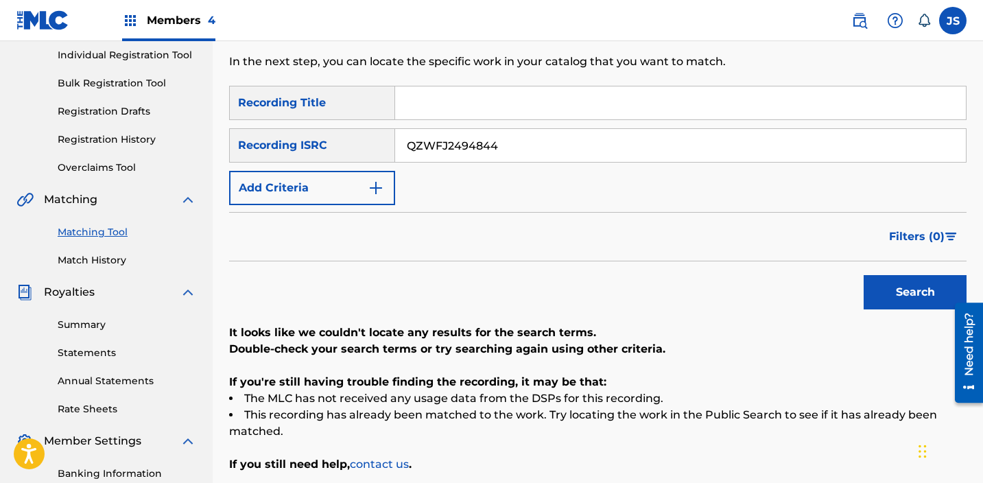
scroll to position [177, 0]
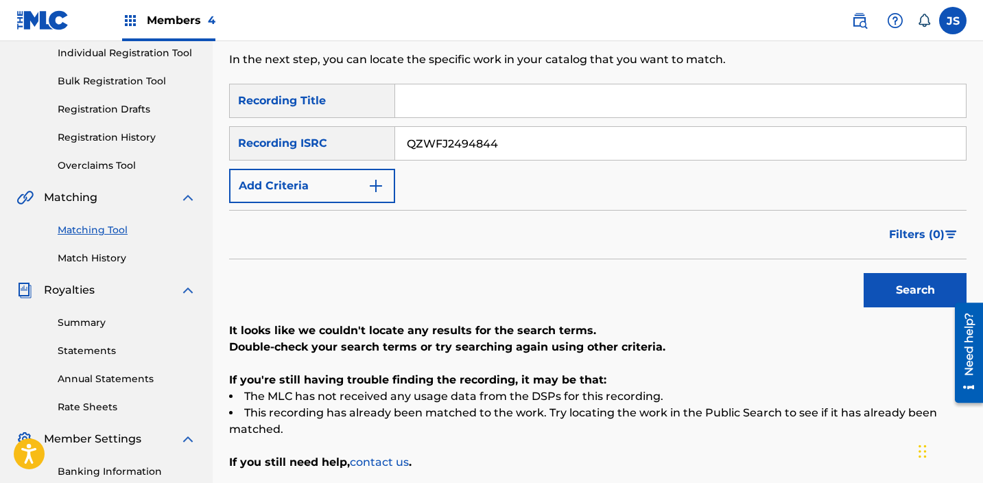
click at [462, 144] on input "QZWFJ2494844" at bounding box center [680, 143] width 571 height 33
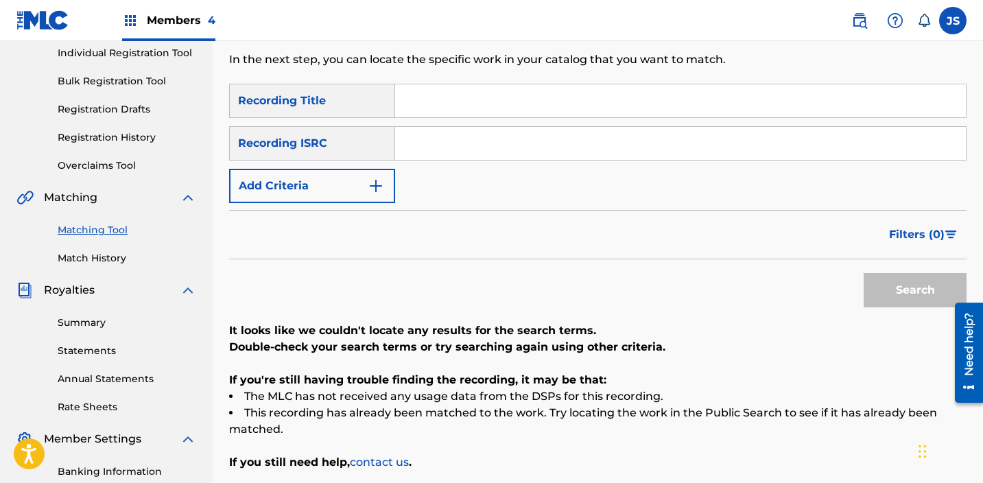
click at [476, 97] on input "Search Form" at bounding box center [680, 100] width 571 height 33
paste input "SAYONARA"
type input "SAYONARA"
click at [375, 178] on img "Search Form" at bounding box center [376, 186] width 16 height 16
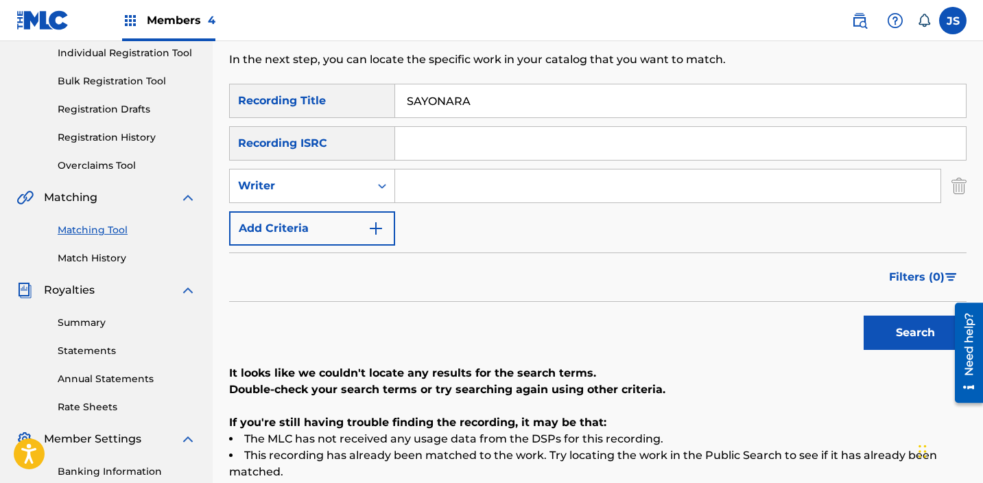
click at [406, 189] on input "Search Form" at bounding box center [668, 185] width 546 height 33
type input "[PERSON_NAME]"
click at [864, 316] on button "Search" at bounding box center [915, 333] width 103 height 34
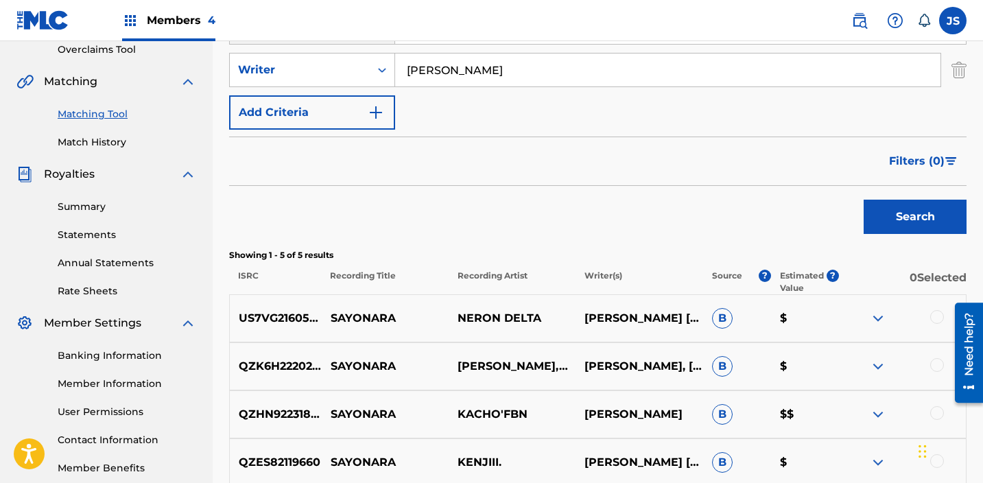
scroll to position [0, 0]
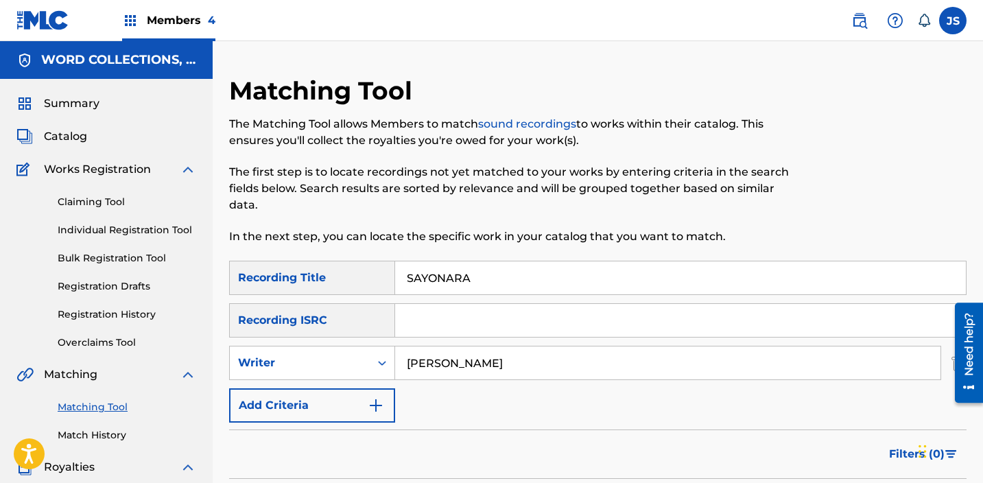
click at [469, 370] on input "[PERSON_NAME]" at bounding box center [668, 363] width 546 height 33
paste input "Isola"
type input "Isola"
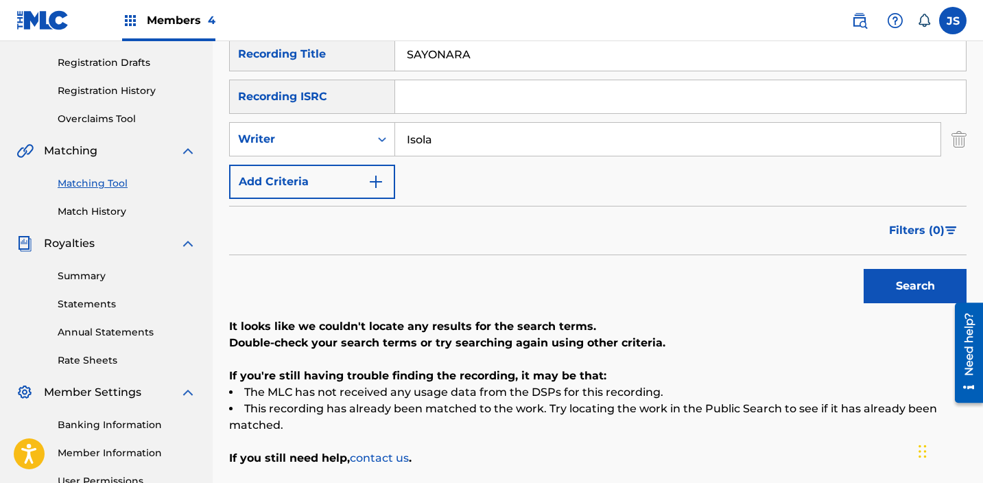
scroll to position [226, 0]
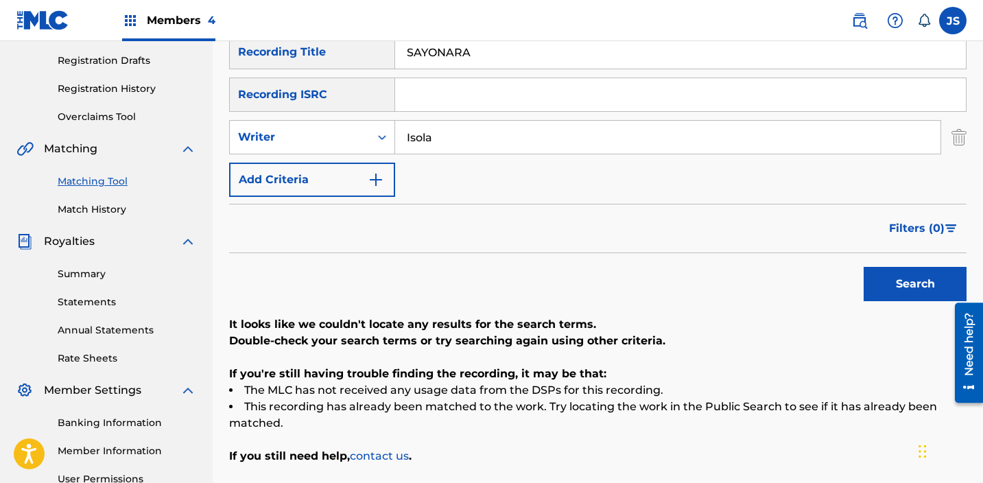
click at [430, 43] on input "SAYONARA" at bounding box center [680, 52] width 571 height 33
paste input "WEET TOOTH"
click at [889, 269] on button "Search" at bounding box center [915, 284] width 103 height 34
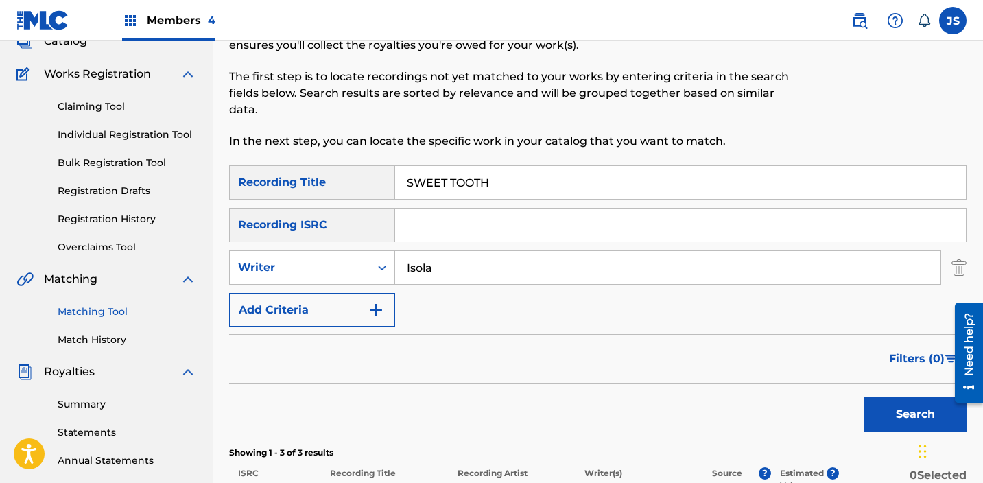
scroll to position [26, 0]
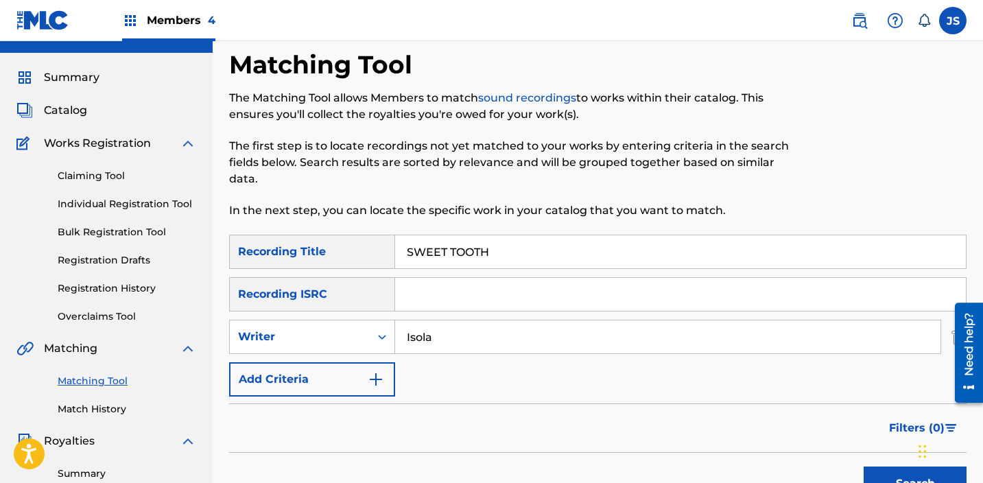
click at [471, 250] on input "SWEET TOOTH" at bounding box center [680, 251] width 571 height 33
paste input "OMEDAY I WILL BE ALRIGHT"
click at [864, 467] on button "Search" at bounding box center [915, 484] width 103 height 34
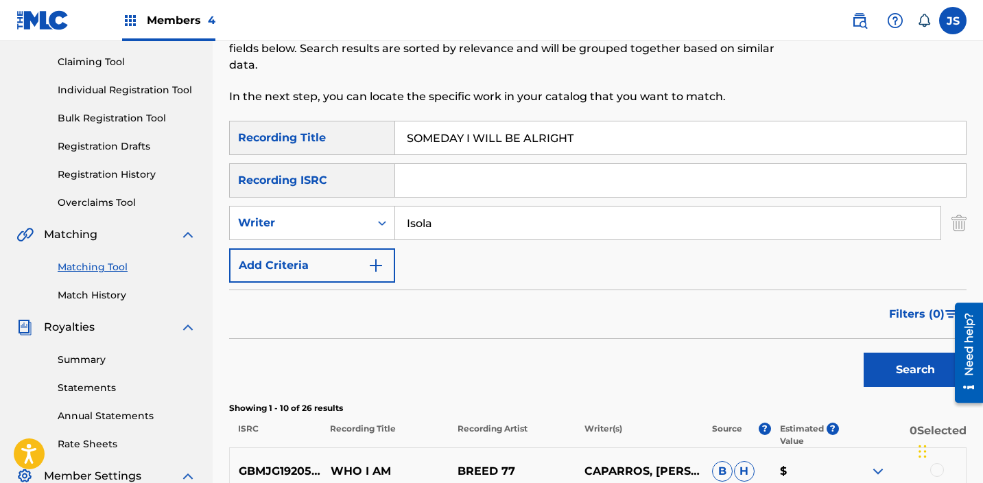
scroll to position [0, 0]
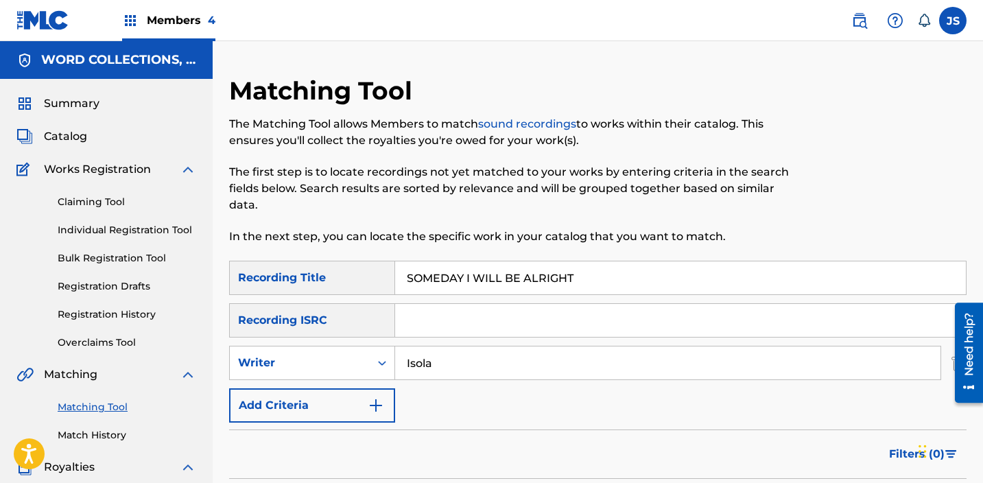
click at [484, 274] on input "SOMEDAY I WILL BE ALRIGHT" at bounding box center [680, 277] width 571 height 33
paste input "TIKI BAR QUEEN"
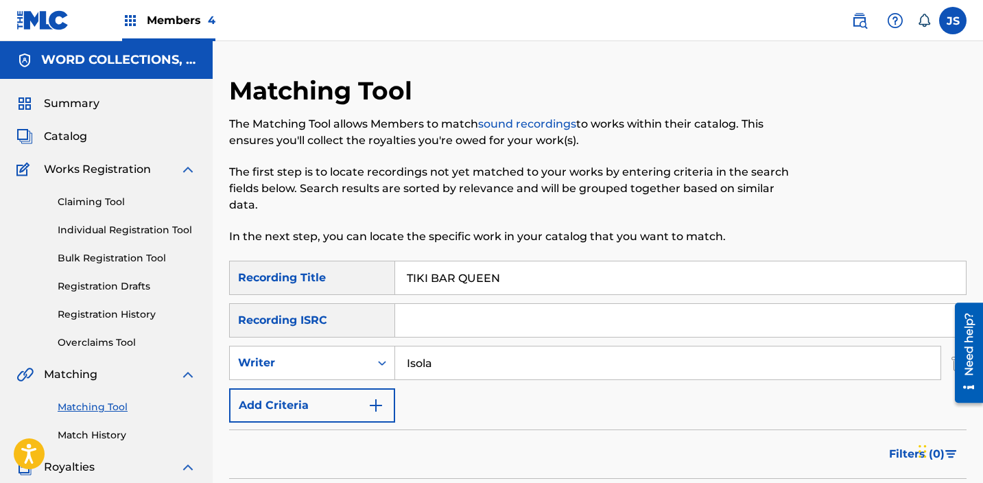
click at [457, 266] on input "TIKI BAR QUEEN" at bounding box center [680, 277] width 571 height 33
paste input "YOUR NONSENSE MAKES SENSE"
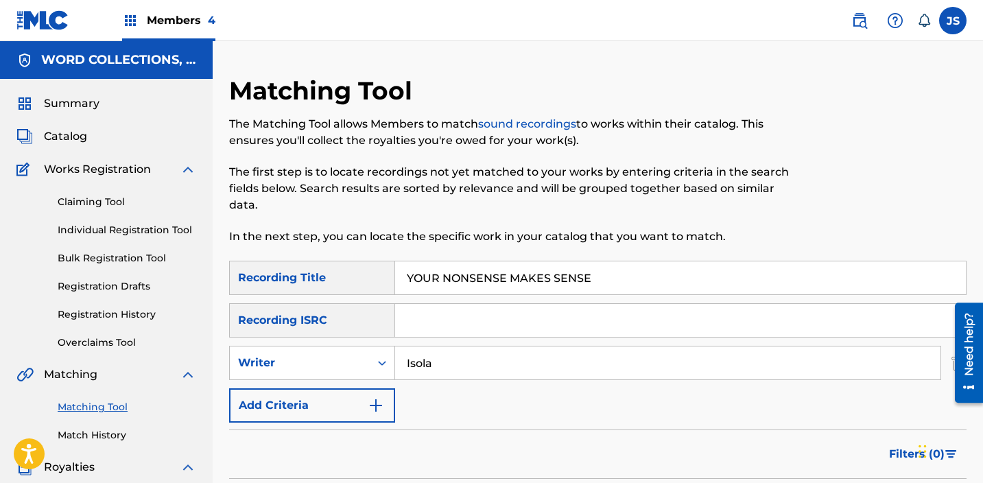
click at [470, 270] on input "YOUR NONSENSE MAKES SENSE" at bounding box center [680, 277] width 571 height 33
paste input "NIGHT LIKE THIS"
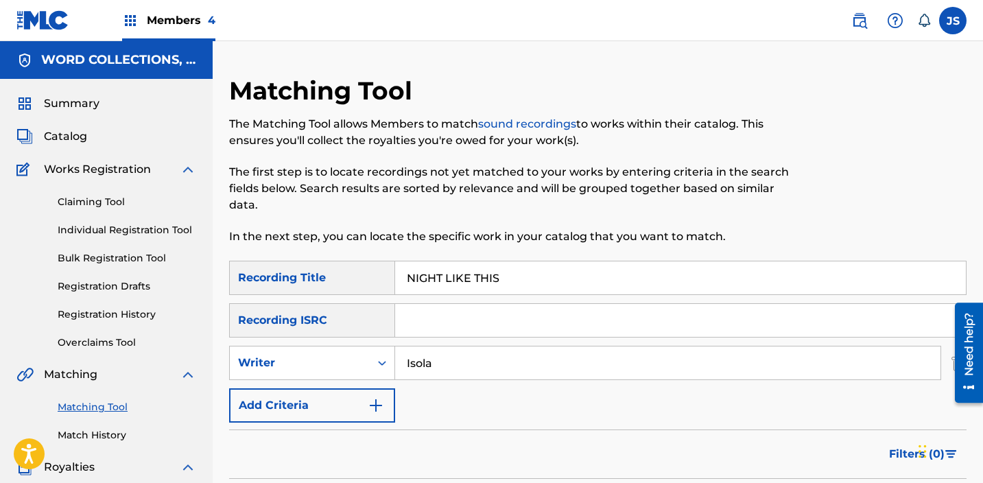
click at [480, 278] on input "NIGHT LIKE THIS" at bounding box center [680, 277] width 571 height 33
paste input "QUICKSAND"
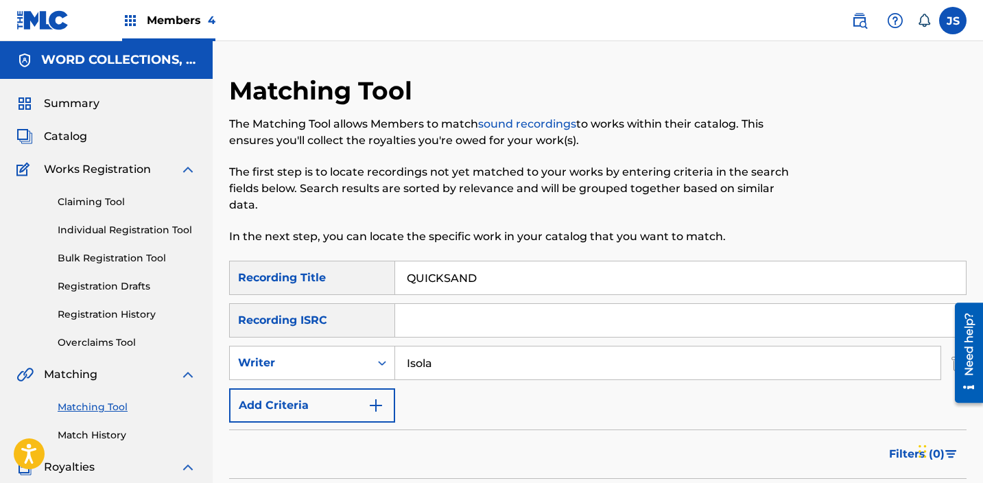
click at [474, 278] on input "QUICKSAND" at bounding box center [680, 277] width 571 height 33
paste input "[PERSON_NAME]"
type input "[PERSON_NAME]"
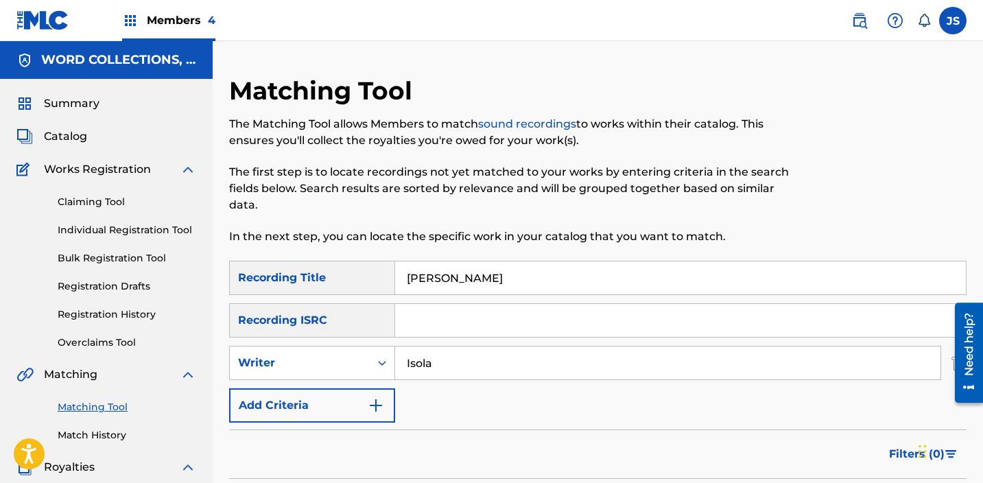
click at [502, 368] on input "Isola" at bounding box center [668, 363] width 546 height 33
paste input "Onguenet"
type input "Onguenet"
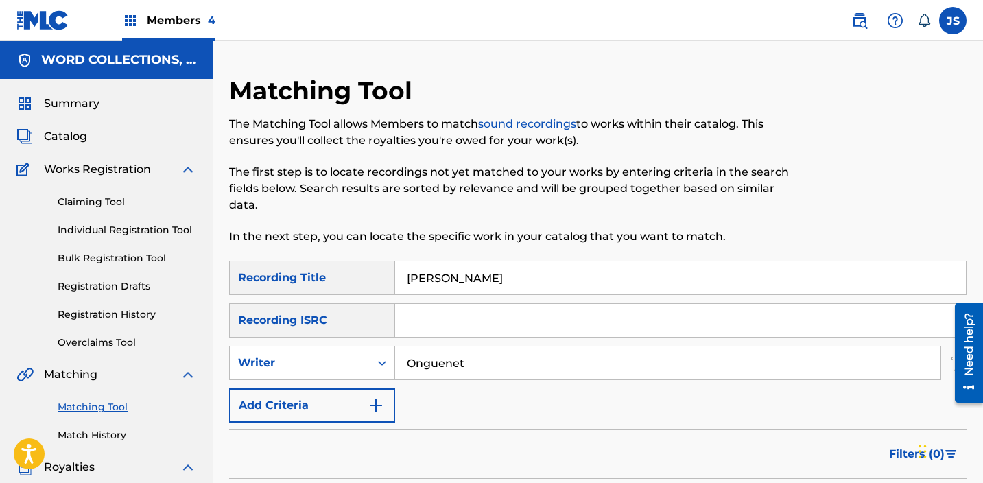
click at [447, 285] on input "[PERSON_NAME]" at bounding box center [680, 277] width 571 height 33
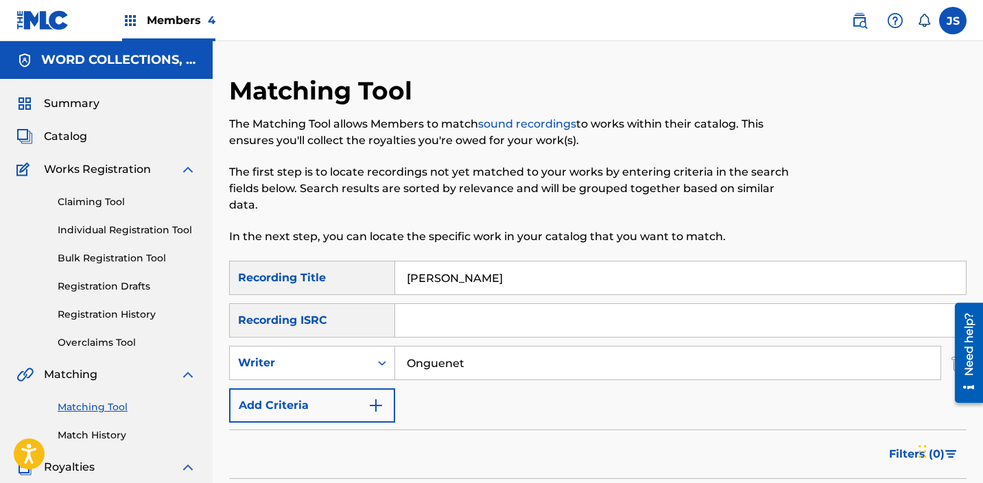
type input "n"
click at [469, 277] on input "boyfriend" at bounding box center [680, 277] width 571 height 33
paste input "CIGARETTE"
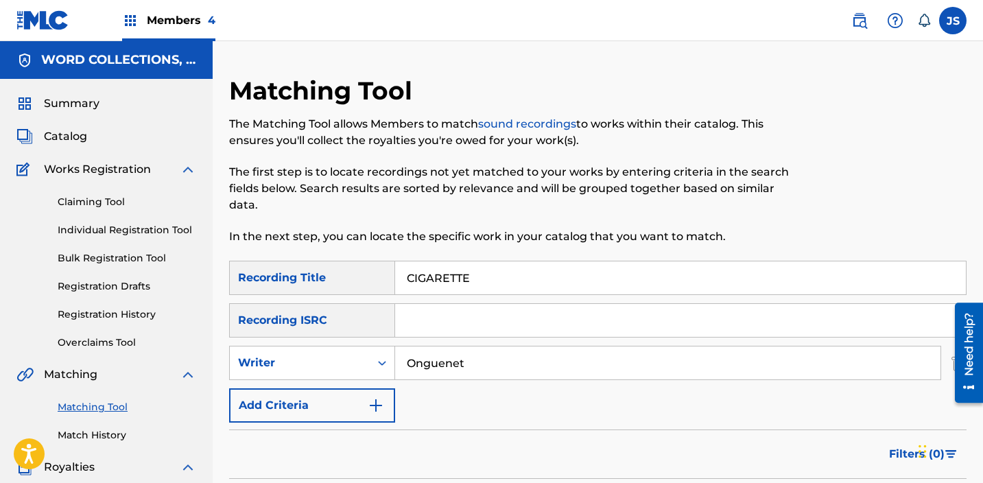
click at [432, 296] on div "SearchWithCriteria0a61c282-b329-404f-918b-24a0869fb0c0 Recording Title CIGARETT…" at bounding box center [598, 342] width 738 height 162
click at [432, 285] on input "CIGARETTE" at bounding box center [680, 277] width 571 height 33
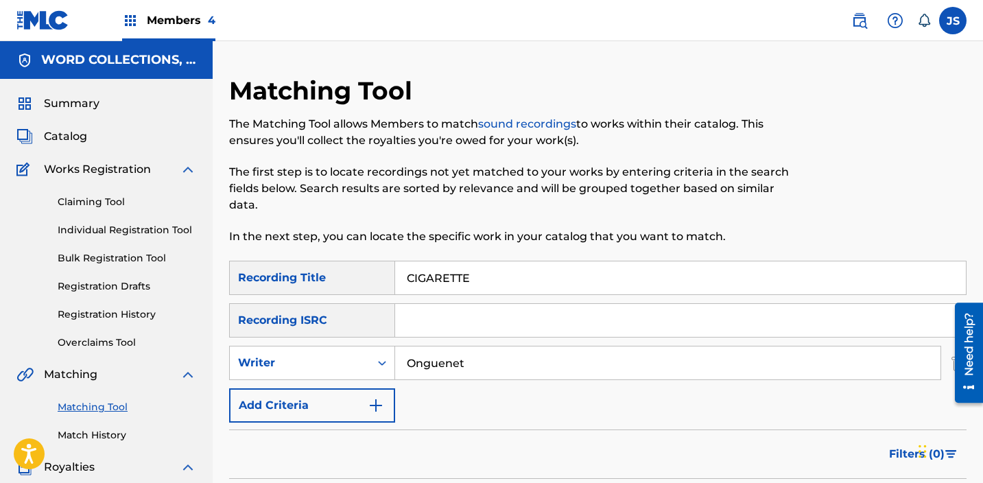
paste input "SAY A PRAYER"
click at [483, 282] on input "SAY A PRAYER" at bounding box center [680, 277] width 571 height 33
paste input "LIA"
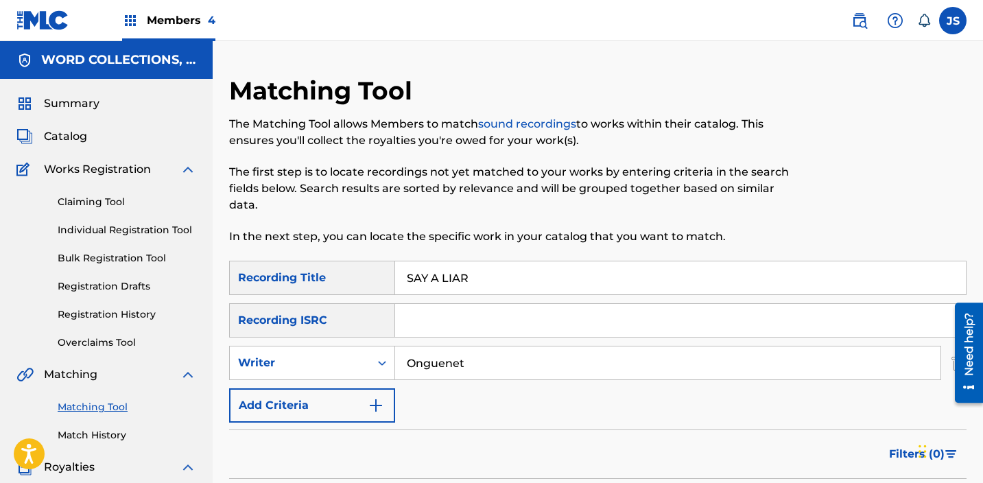
click at [483, 282] on input "SAY A LIAR" at bounding box center [680, 277] width 571 height 33
paste input "Search Form"
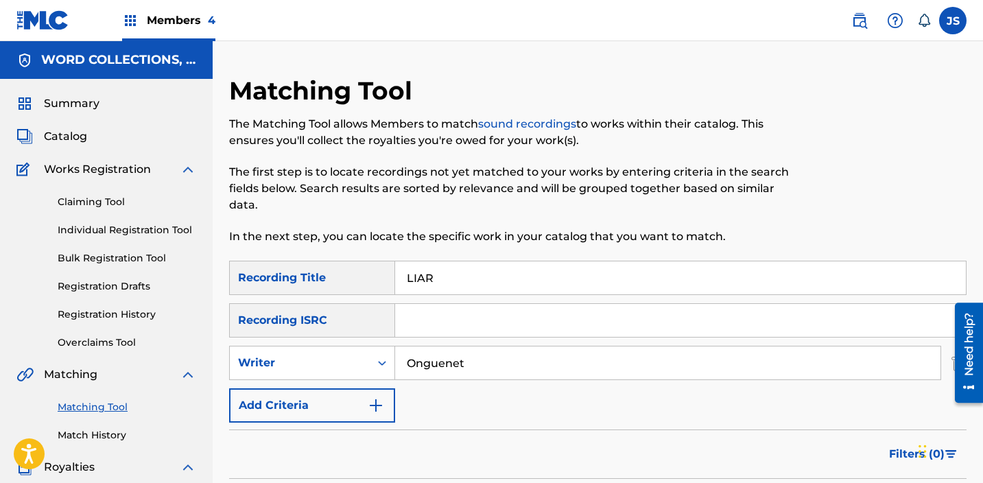
click at [464, 288] on input "LIAR" at bounding box center [680, 277] width 571 height 33
paste input "SOMEONE ELSE"
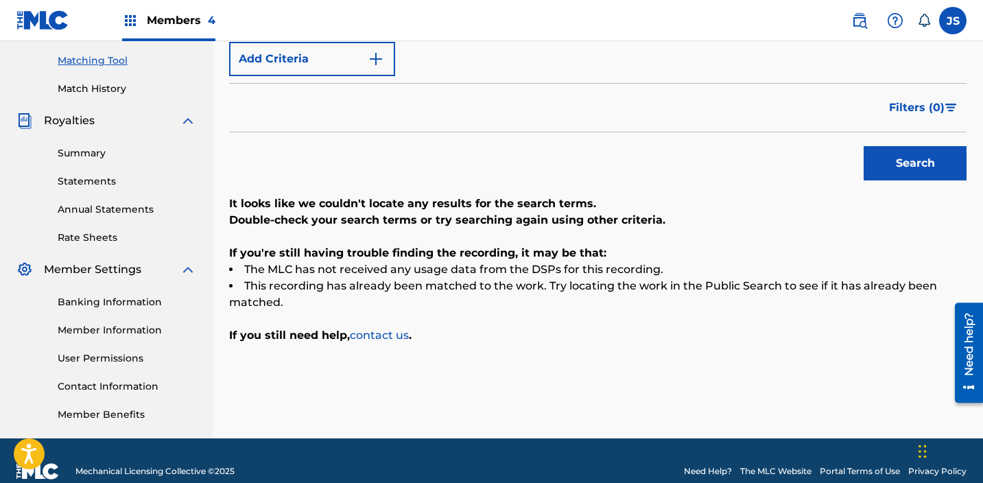
scroll to position [145, 0]
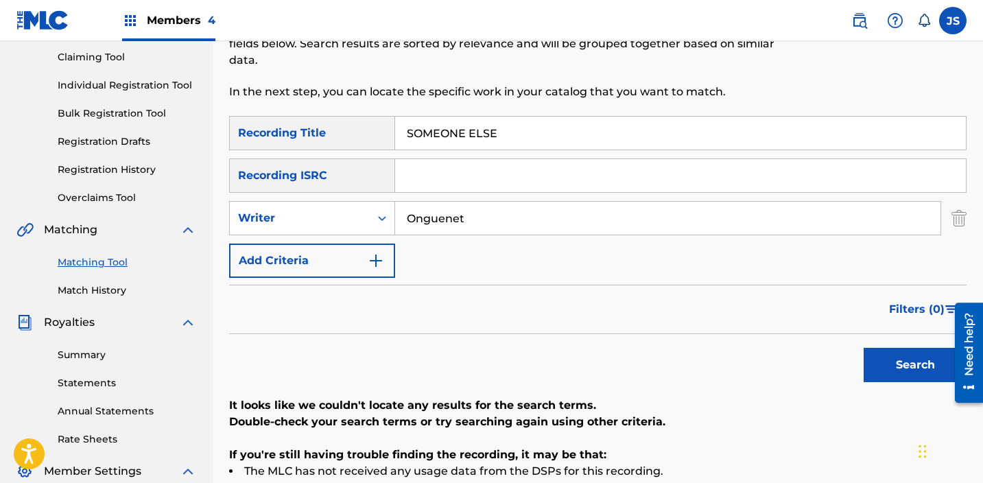
click at [461, 137] on input "SOMEONE ELSE" at bounding box center [680, 133] width 571 height 33
paste input "EXY ON IC"
click at [864, 348] on button "Search" at bounding box center [915, 365] width 103 height 34
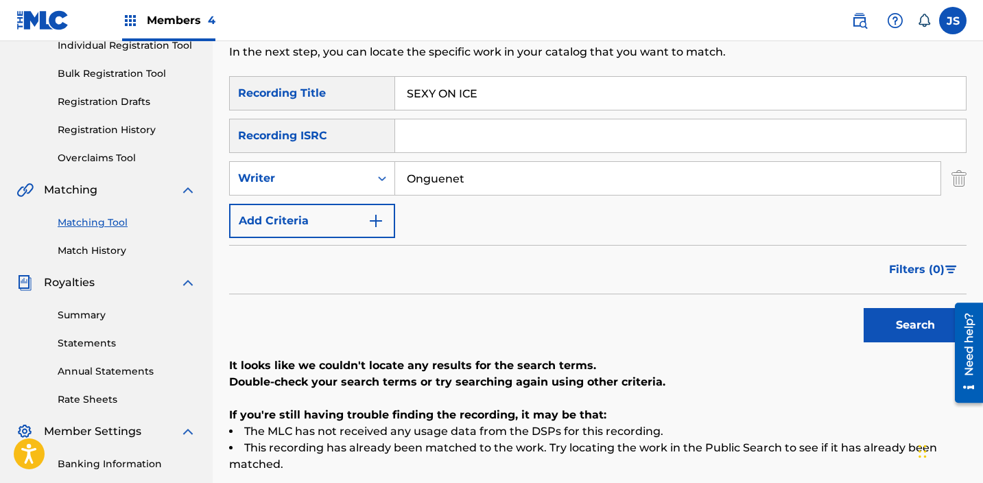
scroll to position [194, 0]
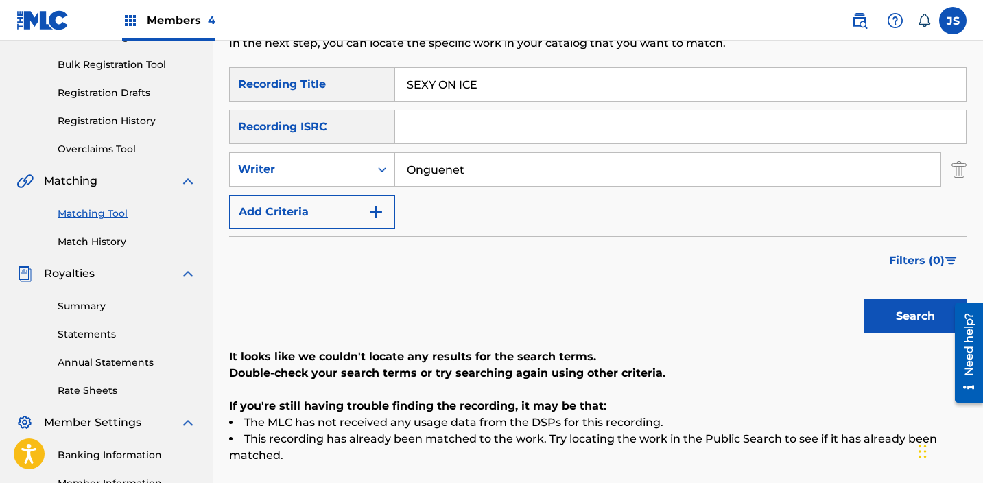
click at [422, 87] on input "SEXY ON ICE" at bounding box center [680, 84] width 571 height 33
paste input "TRANGER"
click at [864, 299] on button "Search" at bounding box center [915, 316] width 103 height 34
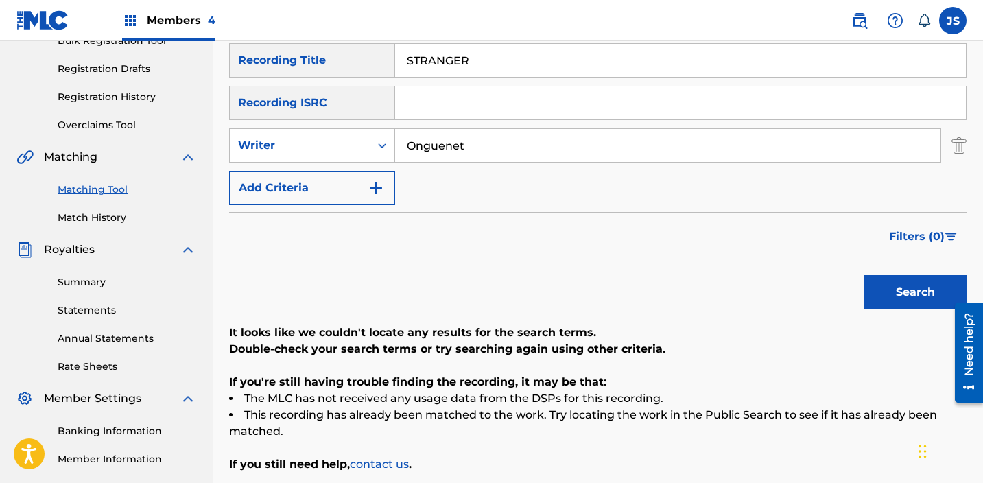
scroll to position [216, 0]
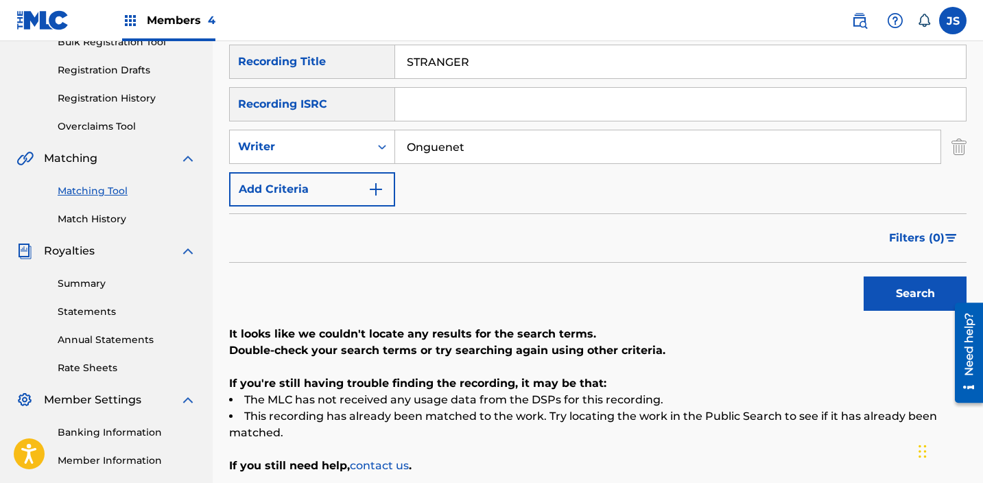
click at [467, 62] on input "STRANGER" at bounding box center [680, 61] width 571 height 33
paste input "GRWM"
type input "GRWM"
click at [456, 152] on input "Onguenet" at bounding box center [668, 146] width 546 height 33
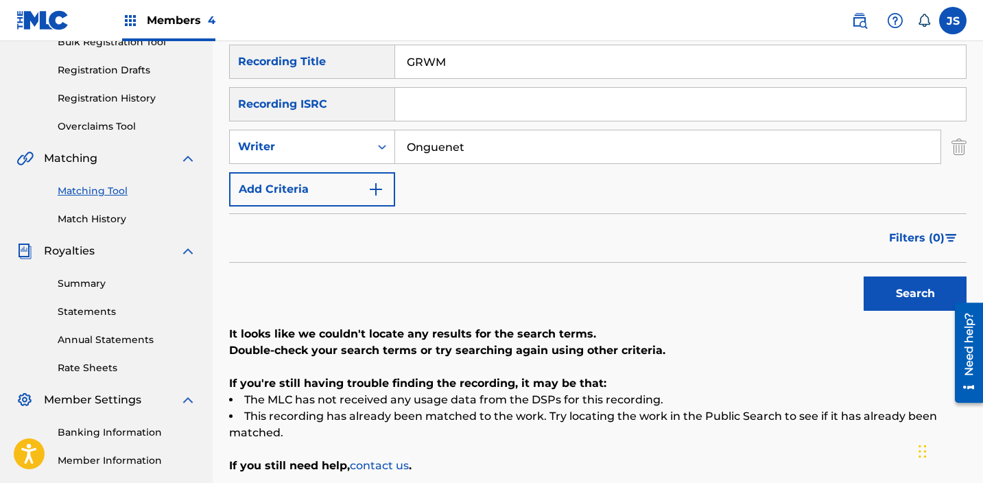
click at [456, 152] on input "Onguenet" at bounding box center [668, 146] width 546 height 33
type input "[PERSON_NAME]"
click at [864, 277] on button "Search" at bounding box center [915, 294] width 103 height 34
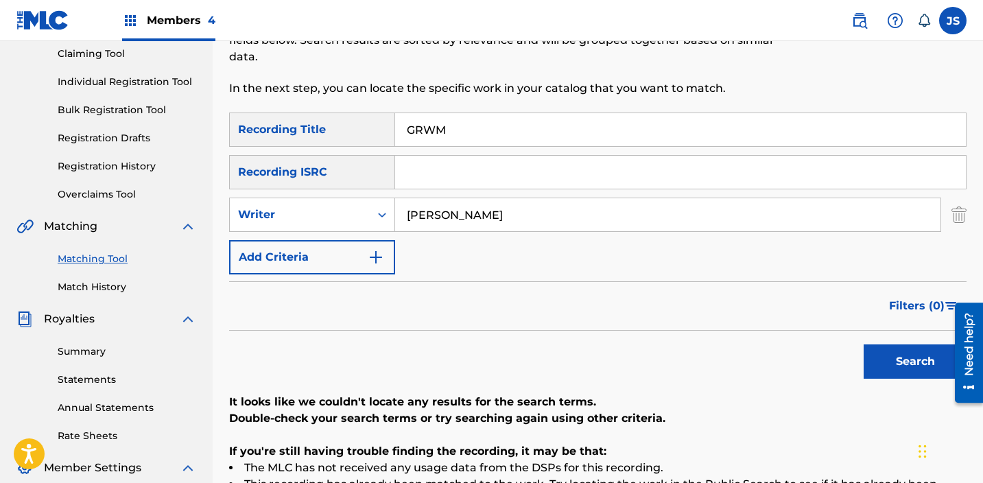
scroll to position [137, 0]
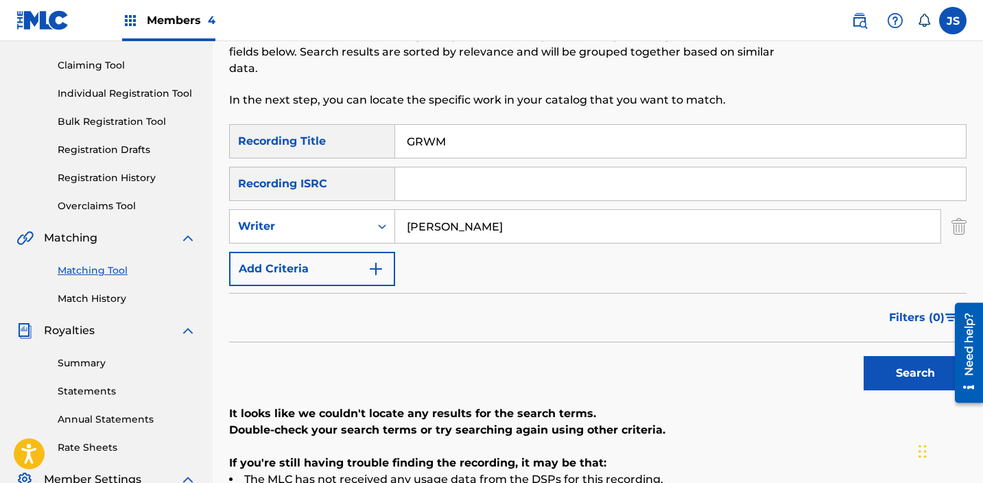
click at [433, 226] on input "[PERSON_NAME]" at bounding box center [668, 226] width 546 height 33
click at [456, 137] on input "GRWM" at bounding box center [680, 141] width 571 height 33
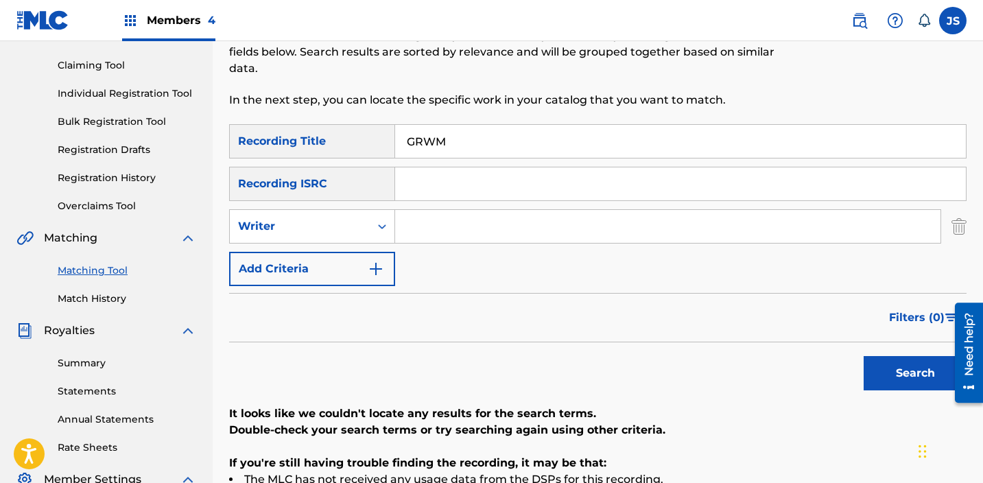
click at [456, 137] on input "GRWM" at bounding box center [680, 141] width 571 height 33
click at [467, 173] on input "Search Form" at bounding box center [680, 183] width 571 height 33
paste input "NL8RL2555999"
click at [864, 356] on button "Search" at bounding box center [915, 373] width 103 height 34
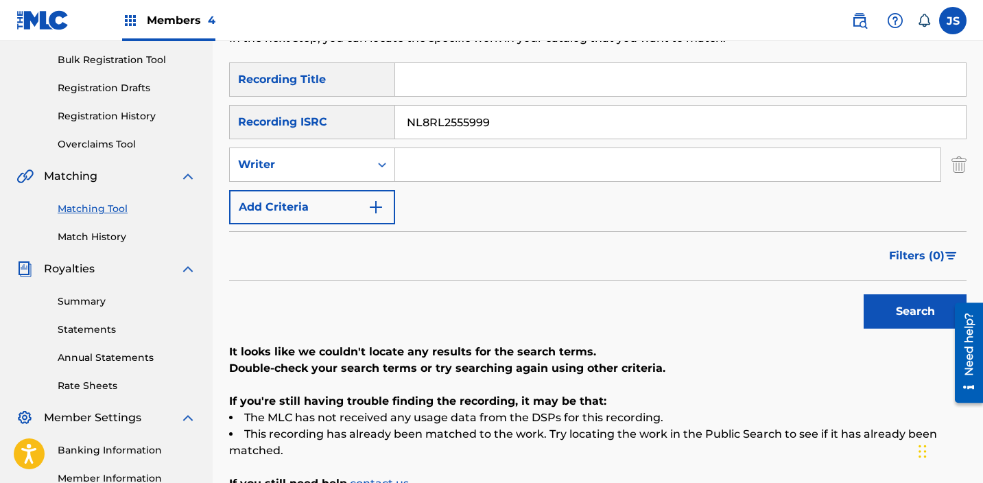
scroll to position [211, 0]
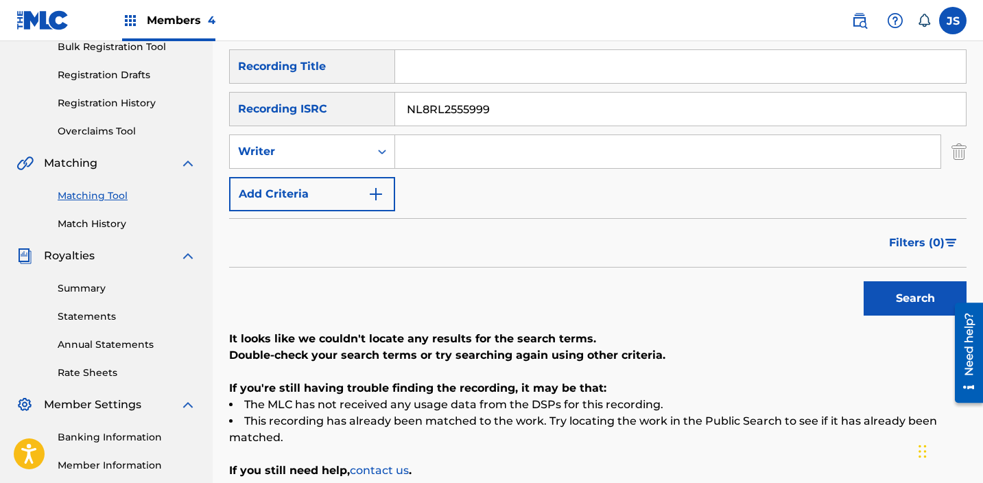
click at [446, 101] on input "NL8RL2555999" at bounding box center [680, 109] width 571 height 33
paste input "3684"
click at [864, 281] on button "Search" at bounding box center [915, 298] width 103 height 34
click at [497, 115] on input "NL8RL2536849" at bounding box center [680, 109] width 571 height 33
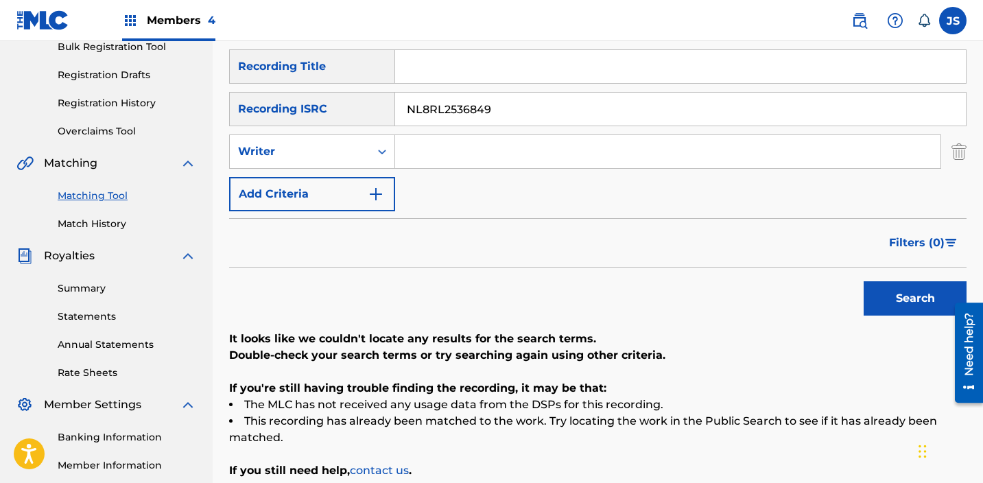
click at [497, 115] on input "NL8RL2536849" at bounding box center [680, 109] width 571 height 33
paste input "QZWFJ2422817"
type input "QZWFJ2422817"
click at [864, 281] on button "Search" at bounding box center [915, 298] width 103 height 34
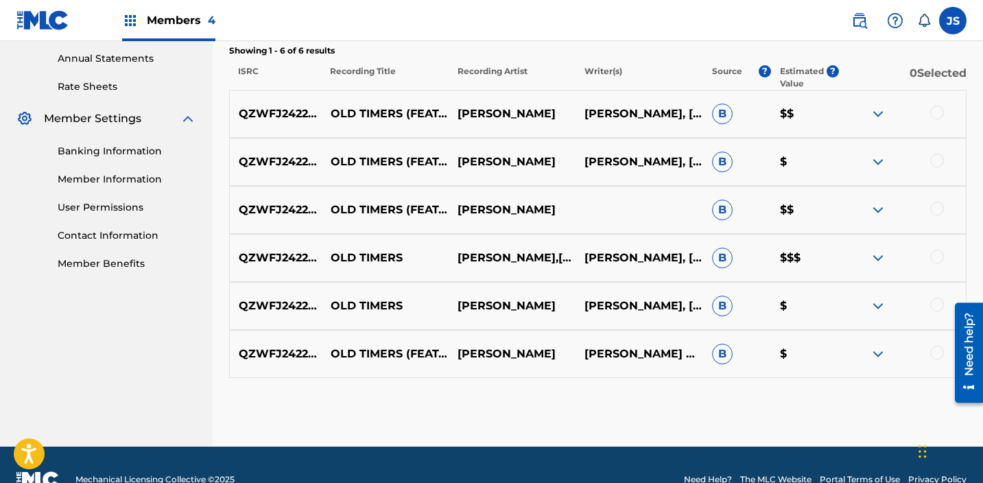
scroll to position [527, 0]
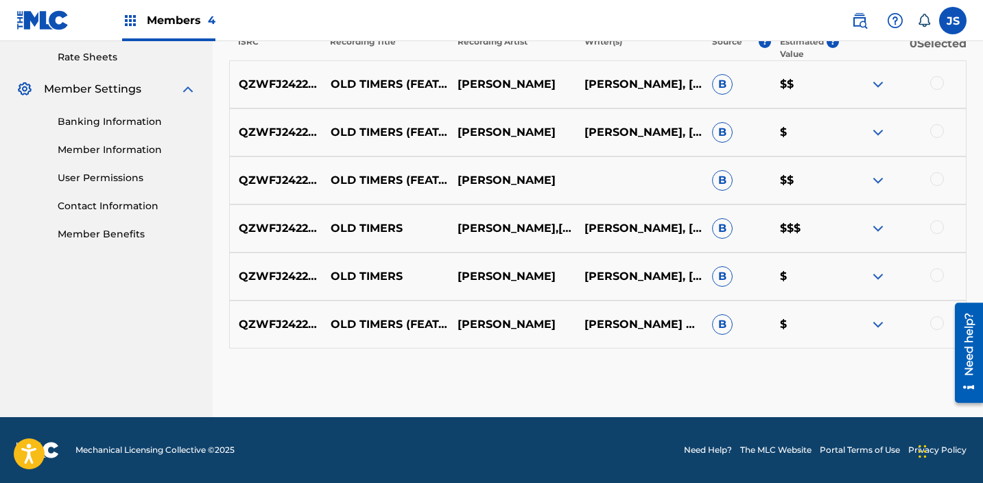
click at [940, 321] on div at bounding box center [937, 323] width 14 height 14
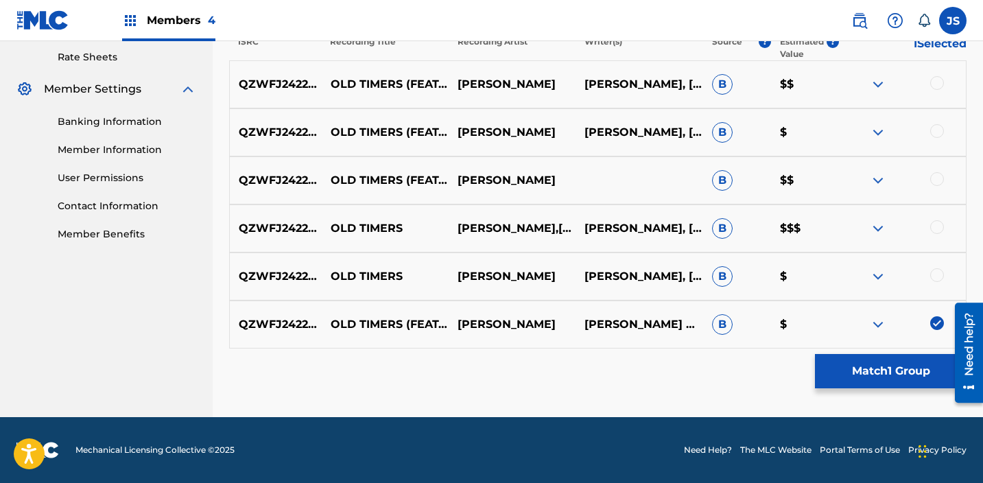
click at [935, 272] on div at bounding box center [937, 275] width 14 height 14
click at [940, 227] on div at bounding box center [937, 227] width 14 height 14
click at [945, 176] on div at bounding box center [902, 180] width 127 height 16
click at [935, 176] on div at bounding box center [937, 179] width 14 height 14
click at [937, 134] on div at bounding box center [937, 131] width 14 height 14
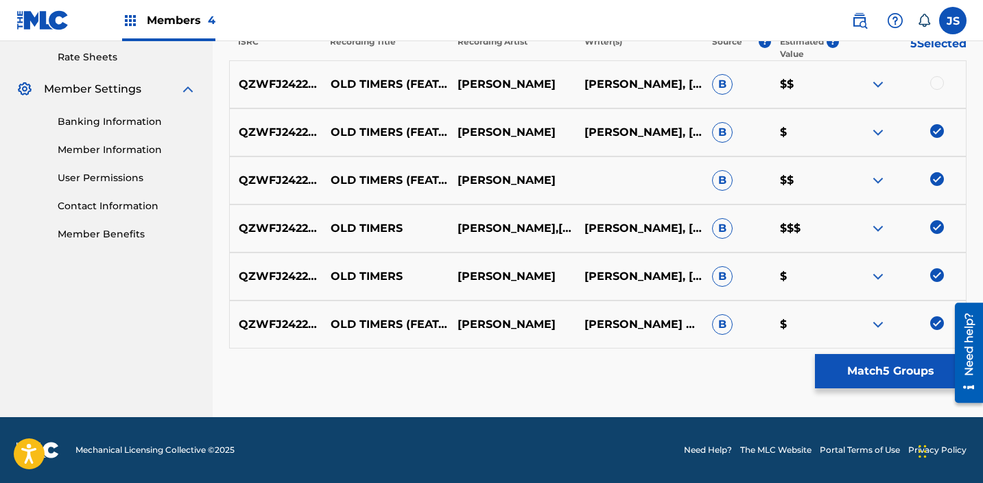
click at [941, 82] on div at bounding box center [937, 83] width 14 height 14
click at [887, 365] on button "Match 6 Groups" at bounding box center [891, 371] width 152 height 34
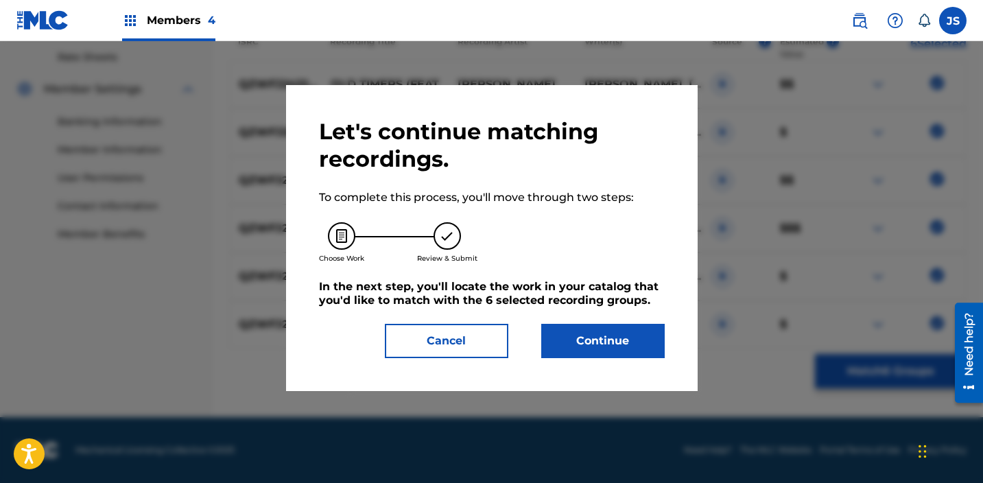
click at [625, 334] on button "Continue" at bounding box center [603, 341] width 124 height 34
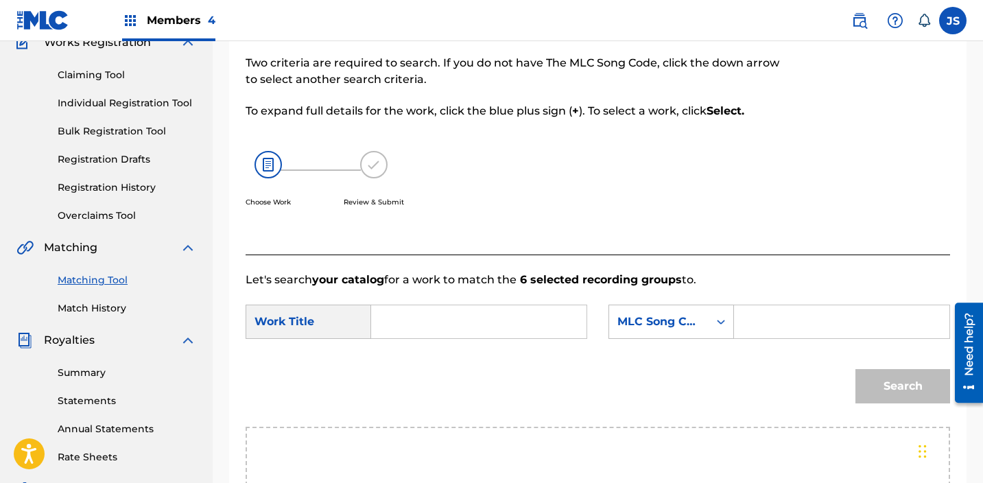
scroll to position [89, 0]
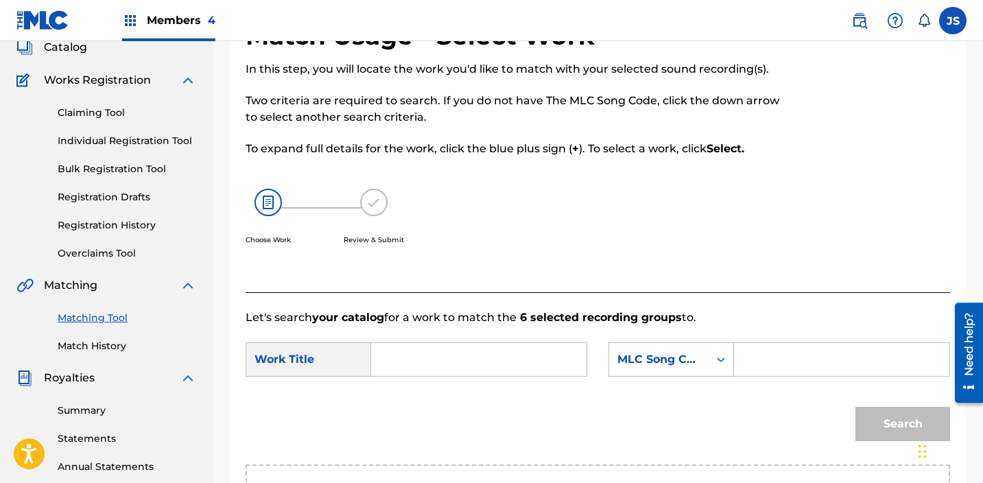
click at [424, 351] on input "Search Form" at bounding box center [479, 359] width 192 height 33
type input "old timers"
click at [406, 397] on div "old timers" at bounding box center [394, 398] width 23 height 41
click at [703, 362] on div "MLC Song Code" at bounding box center [658, 360] width 99 height 26
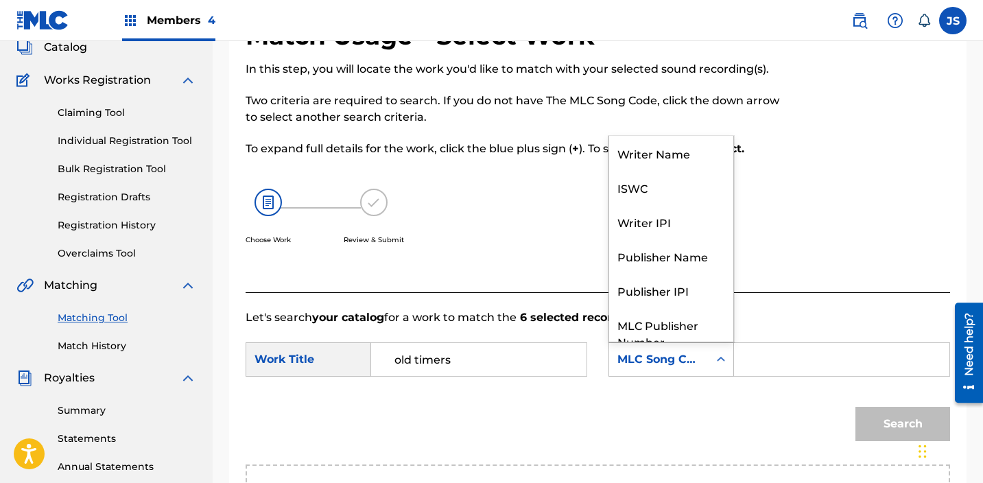
scroll to position [51, 0]
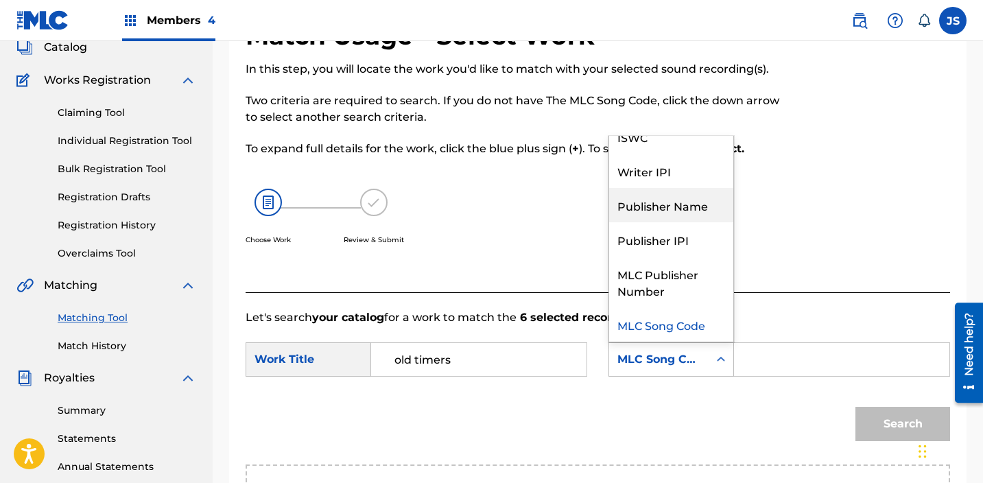
click at [658, 197] on div "Publisher Name" at bounding box center [671, 205] width 124 height 34
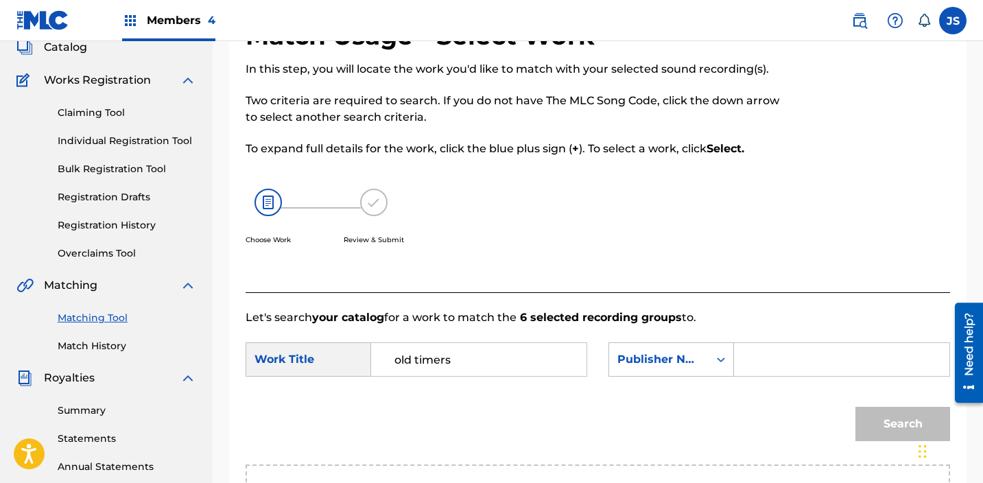
click at [774, 363] on input "Search Form" at bounding box center [842, 359] width 192 height 33
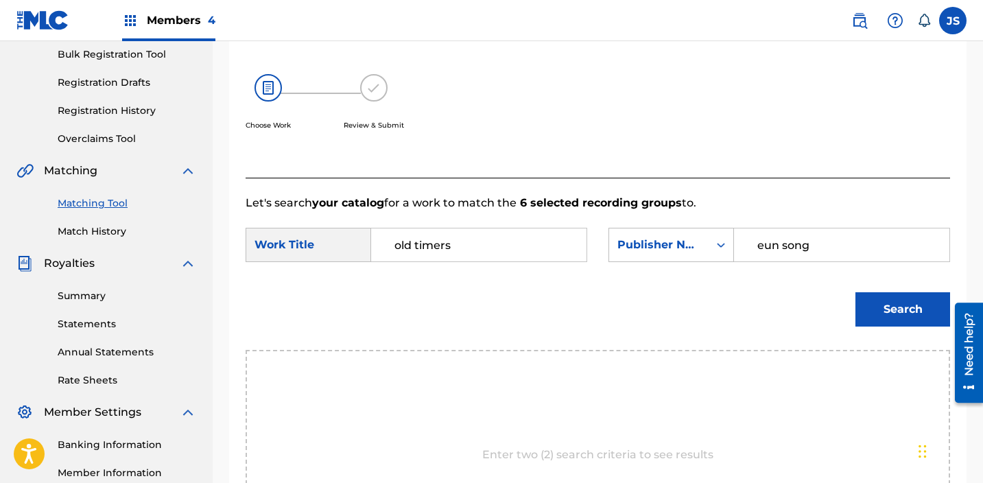
scroll to position [205, 0]
type input "eun song"
click at [908, 307] on button "Search" at bounding box center [903, 308] width 95 height 34
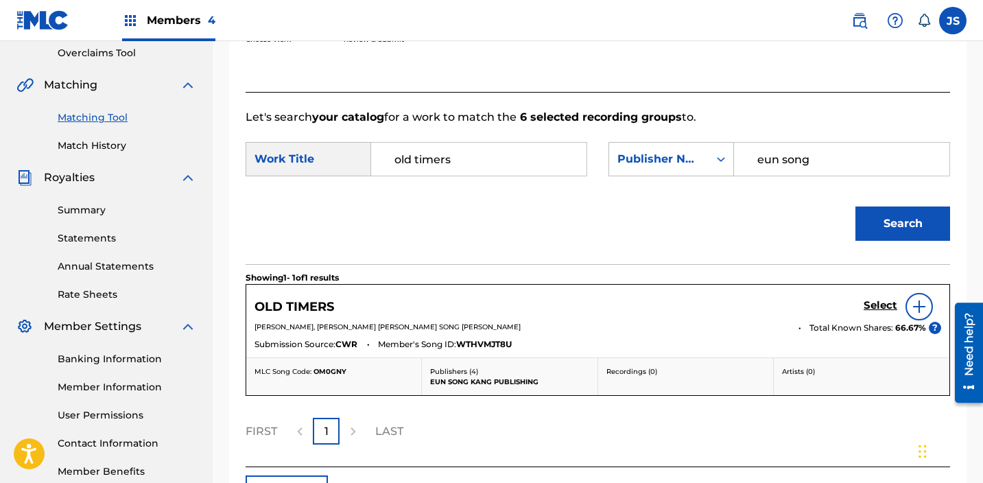
scroll to position [301, 0]
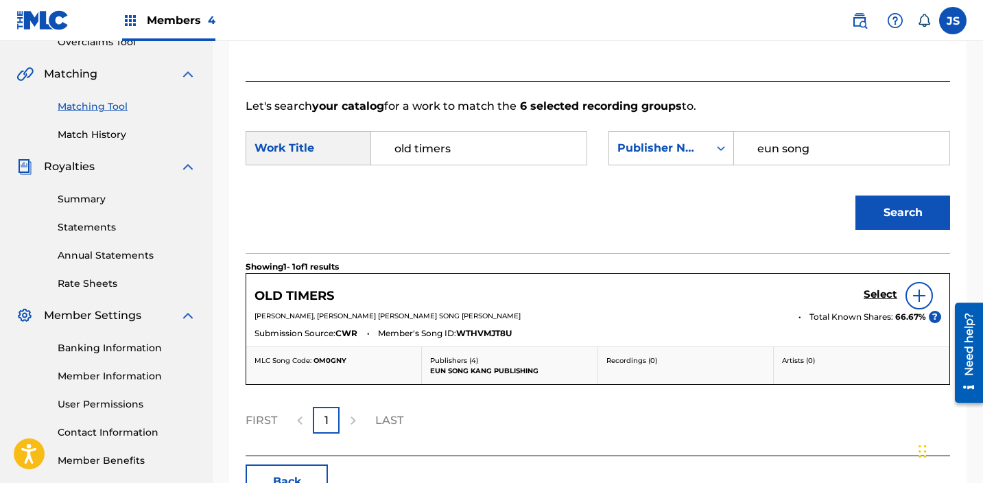
click at [876, 291] on h5 "Select" at bounding box center [881, 294] width 34 height 13
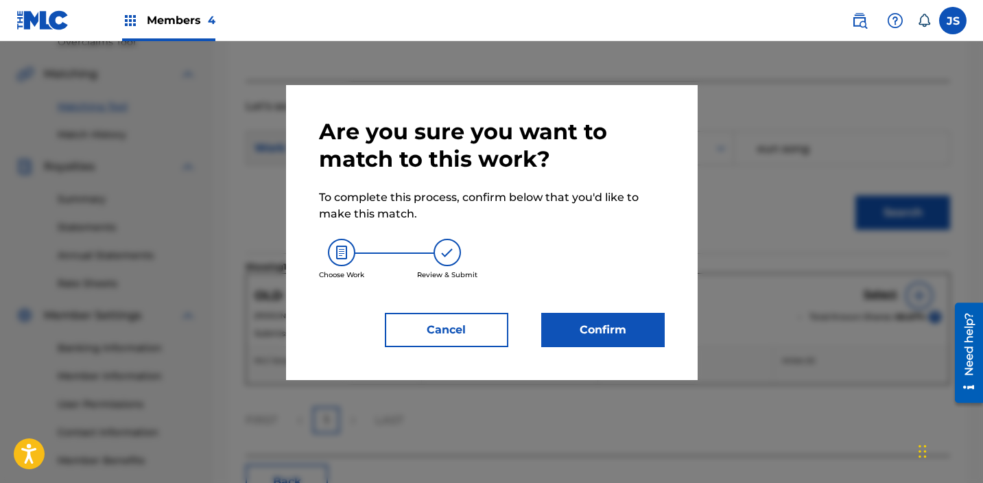
click at [578, 330] on button "Confirm" at bounding box center [603, 330] width 124 height 34
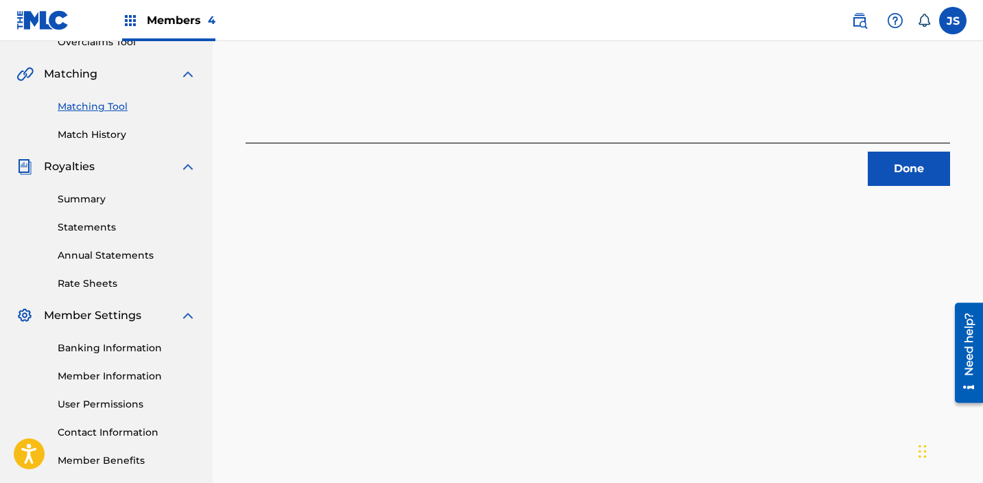
click at [895, 172] on button "Done" at bounding box center [909, 169] width 82 height 34
